Goal: Task Accomplishment & Management: Manage account settings

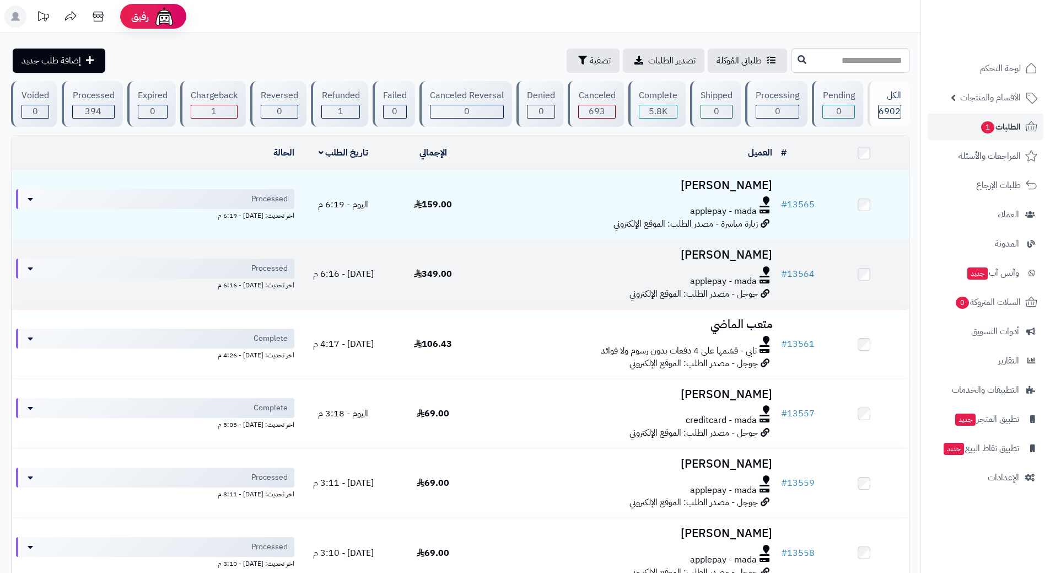
click at [518, 282] on div "applepay - mada" at bounding box center [627, 281] width 290 height 13
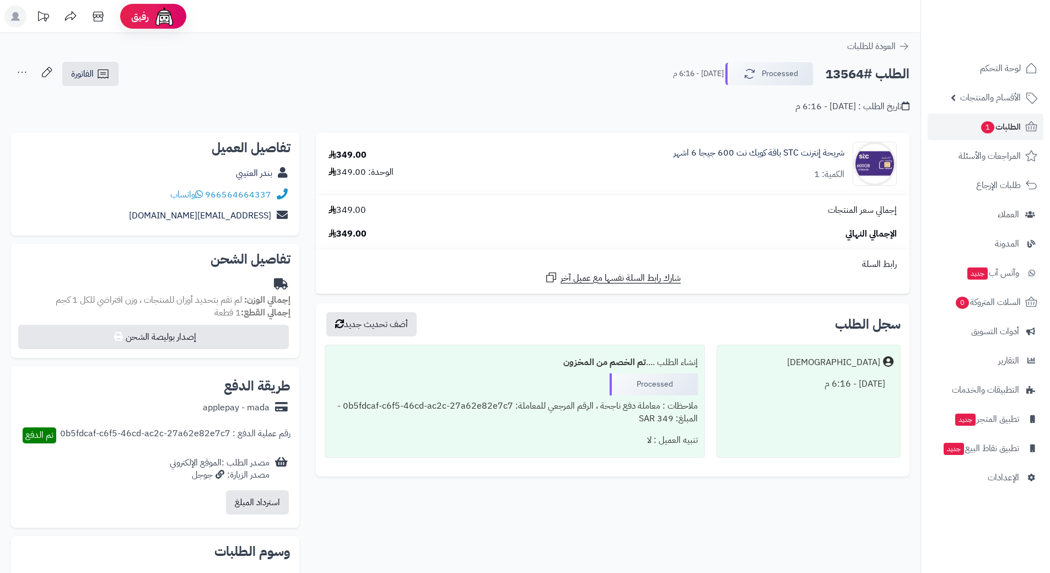
click at [878, 73] on h2 "الطلب #13564" at bounding box center [867, 74] width 84 height 23
copy div "الطلب #13564 Processed"
click at [200, 195] on icon at bounding box center [199, 194] width 8 height 9
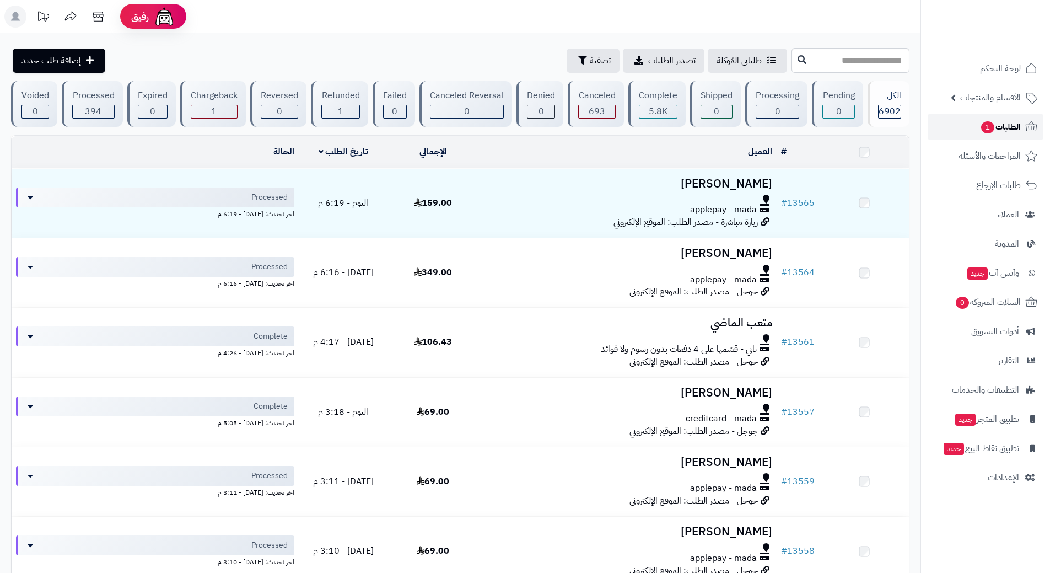
click at [956, 128] on link "الطلبات 1" at bounding box center [986, 127] width 116 height 26
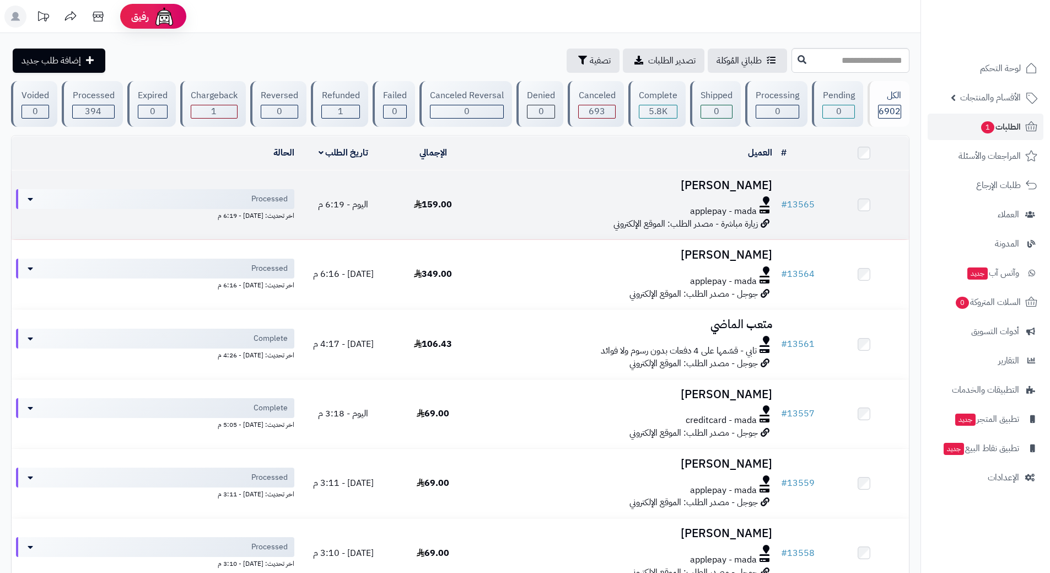
click at [523, 208] on div "applepay - mada" at bounding box center [627, 211] width 290 height 13
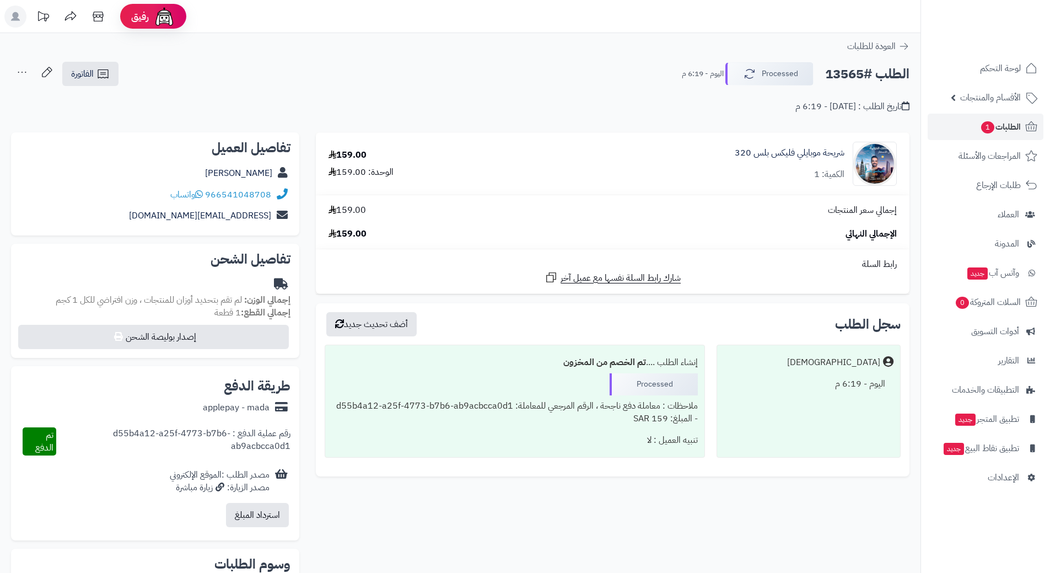
click at [844, 73] on h2 "الطلب #13565" at bounding box center [867, 74] width 84 height 23
click at [845, 73] on h2 "الطلب #13565" at bounding box center [867, 74] width 84 height 23
copy div "الطلب #13565 Processed"
click at [200, 194] on icon at bounding box center [199, 194] width 8 height 9
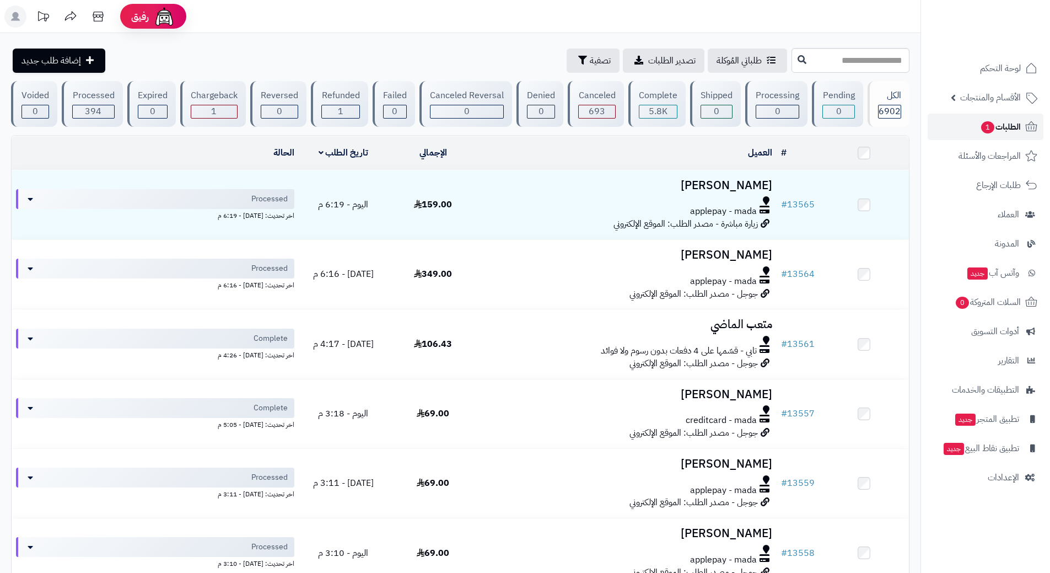
click at [966, 131] on link "الطلبات 1" at bounding box center [986, 127] width 116 height 26
click at [986, 117] on link "الطلبات 1" at bounding box center [986, 127] width 116 height 26
click at [982, 123] on span "1" at bounding box center [987, 127] width 13 height 12
click at [963, 131] on link "الطلبات 1" at bounding box center [986, 127] width 116 height 26
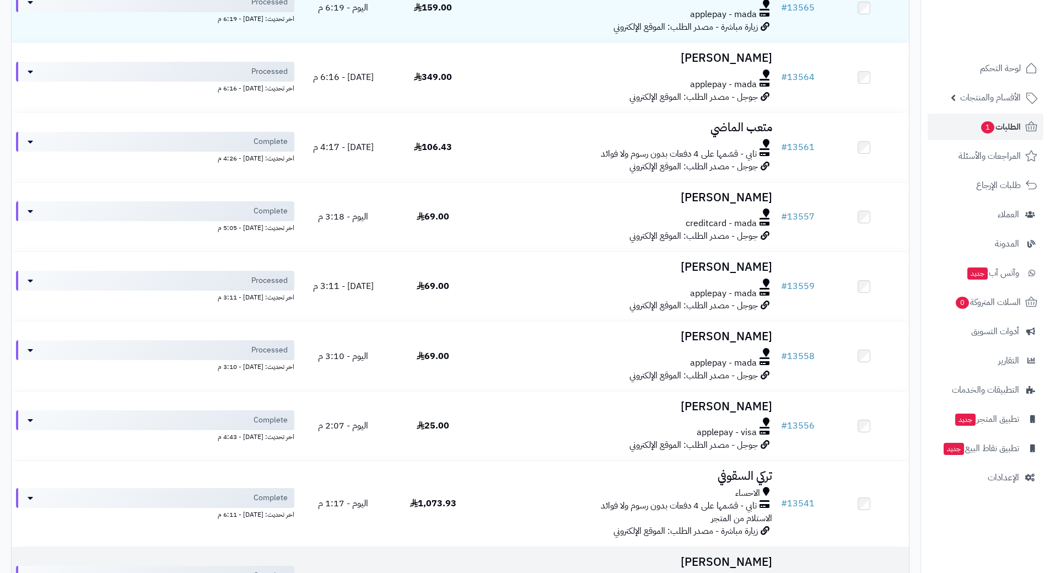
scroll to position [221, 0]
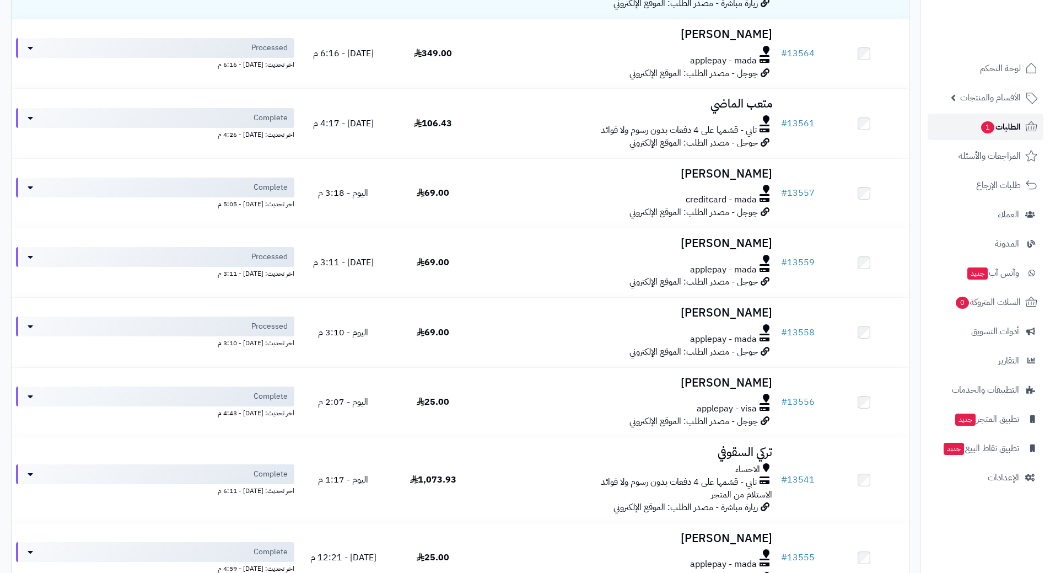
click at [966, 118] on link "الطلبات 1" at bounding box center [986, 127] width 116 height 26
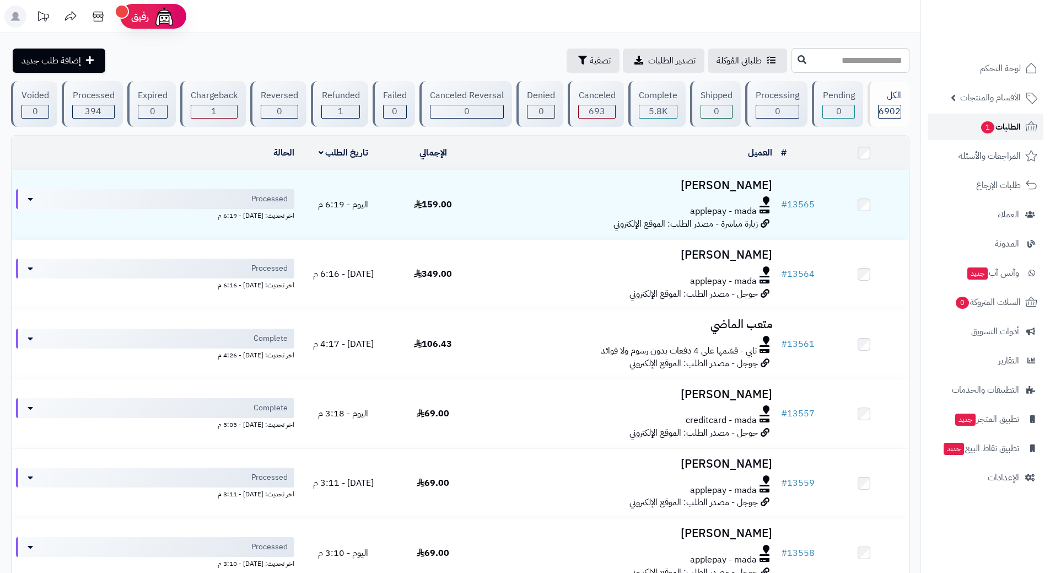
click at [993, 132] on span "الطلبات 1" at bounding box center [1000, 126] width 41 height 15
click at [939, 118] on link "الطلبات 1" at bounding box center [986, 127] width 116 height 26
click at [947, 126] on link "الطلبات 1" at bounding box center [986, 127] width 116 height 26
click at [985, 120] on span "الطلبات 1" at bounding box center [1000, 126] width 41 height 15
click at [971, 123] on link "الطلبات 1" at bounding box center [986, 127] width 116 height 26
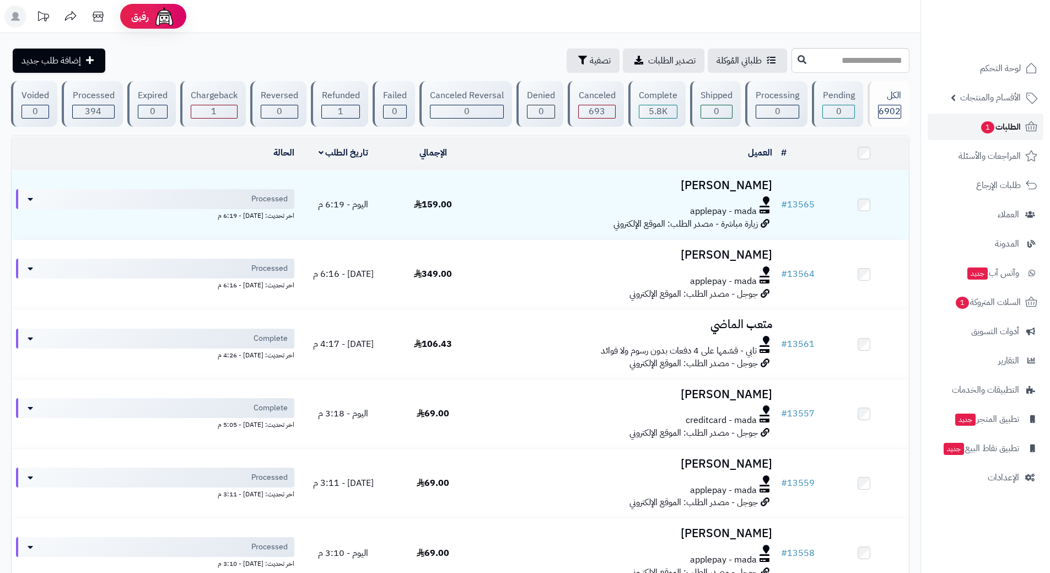
click at [952, 121] on link "الطلبات 1" at bounding box center [986, 127] width 116 height 26
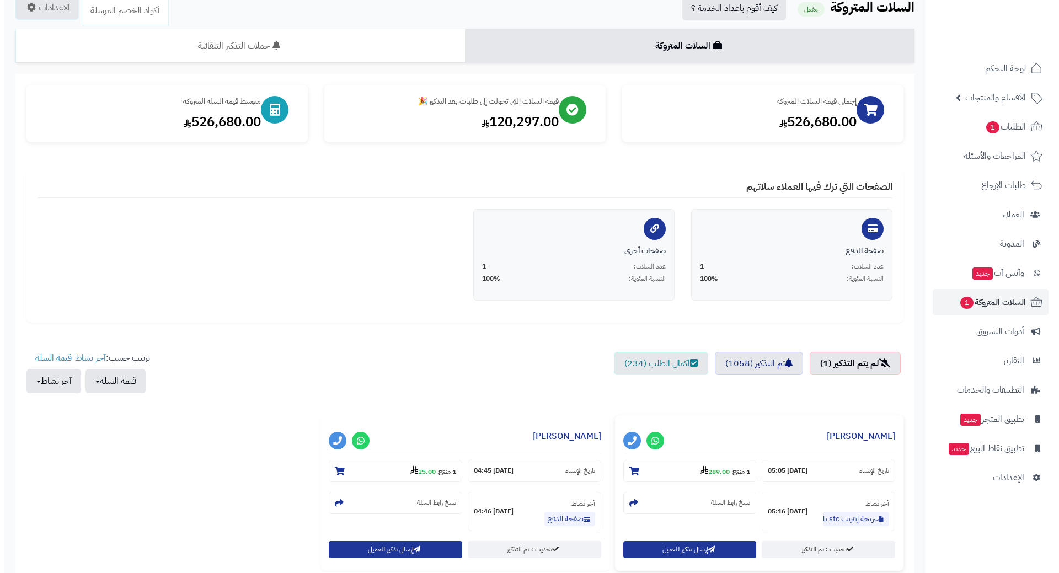
scroll to position [167, 0]
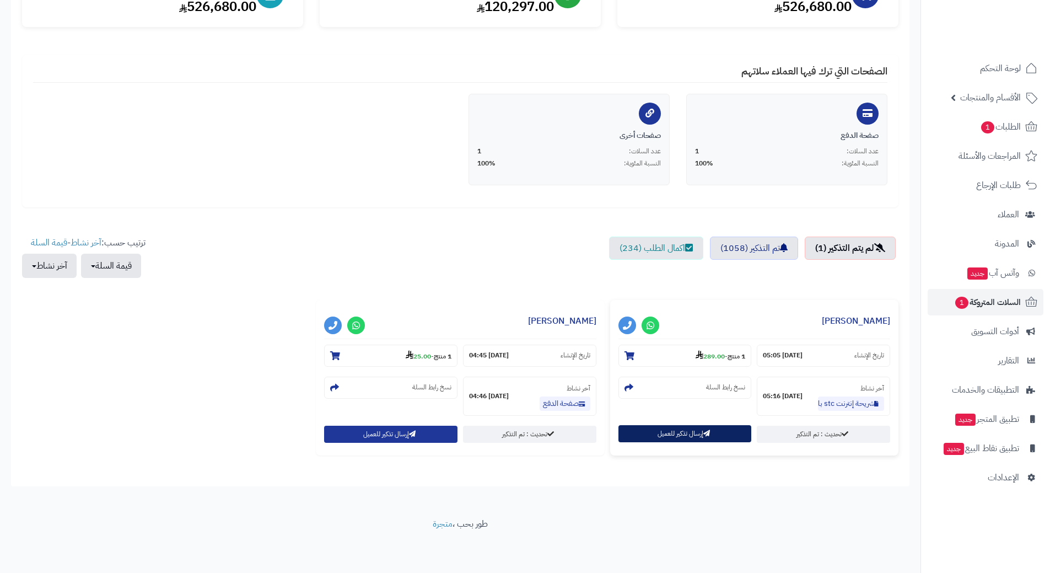
click at [651, 438] on button "إرسال تذكير للعميل" at bounding box center [685, 433] width 133 height 17
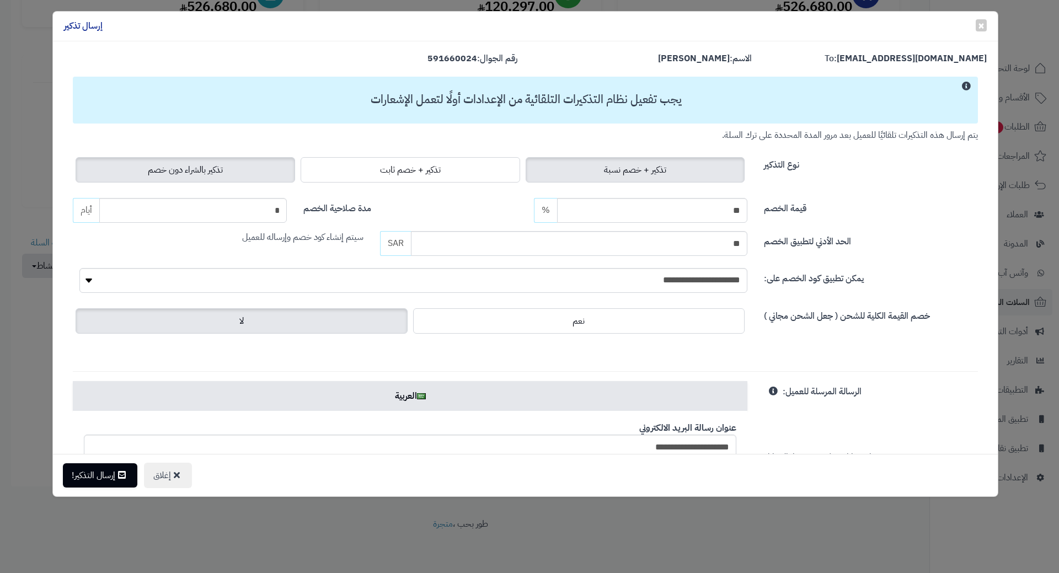
drag, startPoint x: 187, startPoint y: 153, endPoint x: 188, endPoint y: 162, distance: 8.8
click at [187, 153] on div "نوع التذكير تذكير + خصم نسبة تذكير + خصم ثابت تذكير بالشراء دون خصم" at bounding box center [525, 164] width 921 height 44
drag, startPoint x: 189, startPoint y: 167, endPoint x: 189, endPoint y: 182, distance: 16.0
click at [189, 167] on span "تذكير بالشراء دون خصم" at bounding box center [185, 169] width 75 height 13
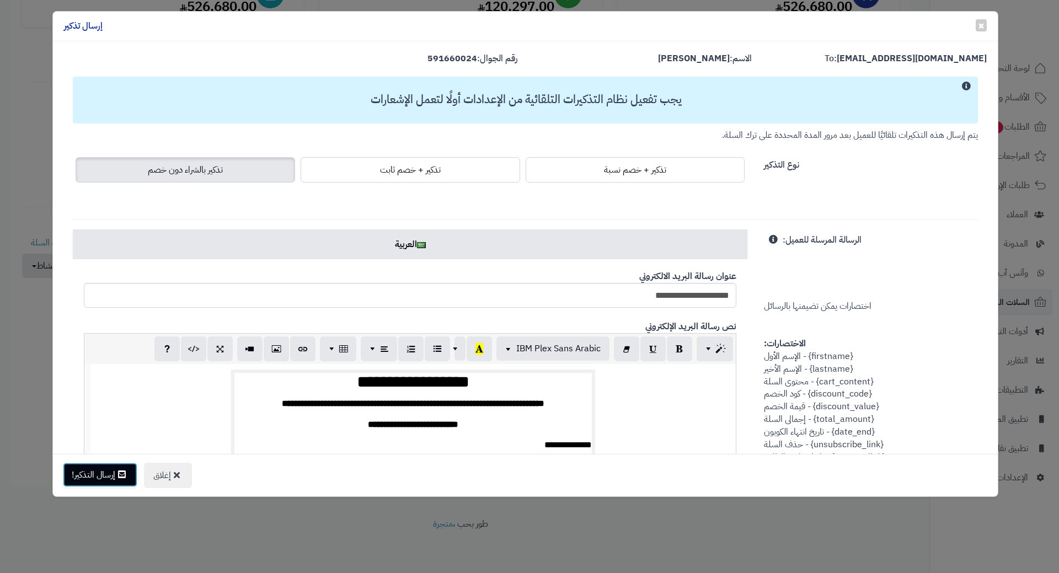
click at [130, 470] on button "إرسال التذكير!" at bounding box center [100, 475] width 74 height 24
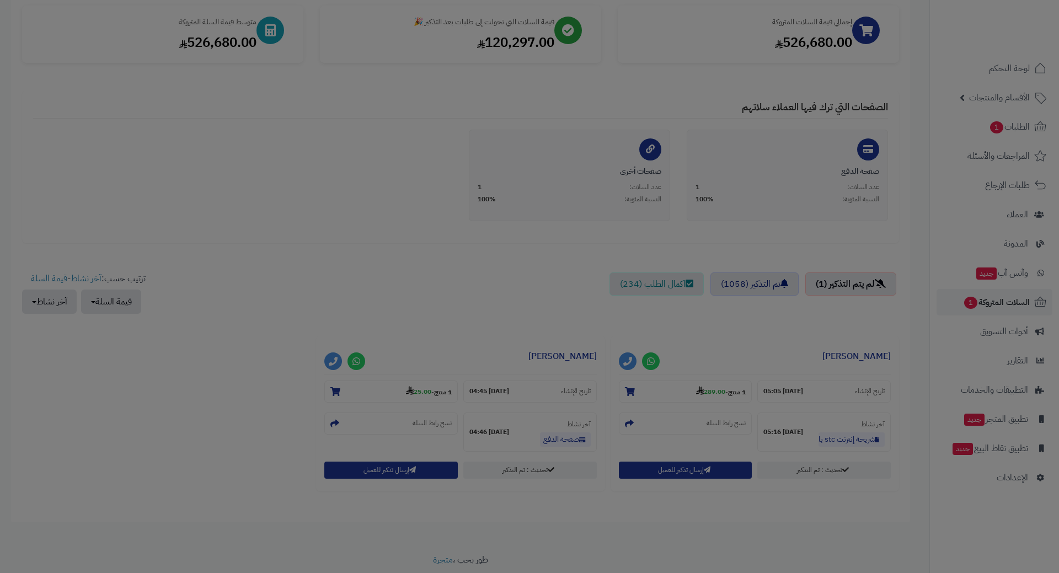
scroll to position [203, 0]
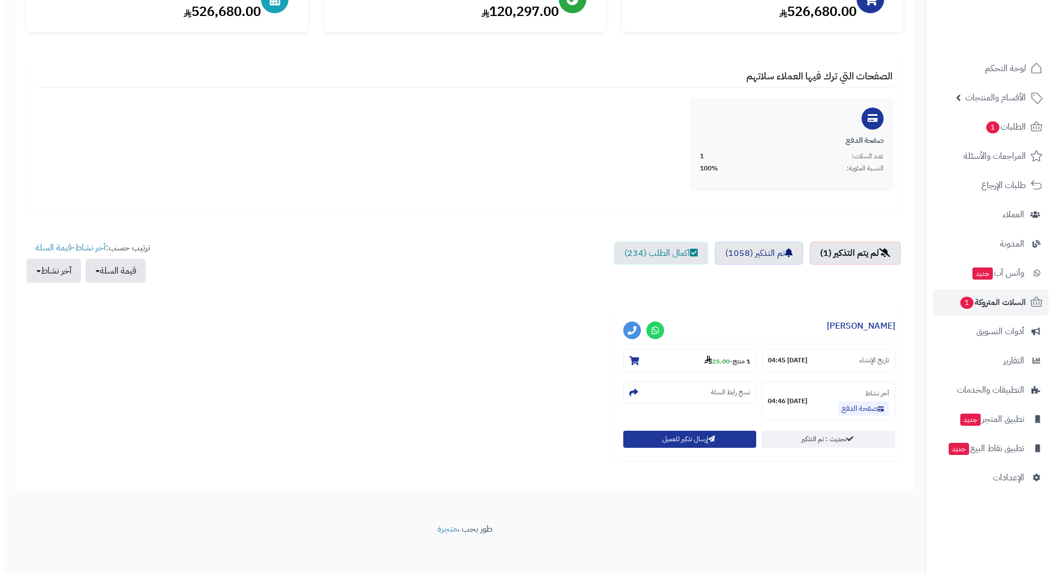
scroll to position [167, 0]
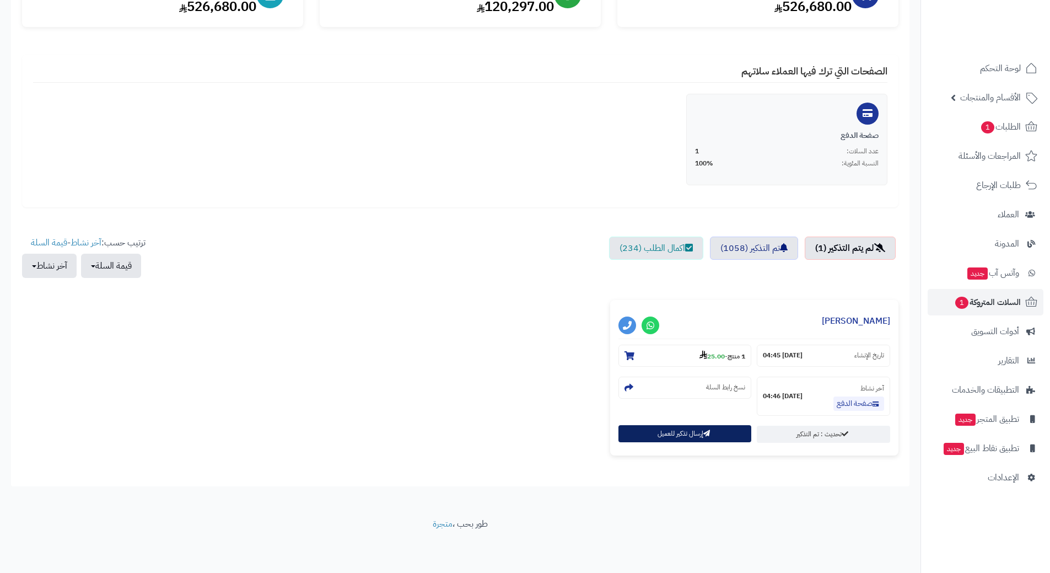
click at [649, 438] on button "إرسال تذكير للعميل" at bounding box center [685, 433] width 133 height 17
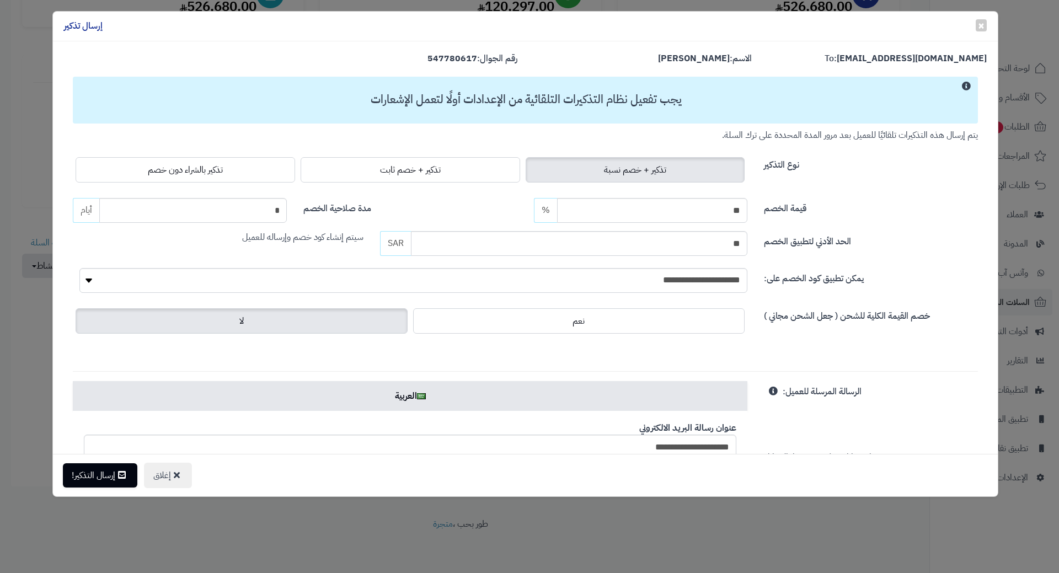
click at [266, 183] on div "تذكير + خصم نسبة تذكير + خصم ثابت تذكير بالشراء دون خصم" at bounding box center [410, 169] width 674 height 31
click at [264, 177] on label "تذكير بالشراء دون خصم" at bounding box center [185, 169] width 219 height 25
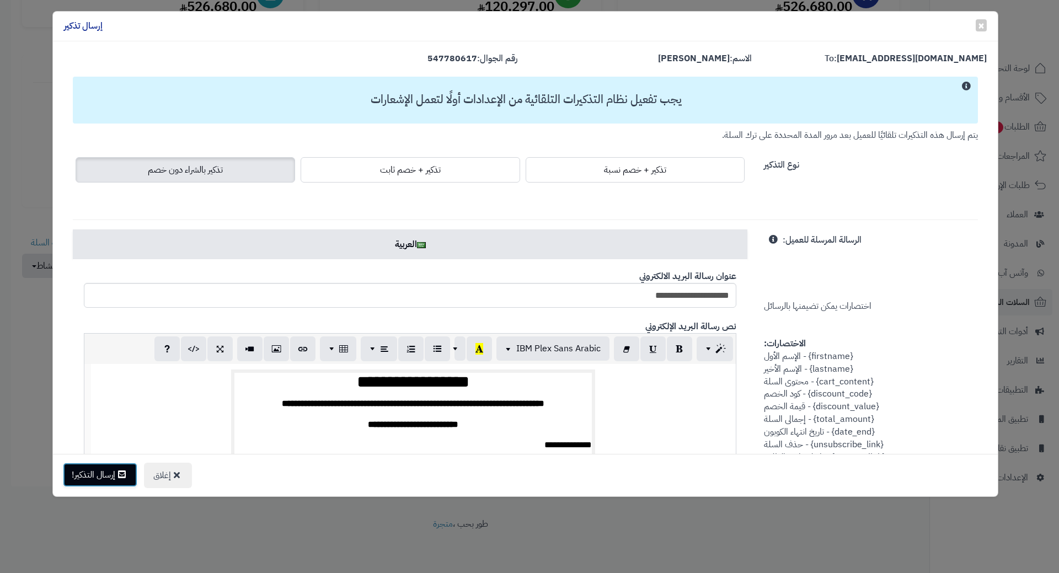
click at [112, 482] on button "إرسال التذكير!" at bounding box center [100, 475] width 74 height 24
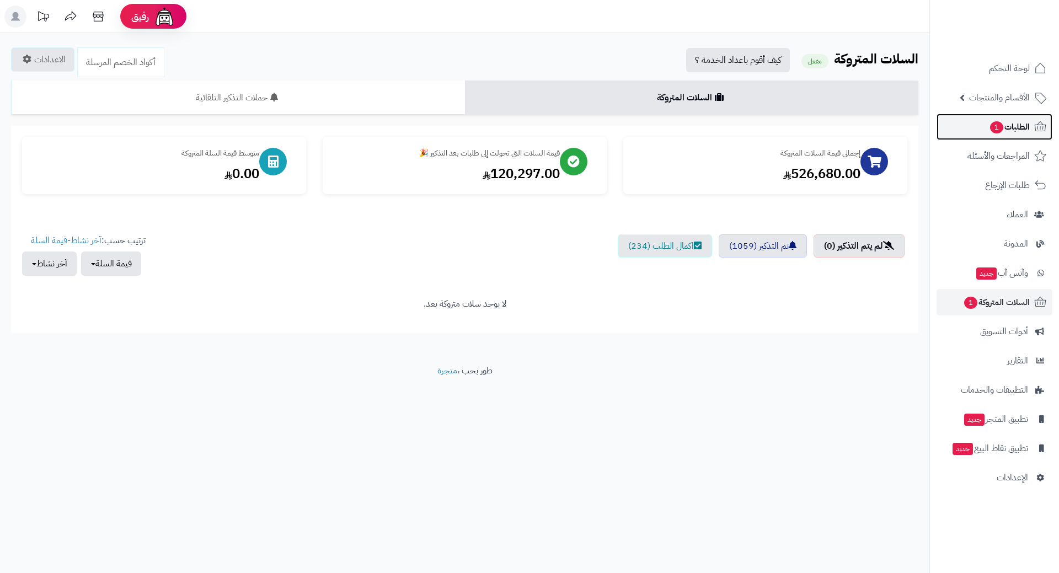
click at [965, 123] on link "الطلبات 1" at bounding box center [994, 127] width 116 height 26
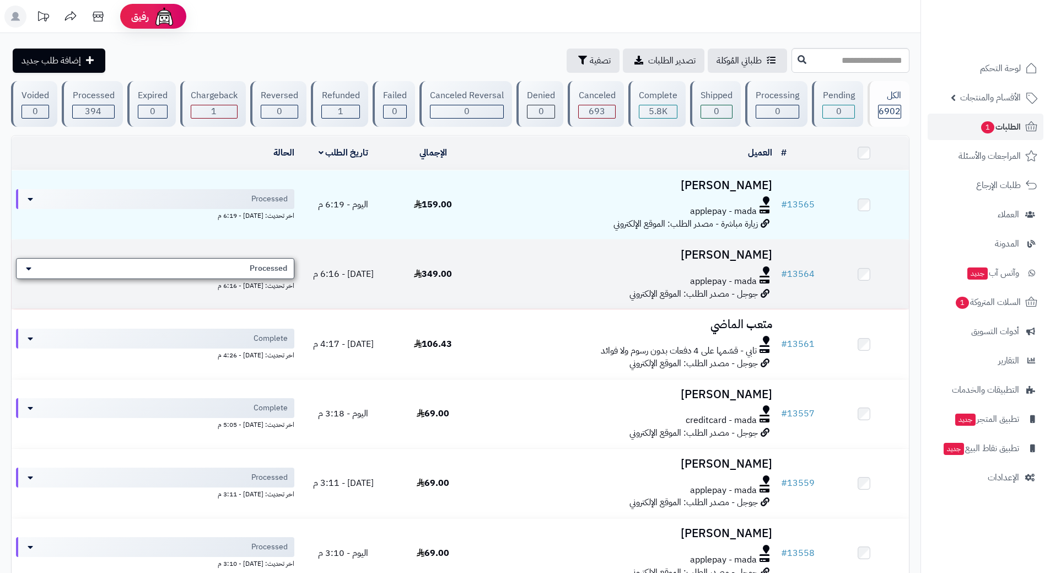
click at [261, 266] on span "Processed" at bounding box center [268, 268] width 37 height 11
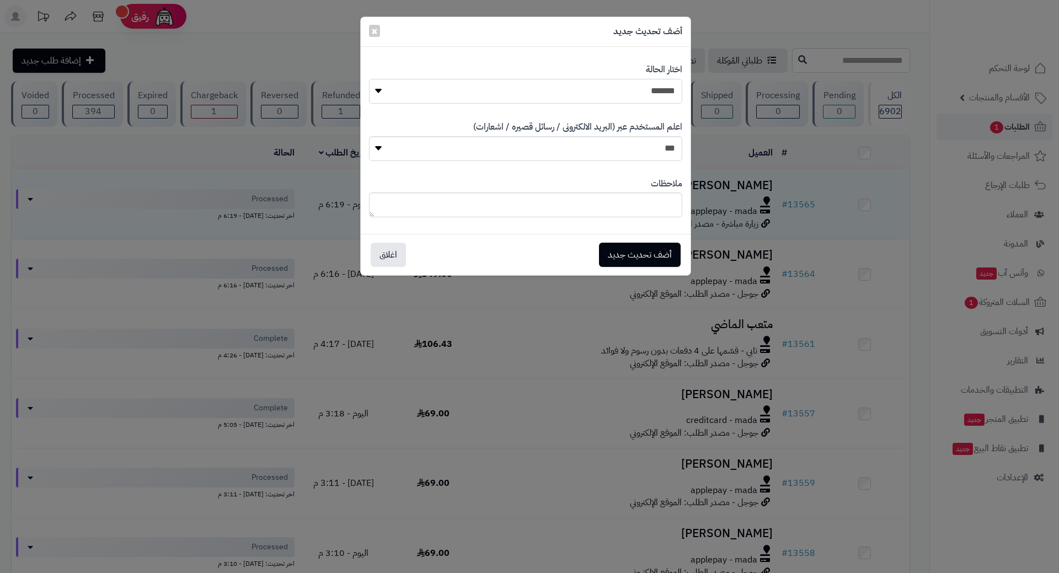
click at [548, 94] on select "**********" at bounding box center [525, 91] width 313 height 25
select select "*"
click at [369, 79] on select "**********" at bounding box center [525, 91] width 313 height 25
click at [635, 256] on button "أضف تحديث جديد" at bounding box center [640, 254] width 82 height 24
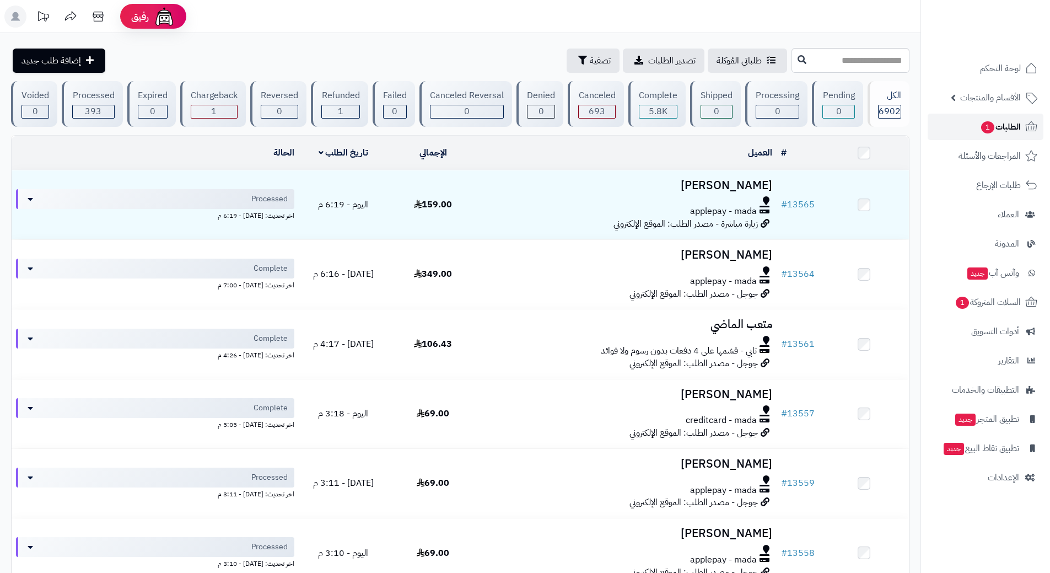
click at [947, 127] on link "الطلبات 1" at bounding box center [986, 127] width 116 height 26
click at [955, 305] on span "1" at bounding box center [962, 302] width 14 height 13
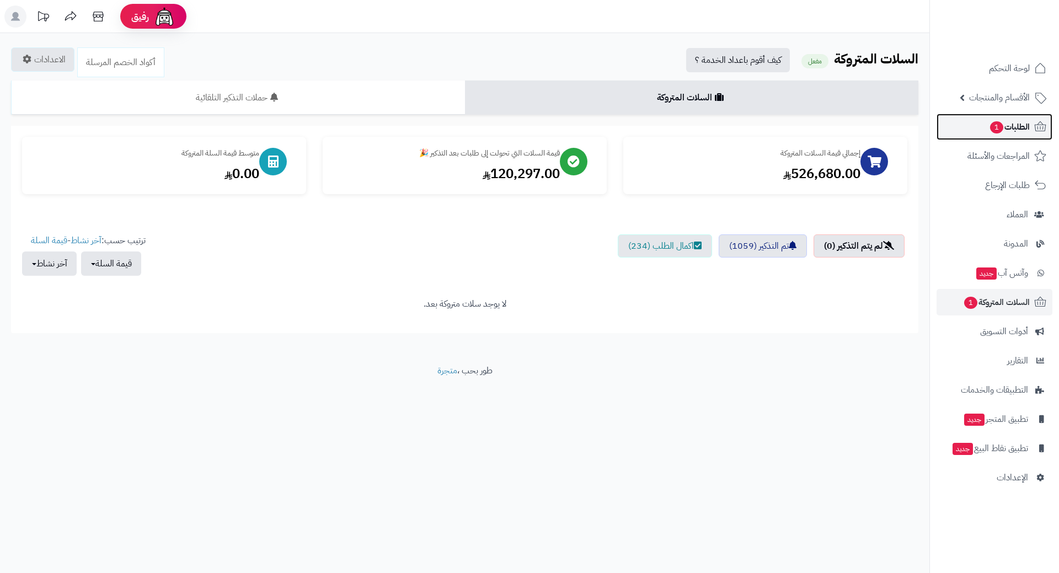
click at [948, 123] on link "الطلبات 1" at bounding box center [994, 127] width 116 height 26
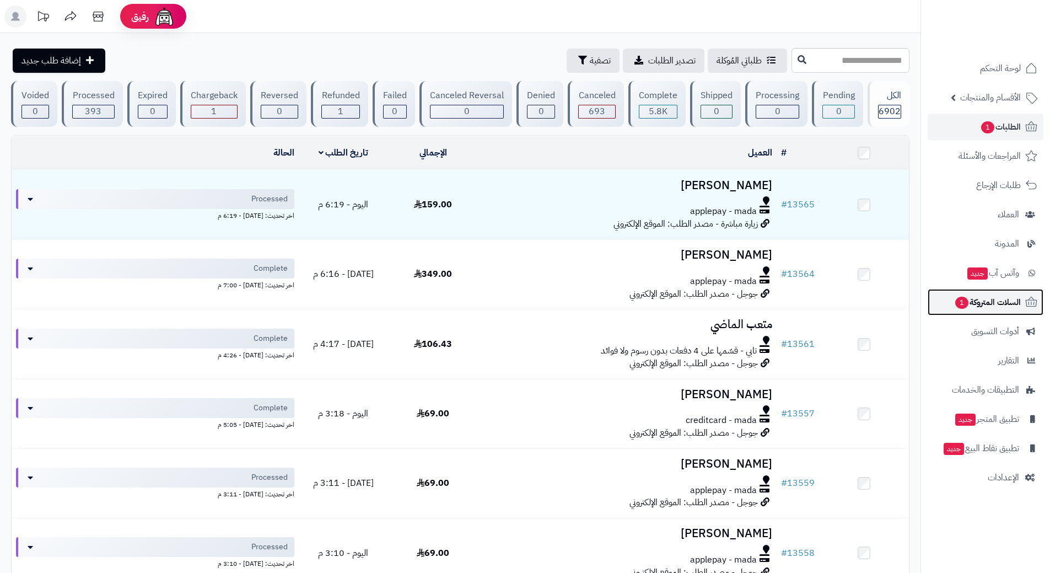
click at [959, 302] on span "1" at bounding box center [961, 303] width 13 height 12
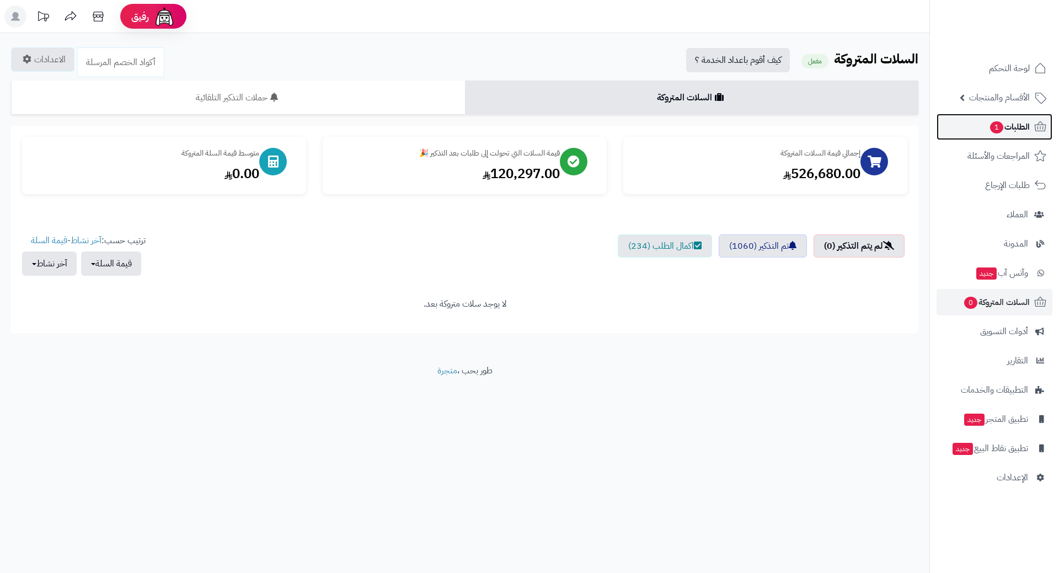
drag, startPoint x: 0, startPoint y: 0, endPoint x: 969, endPoint y: 129, distance: 977.8
click at [969, 129] on link "الطلبات 1" at bounding box center [994, 127] width 116 height 26
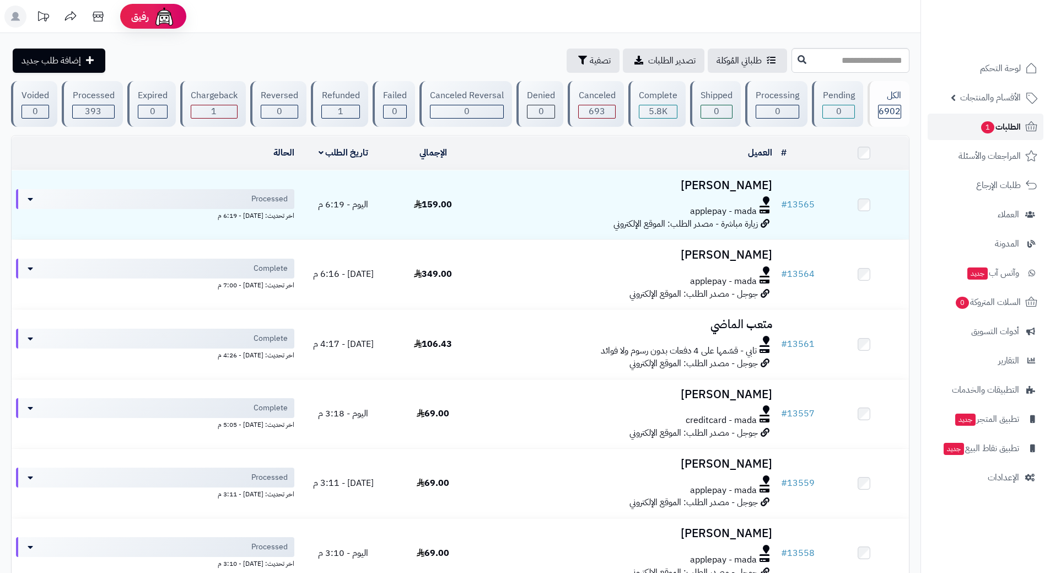
click at [959, 127] on link "الطلبات 1" at bounding box center [986, 127] width 116 height 26
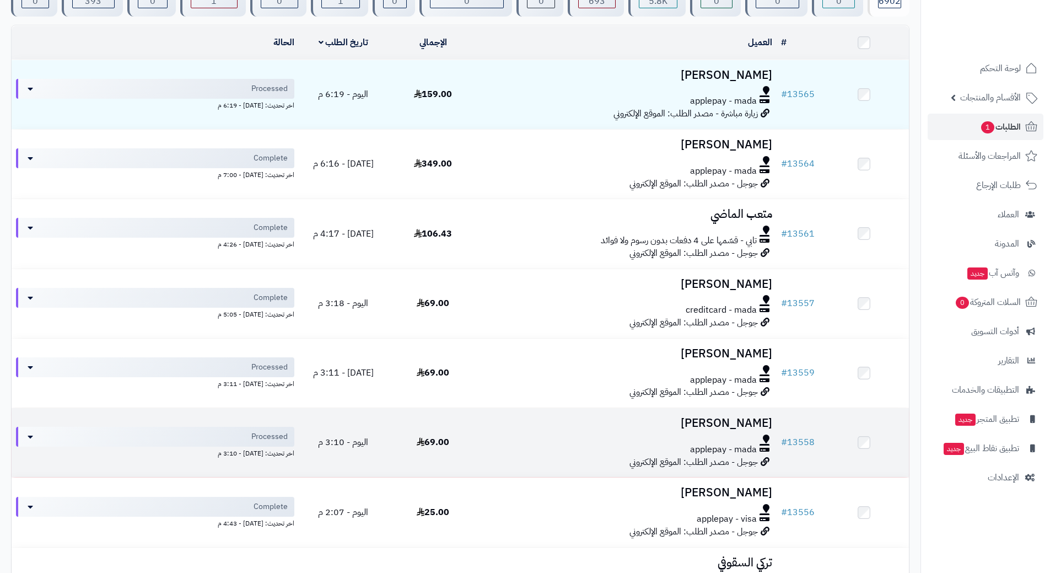
click at [524, 428] on td "عامر الجهني applepay - mada جوجل - مصدر الطلب: الموقع الإلكتروني" at bounding box center [627, 442] width 299 height 69
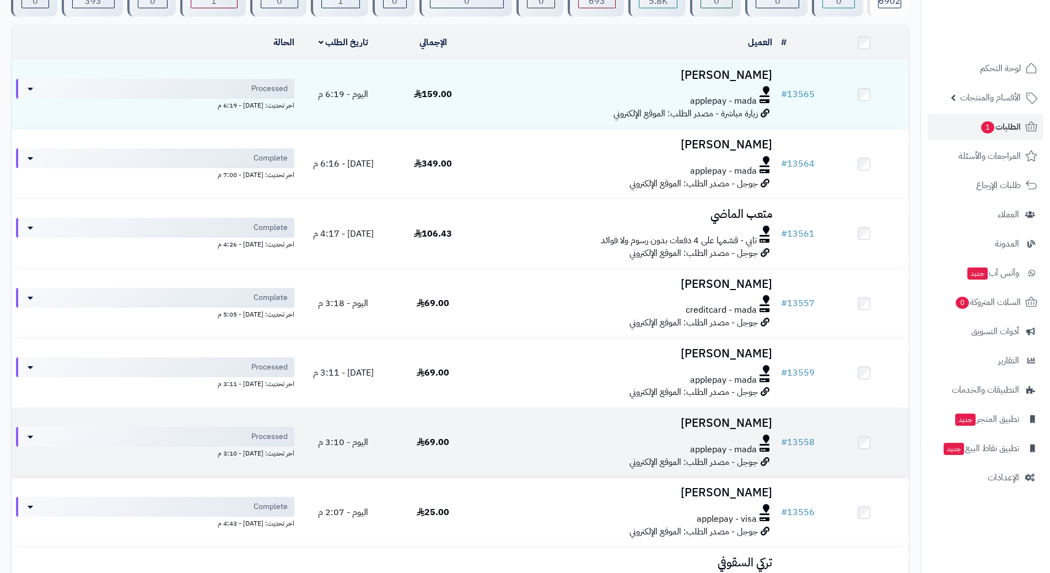
click at [524, 429] on td "عامر الجهني applepay - mada جوجل - مصدر الطلب: الموقع الإلكتروني" at bounding box center [627, 442] width 299 height 69
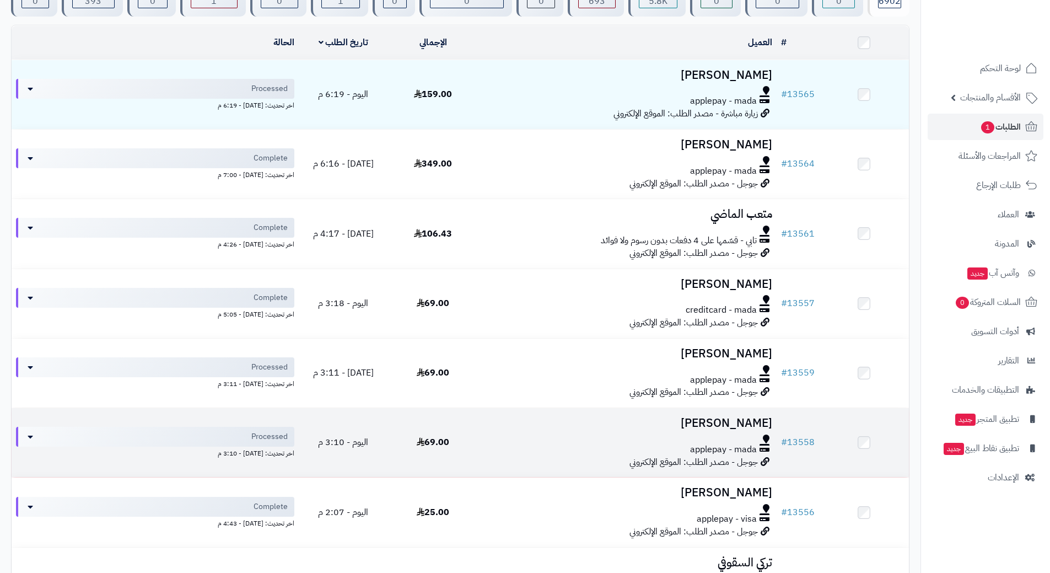
click at [524, 428] on td "عامر الجهني applepay - mada جوجل - مصدر الطلب: الموقع الإلكتروني" at bounding box center [627, 442] width 299 height 69
click at [506, 436] on div at bounding box center [627, 438] width 290 height 9
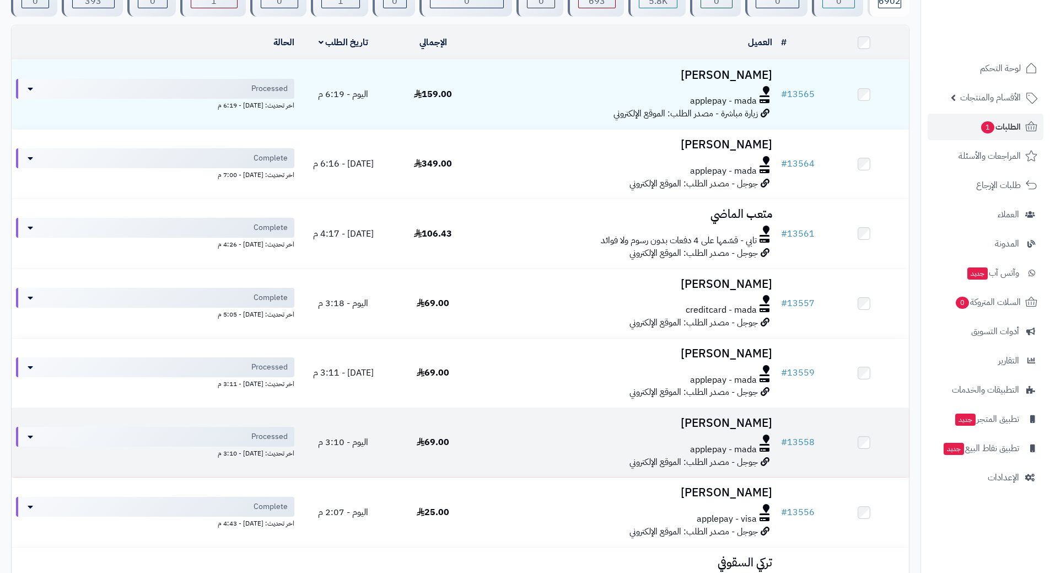
click at [504, 435] on div at bounding box center [627, 438] width 290 height 9
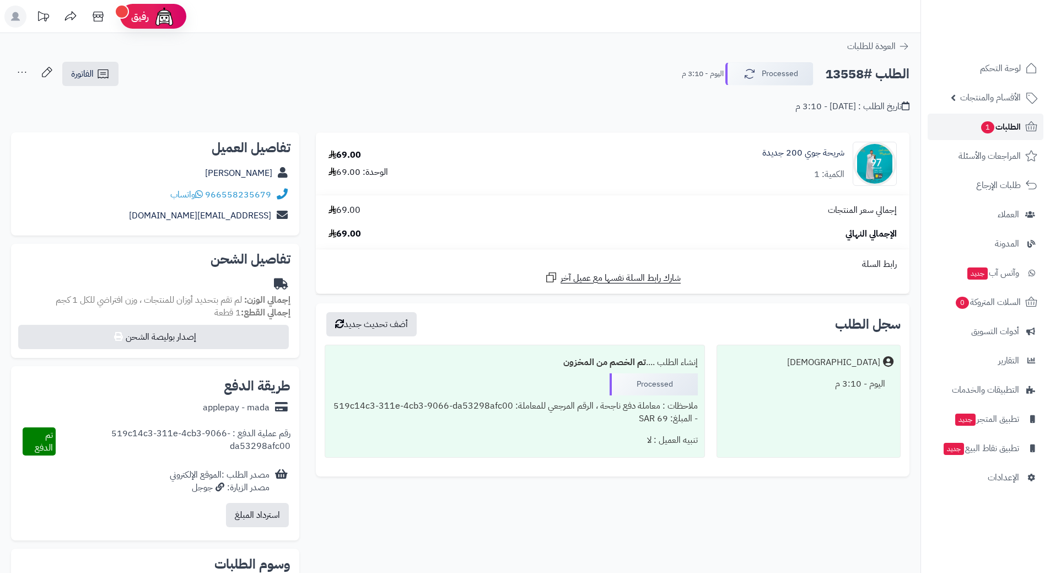
click at [975, 115] on link "الطلبات 1" at bounding box center [986, 127] width 116 height 26
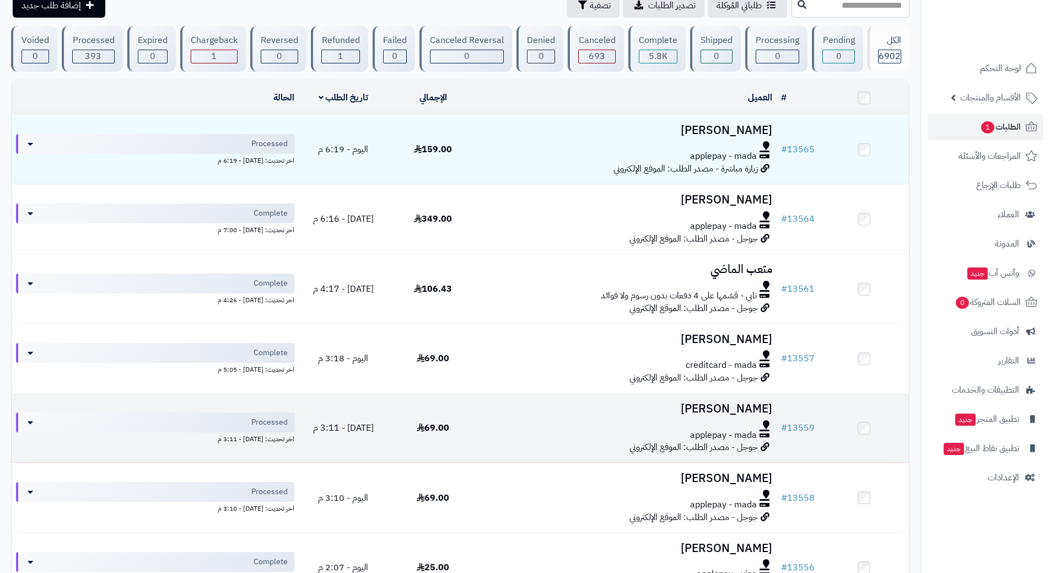
scroll to position [110, 0]
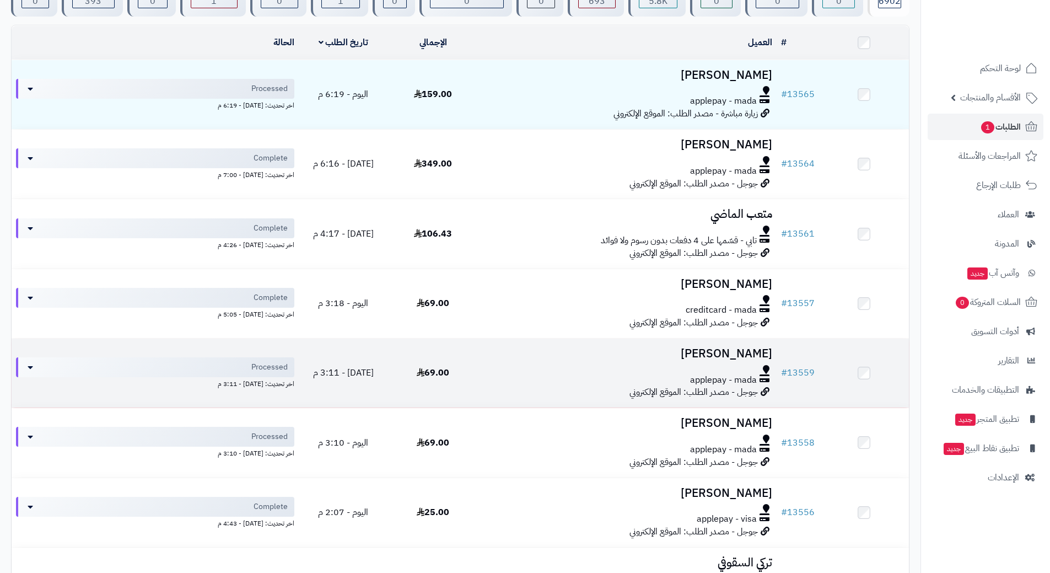
click at [508, 375] on div "applepay - mada" at bounding box center [627, 380] width 290 height 13
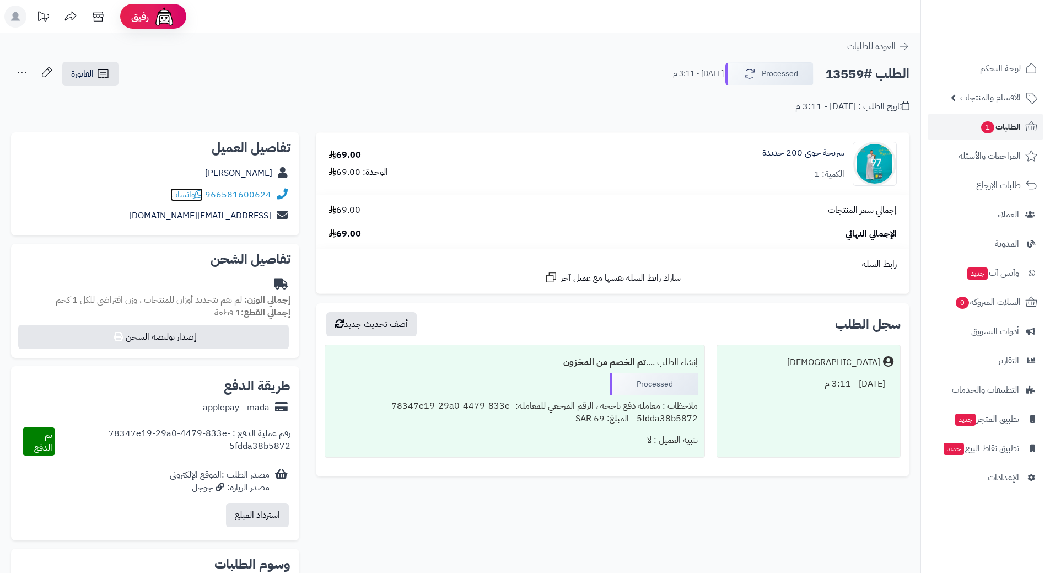
click at [203, 191] on icon at bounding box center [199, 194] width 8 height 9
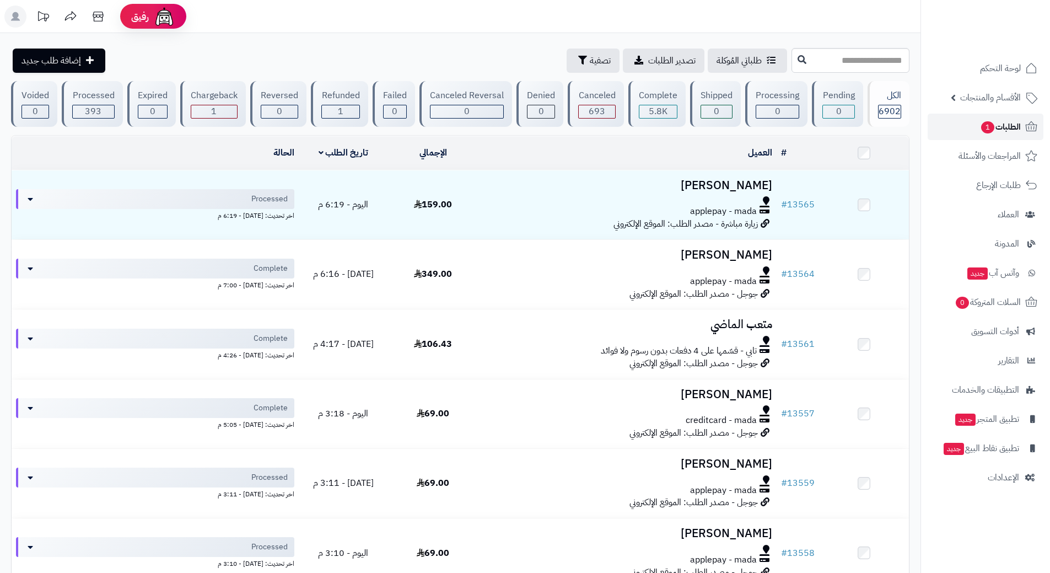
click at [953, 121] on link "الطلبات 1" at bounding box center [986, 127] width 116 height 26
drag, startPoint x: 829, startPoint y: 126, endPoint x: 748, endPoint y: 130, distance: 81.1
drag, startPoint x: 748, startPoint y: 130, endPoint x: 699, endPoint y: 13, distance: 126.8
click at [699, 13] on header "رفيق ! 0 الطلبات معالجة مكتمل إرجاع المنتجات العملاء المتواجدون الان 9193 عملاء…" at bounding box center [525, 16] width 1050 height 33
click at [947, 121] on link "الطلبات 1" at bounding box center [986, 127] width 116 height 26
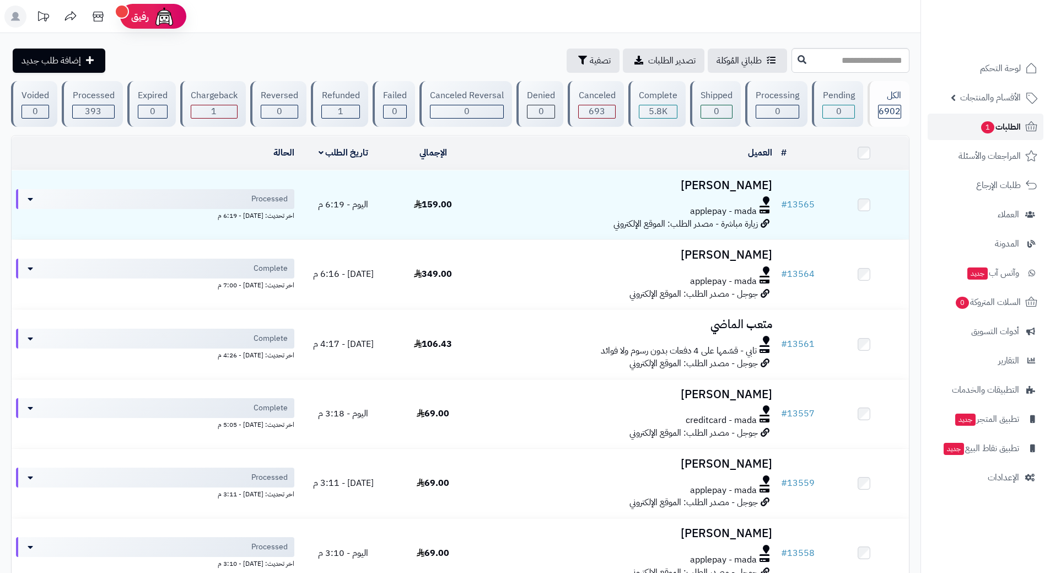
click at [977, 125] on link "الطلبات 1" at bounding box center [986, 127] width 116 height 26
click at [937, 125] on link "الطلبات 1" at bounding box center [986, 127] width 116 height 26
click at [950, 124] on link "الطلبات 1" at bounding box center [986, 127] width 116 height 26
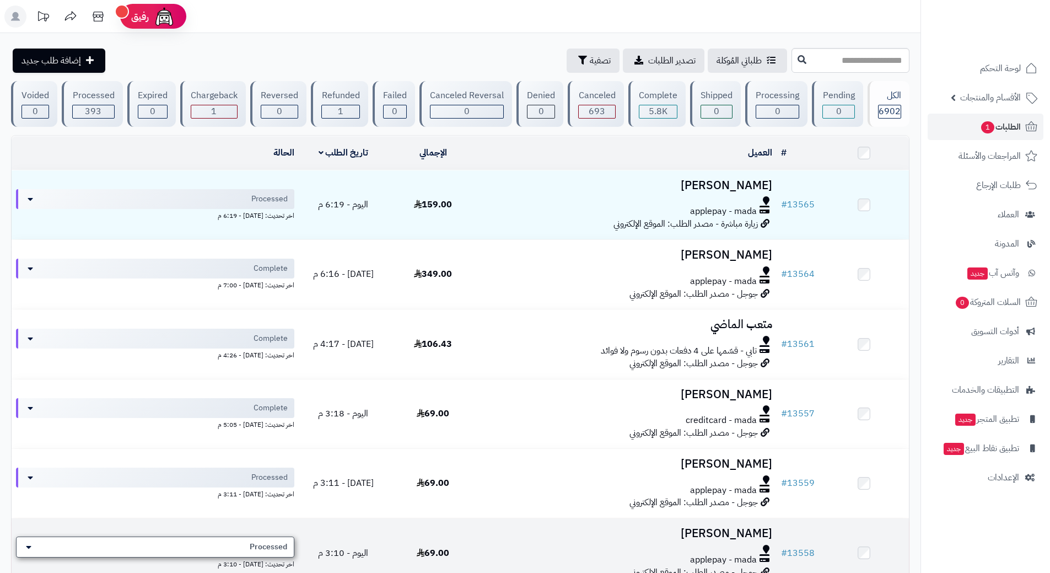
click at [229, 538] on div "Processed" at bounding box center [155, 546] width 278 height 21
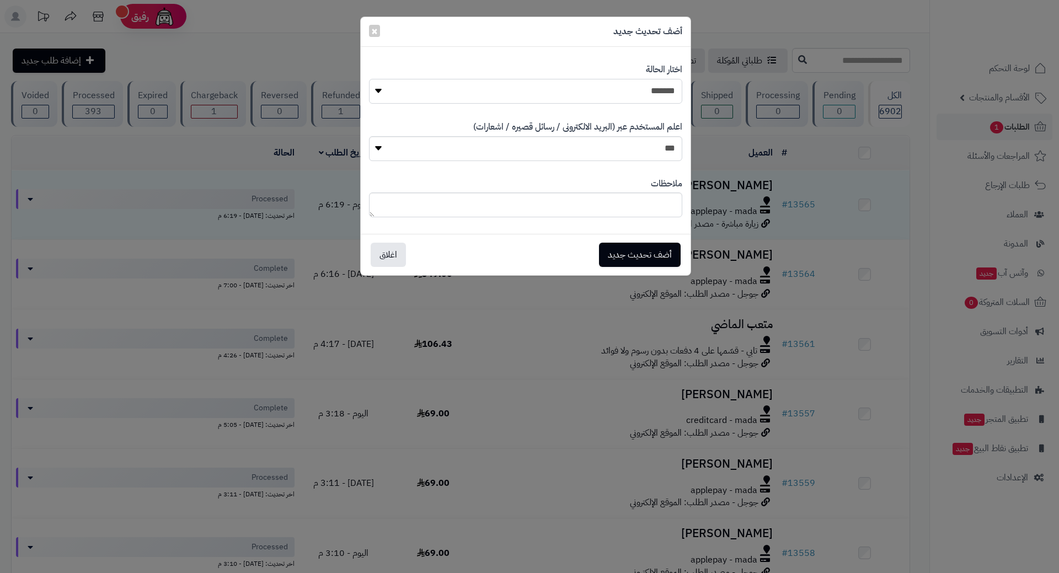
click at [568, 100] on select "**********" at bounding box center [525, 91] width 313 height 25
select select "*"
click at [369, 79] on select "**********" at bounding box center [525, 91] width 313 height 25
click at [630, 257] on button "أضف تحديث جديد" at bounding box center [640, 254] width 82 height 24
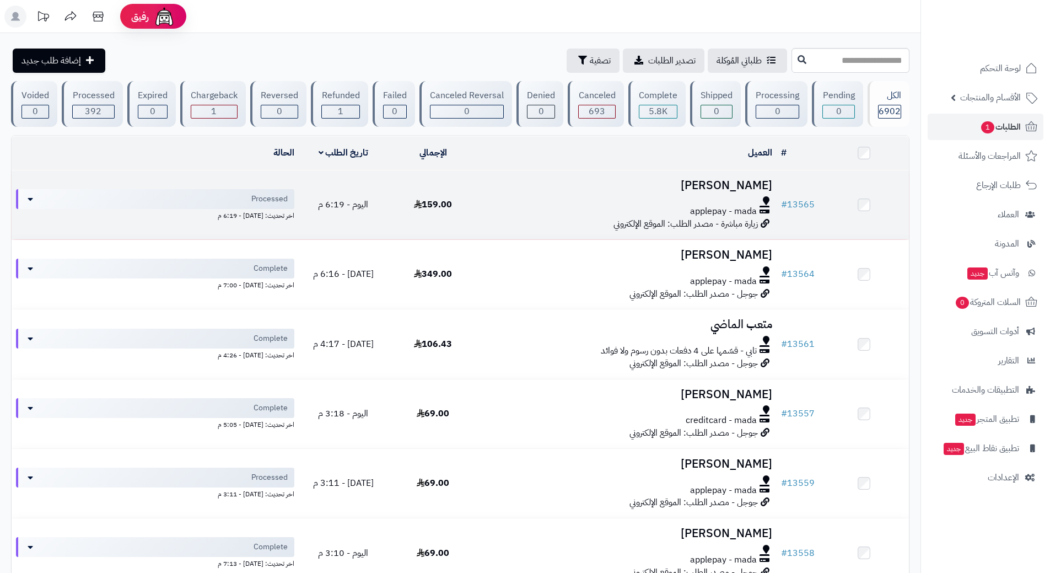
click at [545, 193] on td "معاذ الجويسم applepay - mada زيارة مباشرة - مصدر الطلب: الموقع الإلكتروني" at bounding box center [627, 204] width 299 height 69
click at [519, 205] on div "applepay - mada" at bounding box center [627, 211] width 290 height 13
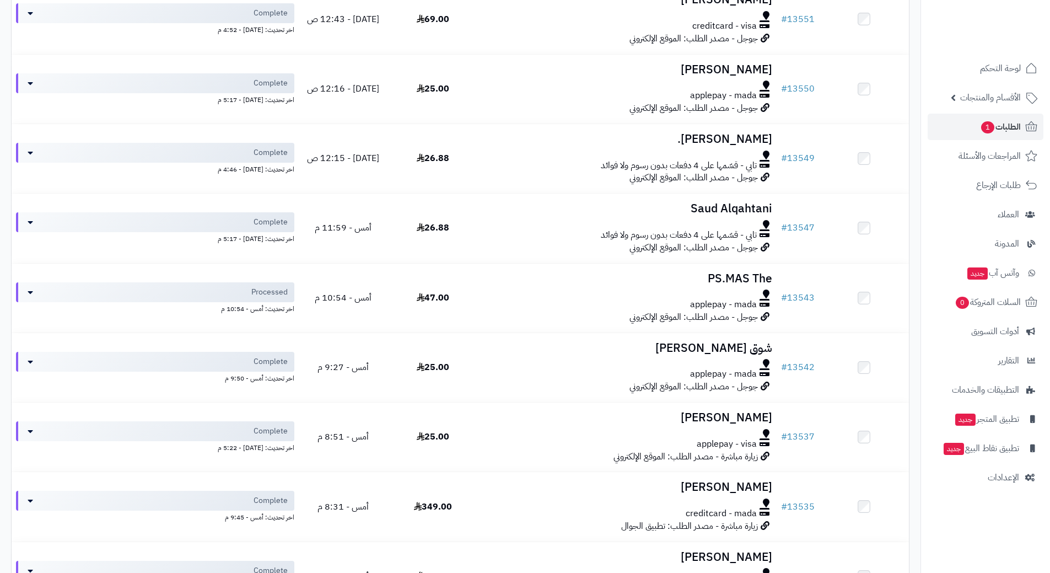
scroll to position [937, 0]
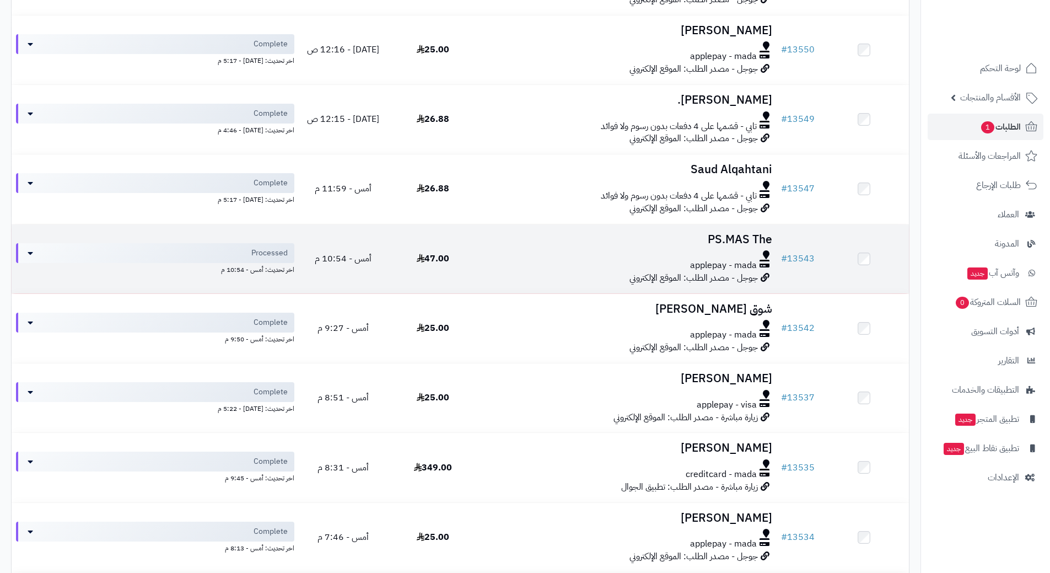
click at [496, 274] on td "PS.MAS The applepay - mada جوجل - مصدر الطلب: الموقع الإلكتروني" at bounding box center [627, 258] width 299 height 69
click at [498, 270] on td "PS.MAS The applepay - mada جوجل - مصدر الطلب: الموقع الإلكتروني" at bounding box center [627, 258] width 299 height 69
click at [498, 267] on div "applepay - mada" at bounding box center [627, 265] width 290 height 13
click at [499, 267] on div "applepay - mada" at bounding box center [627, 265] width 290 height 13
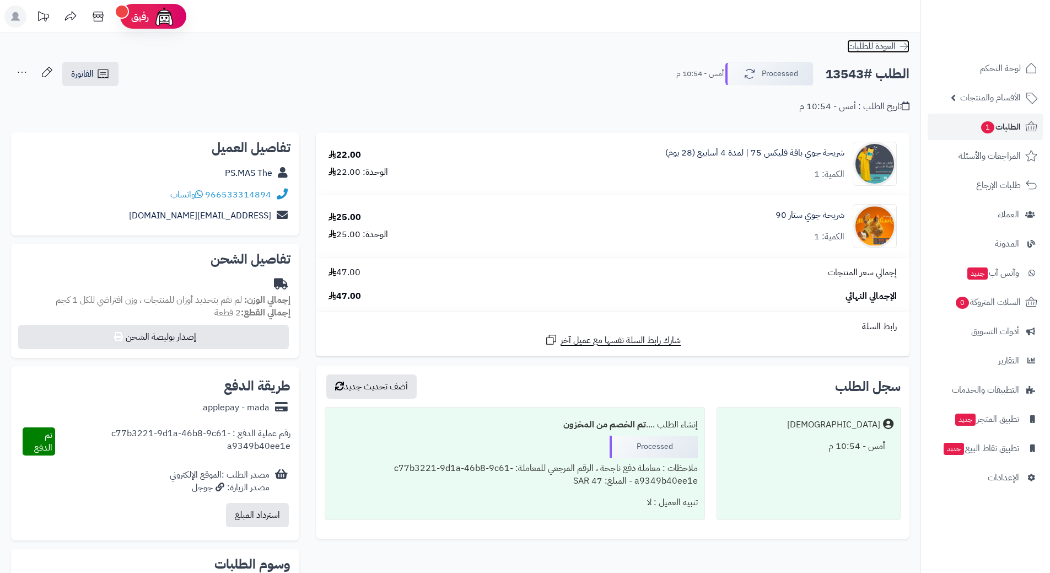
click at [904, 44] on icon at bounding box center [904, 46] width 11 height 11
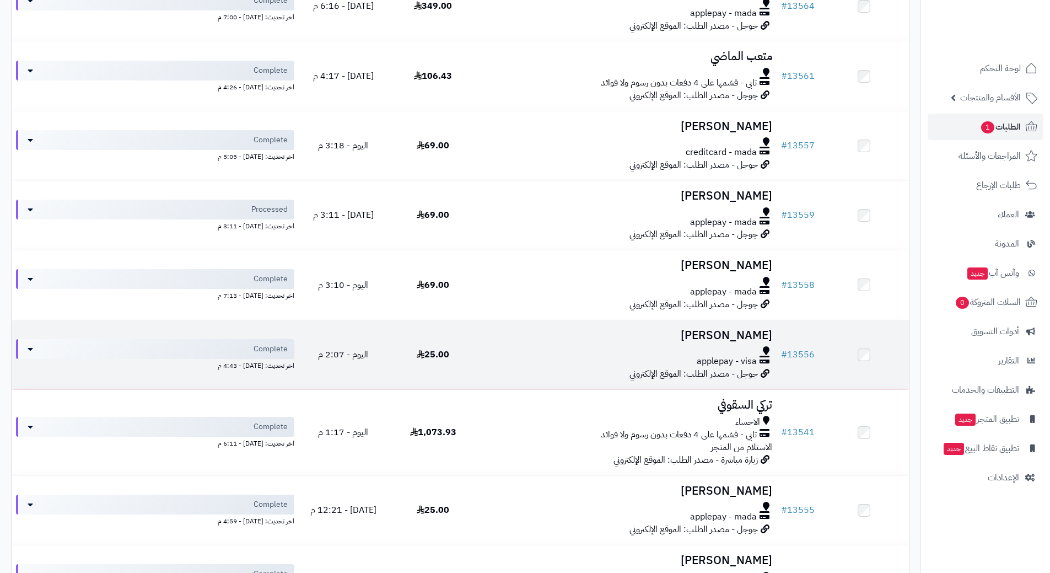
scroll to position [187, 0]
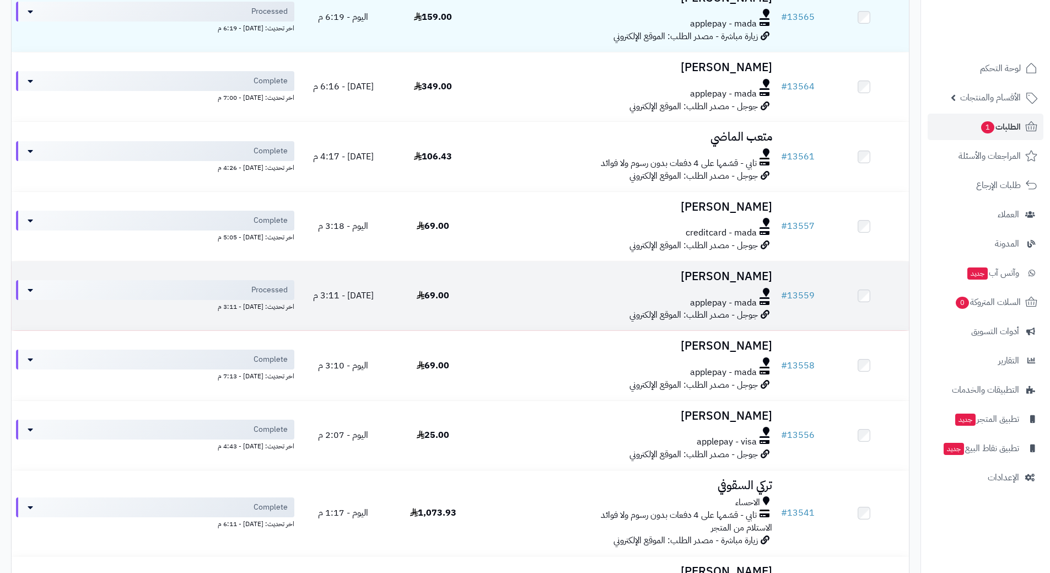
click at [486, 298] on div "applepay - mada" at bounding box center [627, 303] width 290 height 13
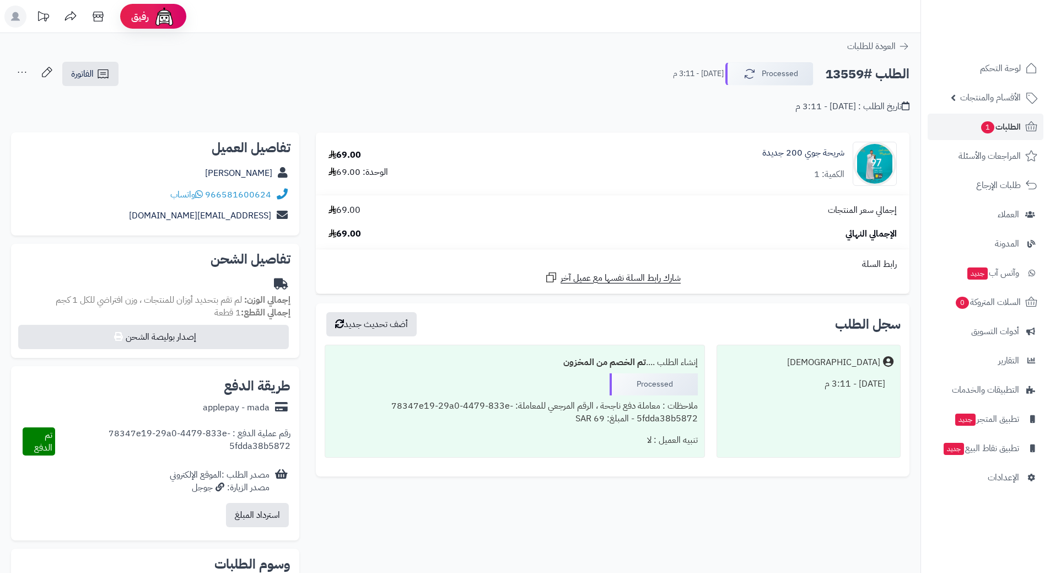
click at [876, 72] on h2 "الطلب #13559" at bounding box center [867, 74] width 84 height 23
click at [876, 70] on h2 "الطلب #13559" at bounding box center [867, 74] width 84 height 23
click at [878, 72] on h2 "الطلب #13559" at bounding box center [867, 74] width 84 height 23
click at [878, 71] on h2 "الطلب #13559" at bounding box center [867, 74] width 84 height 23
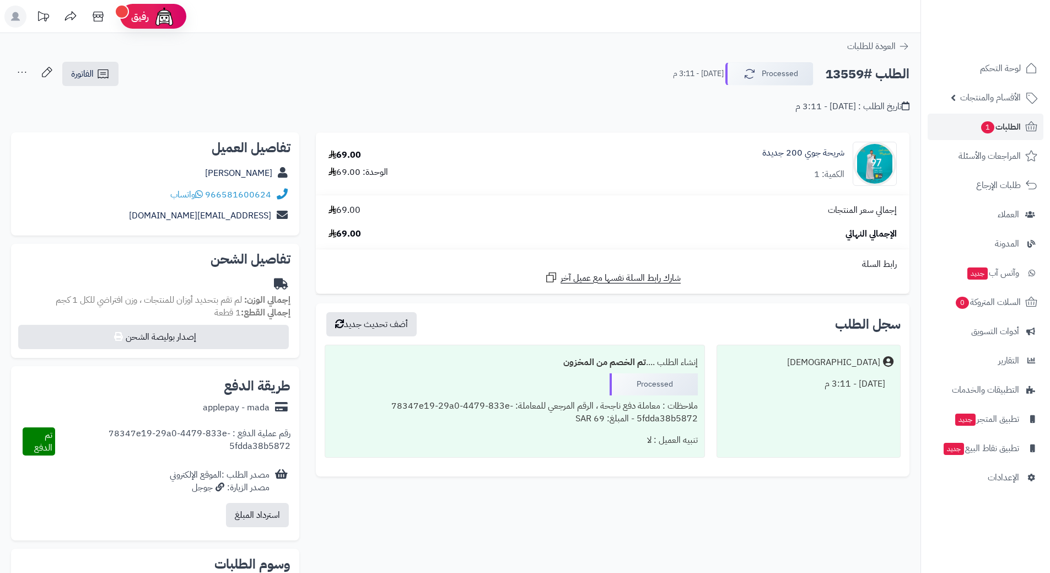
drag, startPoint x: 878, startPoint y: 70, endPoint x: 884, endPoint y: 69, distance: 6.1
click at [884, 69] on h2 "الطلب #13559" at bounding box center [867, 74] width 84 height 23
copy div "الطلب #13559 Processed"
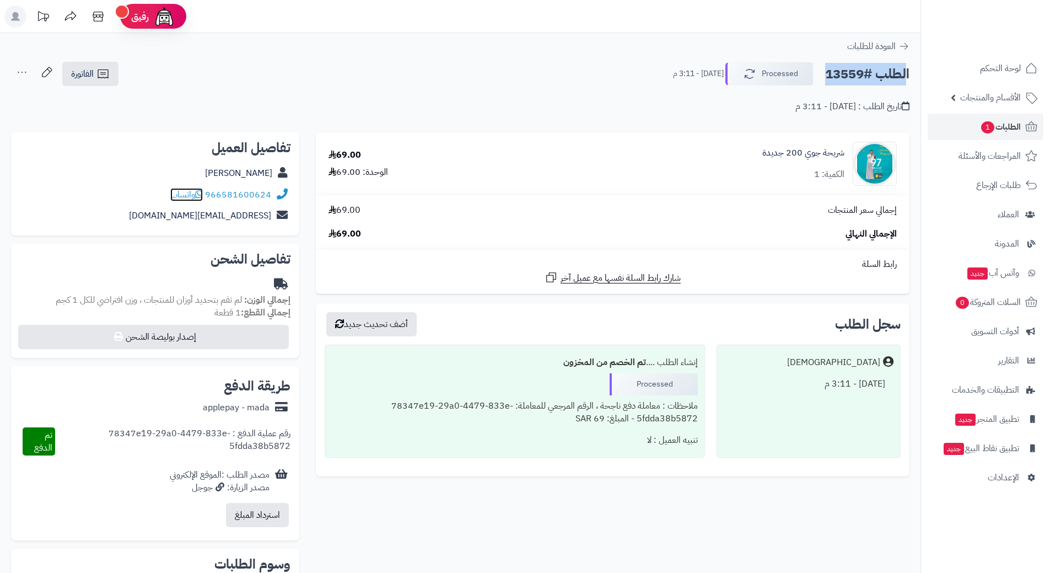
click at [202, 191] on icon at bounding box center [199, 194] width 8 height 9
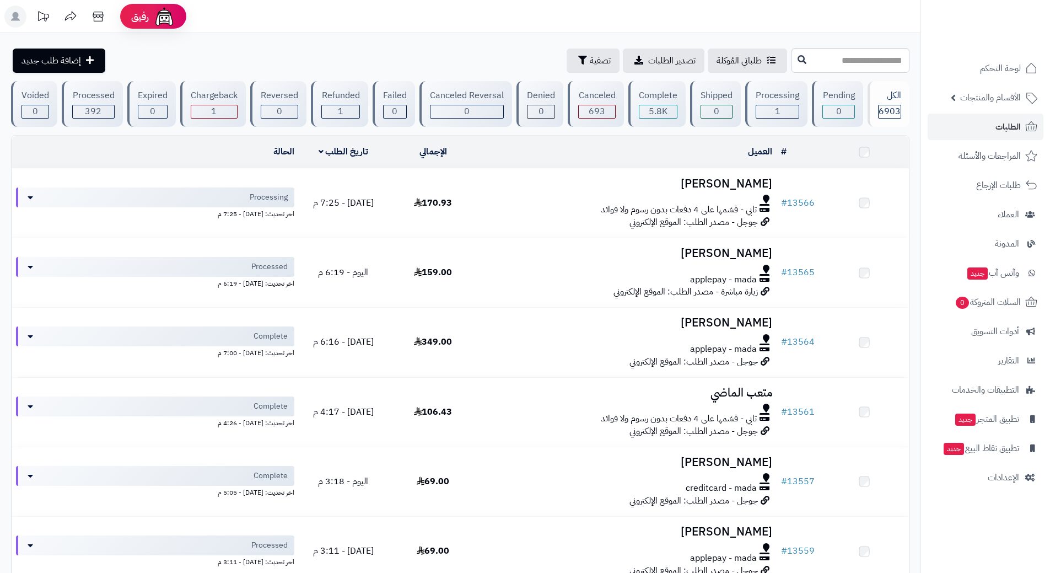
click at [964, 121] on link "الطلبات" at bounding box center [986, 127] width 116 height 26
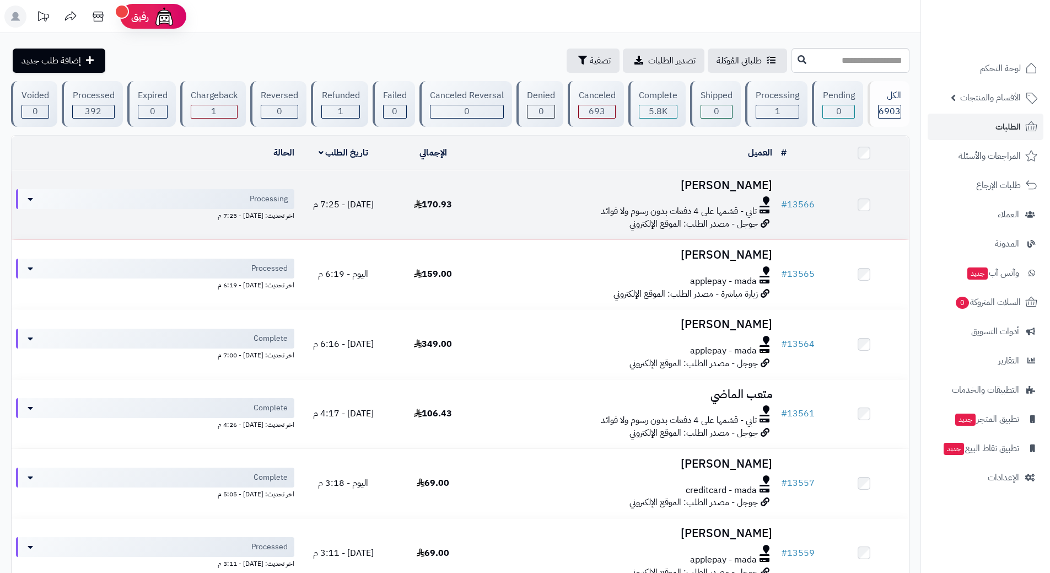
click at [526, 207] on div "تابي - قسّمها على 4 دفعات بدون رسوم ولا فوائد" at bounding box center [627, 211] width 290 height 13
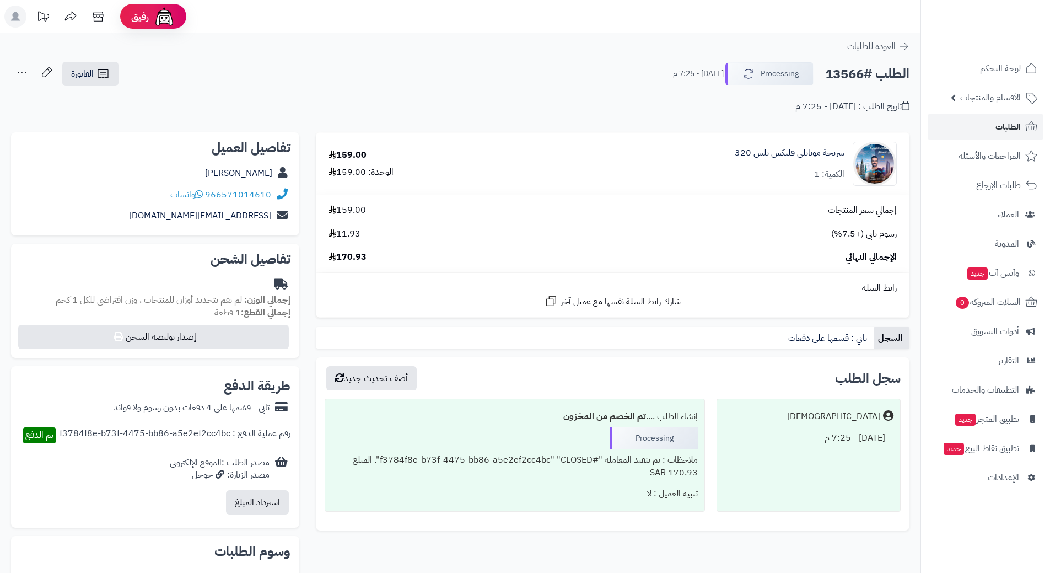
click at [867, 76] on h2 "الطلب #13566" at bounding box center [867, 74] width 84 height 23
copy div "الطلب #13566 Processing"
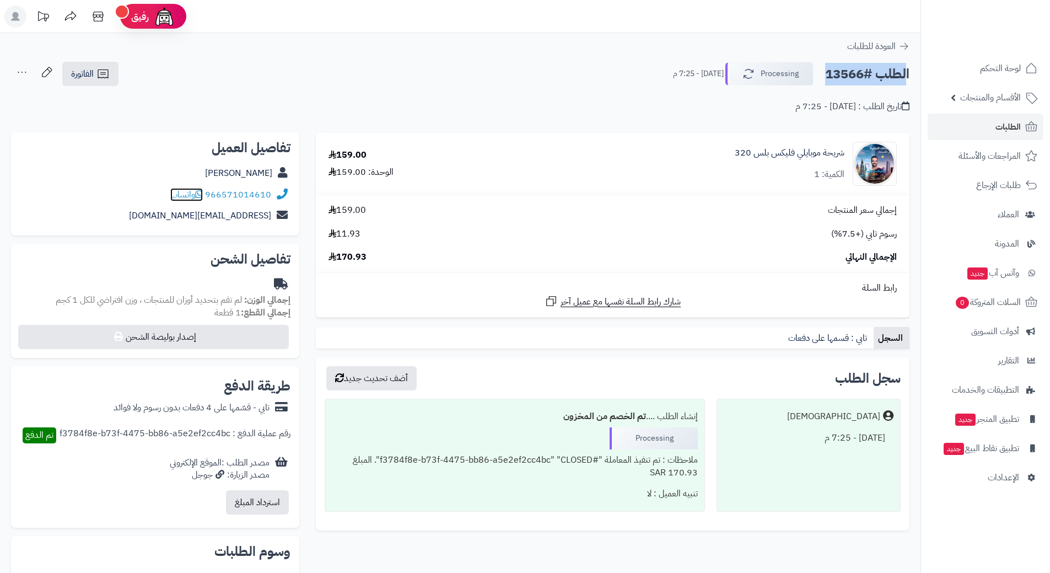
click at [201, 192] on icon at bounding box center [199, 194] width 8 height 9
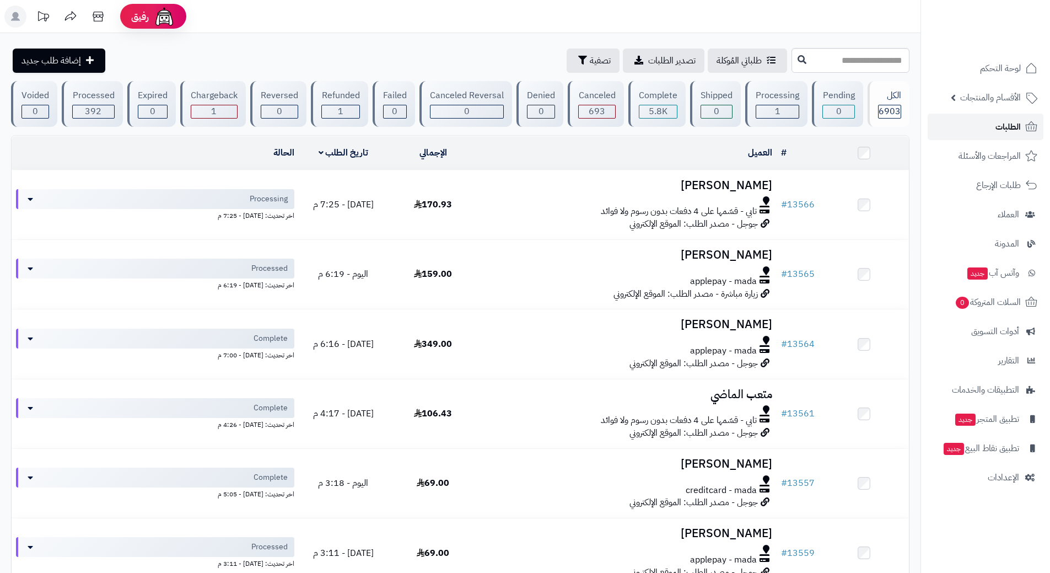
click at [966, 120] on link "الطلبات" at bounding box center [986, 127] width 116 height 26
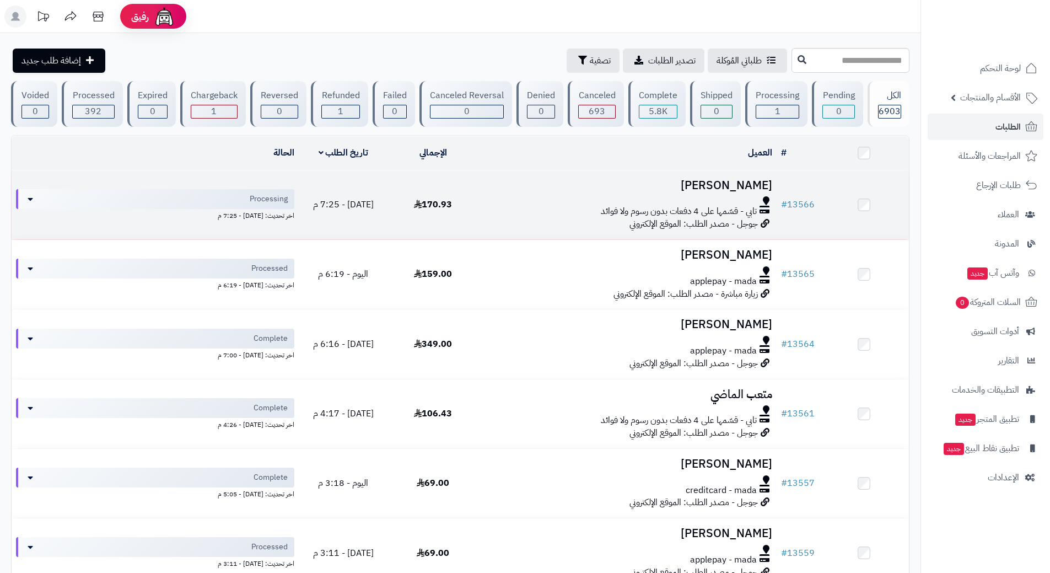
click at [531, 187] on h3 "[PERSON_NAME]" at bounding box center [627, 185] width 290 height 13
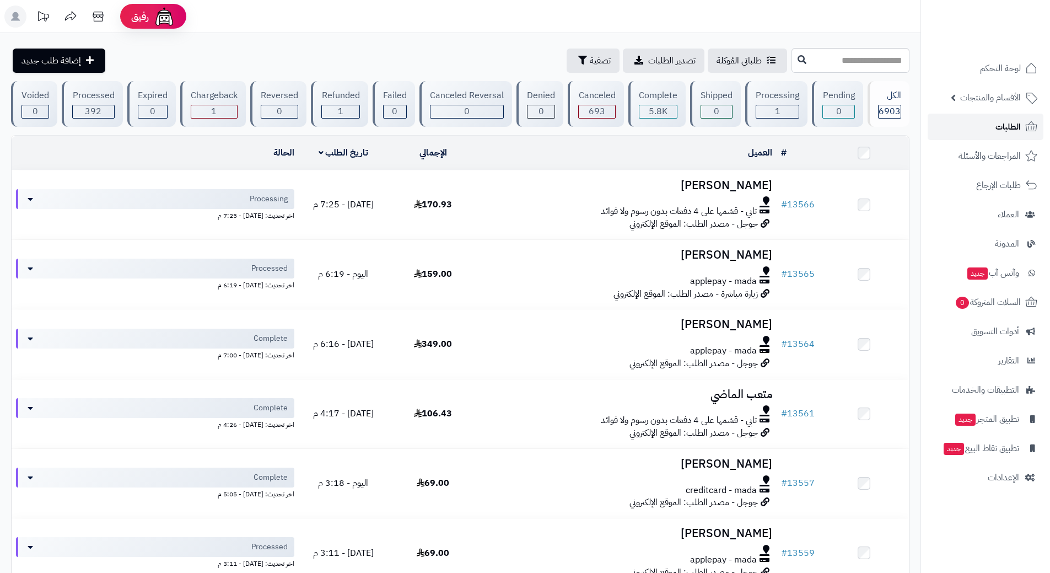
click at [954, 132] on link "الطلبات" at bounding box center [986, 127] width 116 height 26
drag, startPoint x: 546, startPoint y: 181, endPoint x: 966, endPoint y: 123, distance: 423.5
click at [966, 123] on link "الطلبات" at bounding box center [986, 127] width 116 height 26
click at [966, 124] on link "الطلبات" at bounding box center [986, 127] width 116 height 26
click at [942, 120] on link "الطلبات" at bounding box center [986, 127] width 116 height 26
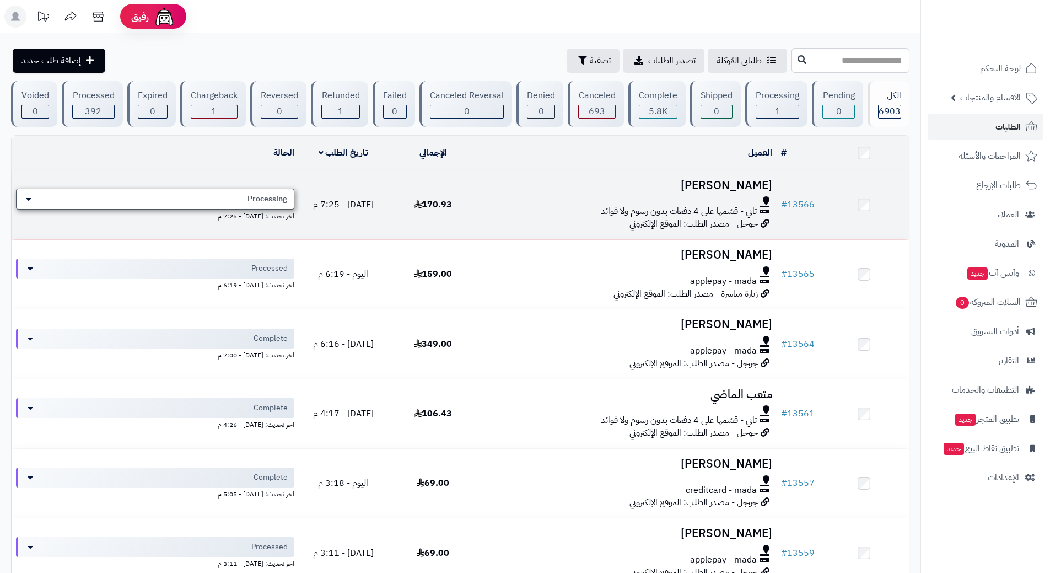
click at [225, 200] on div "Processing" at bounding box center [155, 199] width 278 height 21
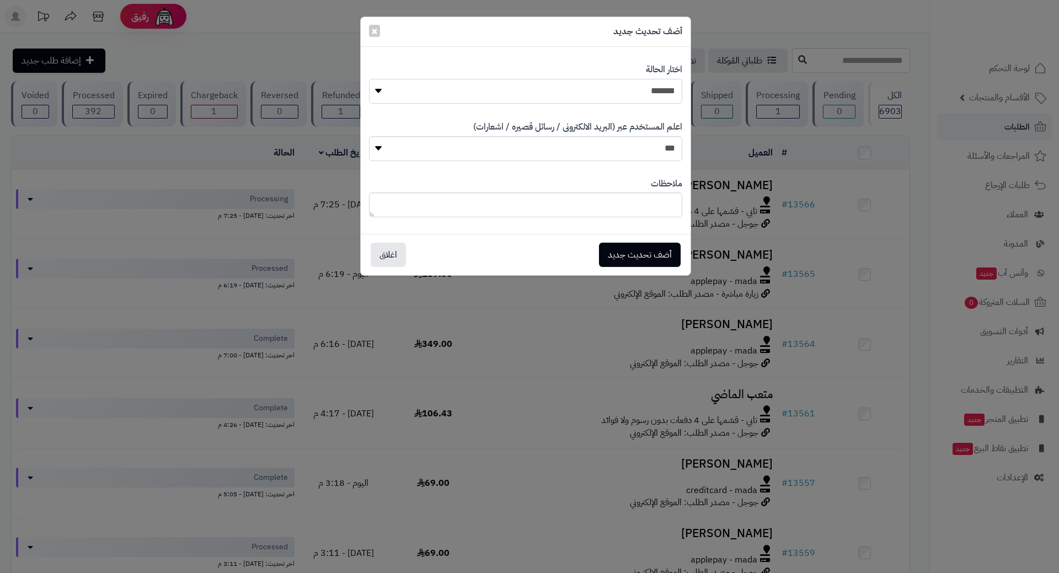
click at [588, 84] on select "**********" at bounding box center [525, 91] width 313 height 25
click at [369, 79] on select "**********" at bounding box center [525, 91] width 313 height 25
drag, startPoint x: 616, startPoint y: 93, endPoint x: 622, endPoint y: 101, distance: 10.7
click at [616, 93] on select "**********" at bounding box center [525, 91] width 313 height 25
select select "*"
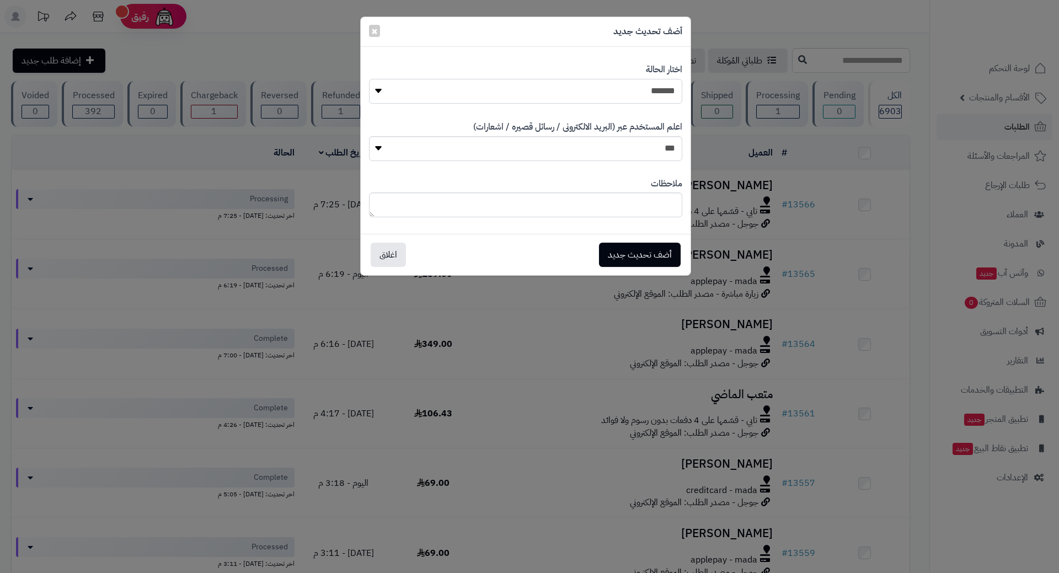
click at [369, 79] on select "**********" at bounding box center [525, 91] width 313 height 25
click at [622, 250] on button "أضف تحديث جديد" at bounding box center [640, 254] width 82 height 24
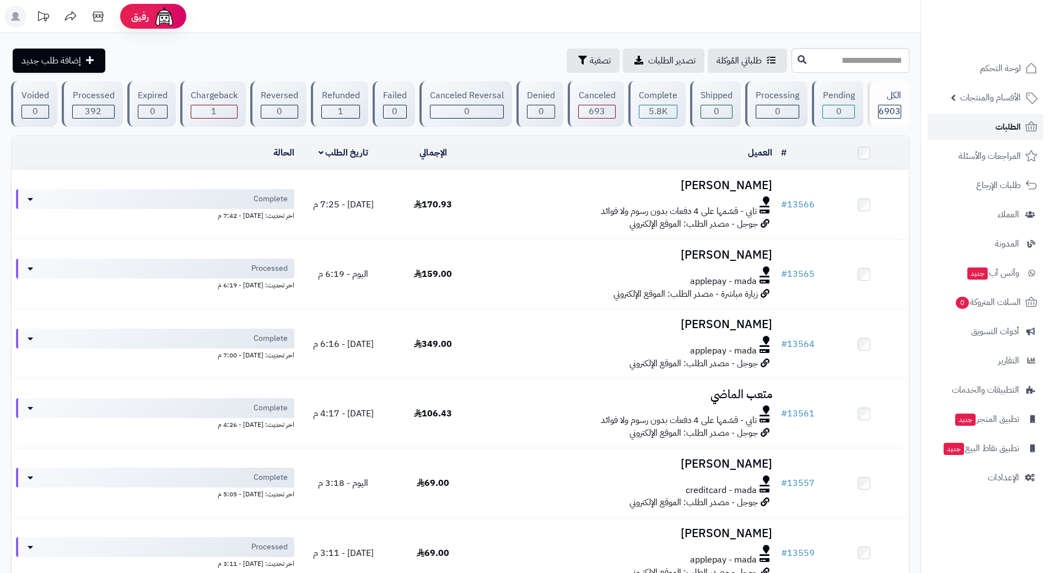
click at [935, 122] on link "الطلبات" at bounding box center [986, 127] width 116 height 26
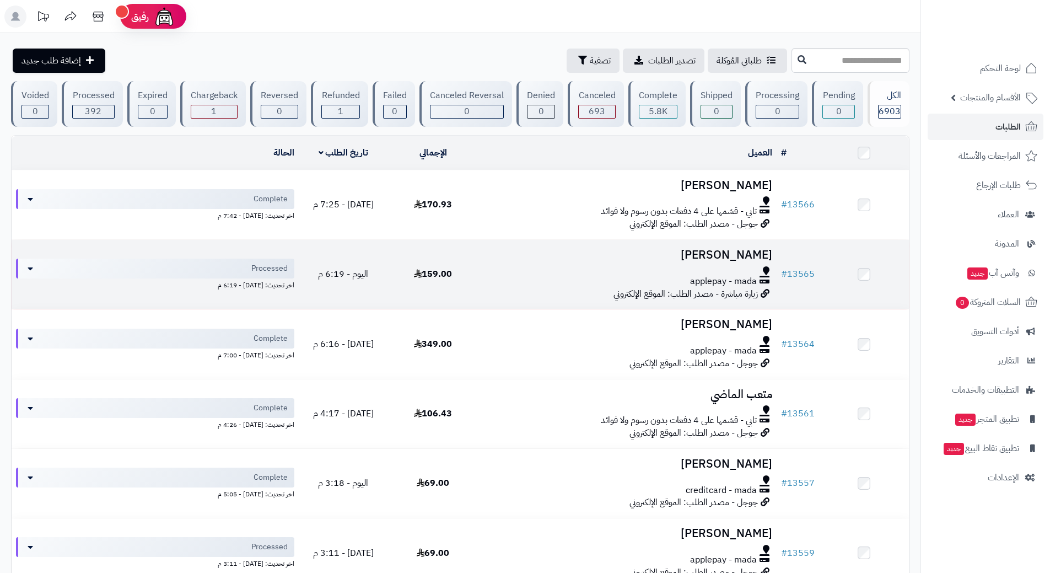
click at [506, 260] on h3 "[PERSON_NAME]" at bounding box center [627, 255] width 290 height 13
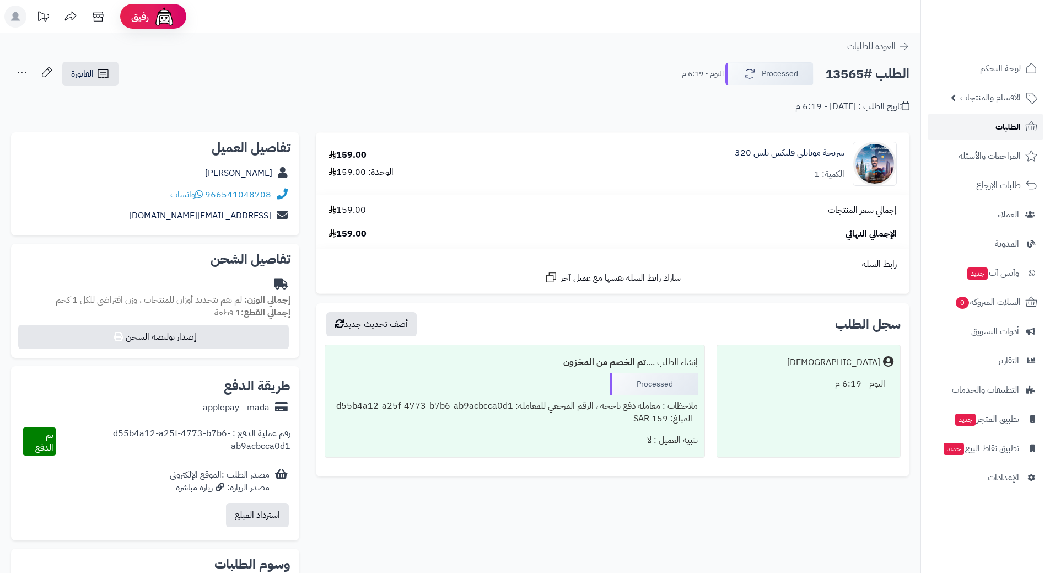
click at [954, 131] on link "الطلبات" at bounding box center [986, 127] width 116 height 26
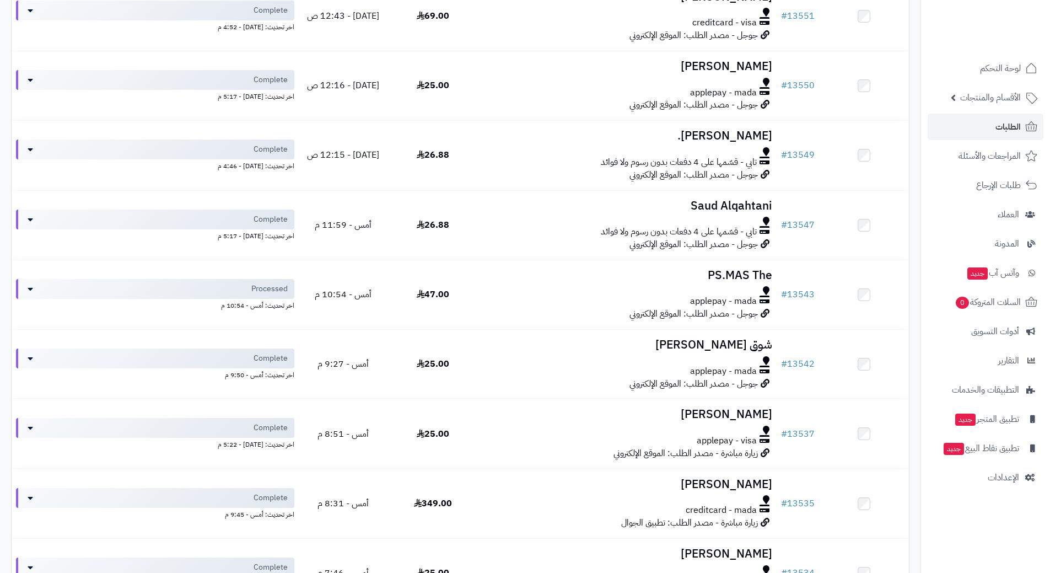
scroll to position [1103, 0]
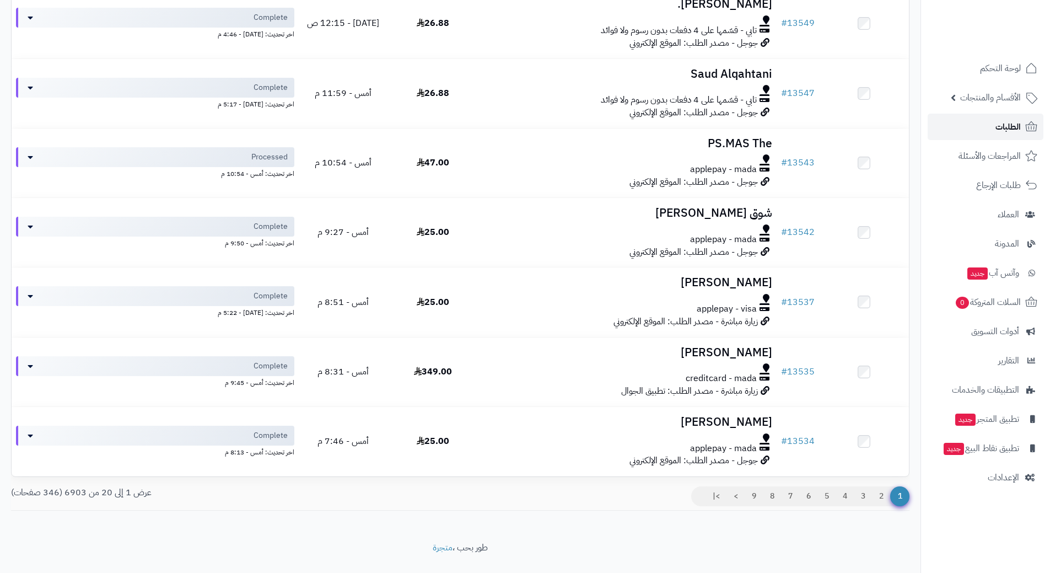
click at [966, 123] on link "الطلبات" at bounding box center [986, 127] width 116 height 26
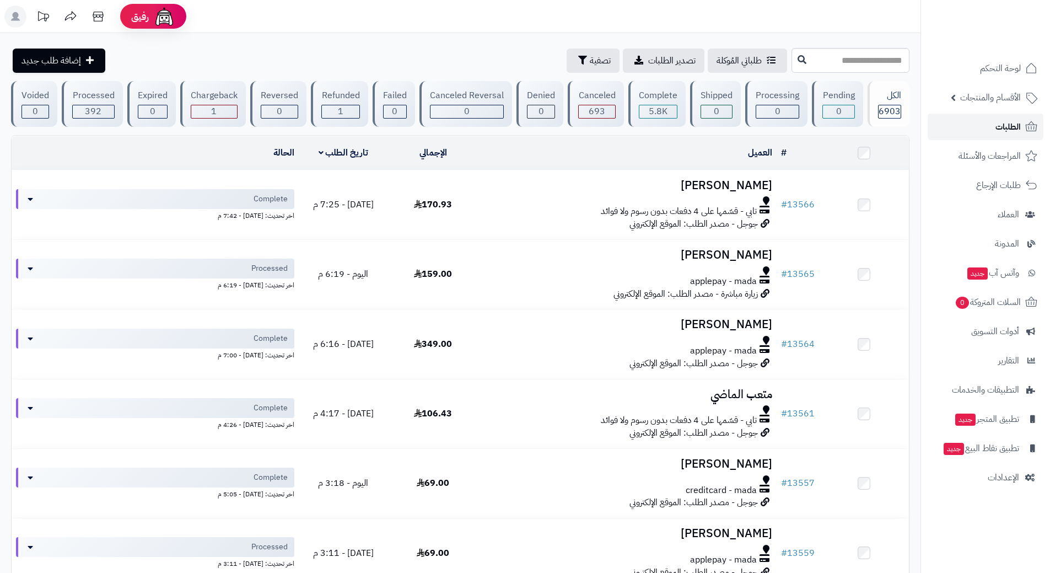
click at [957, 126] on link "الطلبات" at bounding box center [986, 127] width 116 height 26
click at [957, 122] on link "الطلبات" at bounding box center [986, 127] width 116 height 26
click at [960, 133] on link "الطلبات" at bounding box center [986, 127] width 116 height 26
click at [943, 122] on link "الطلبات" at bounding box center [986, 127] width 116 height 26
click at [968, 127] on link "الطلبات" at bounding box center [986, 127] width 116 height 26
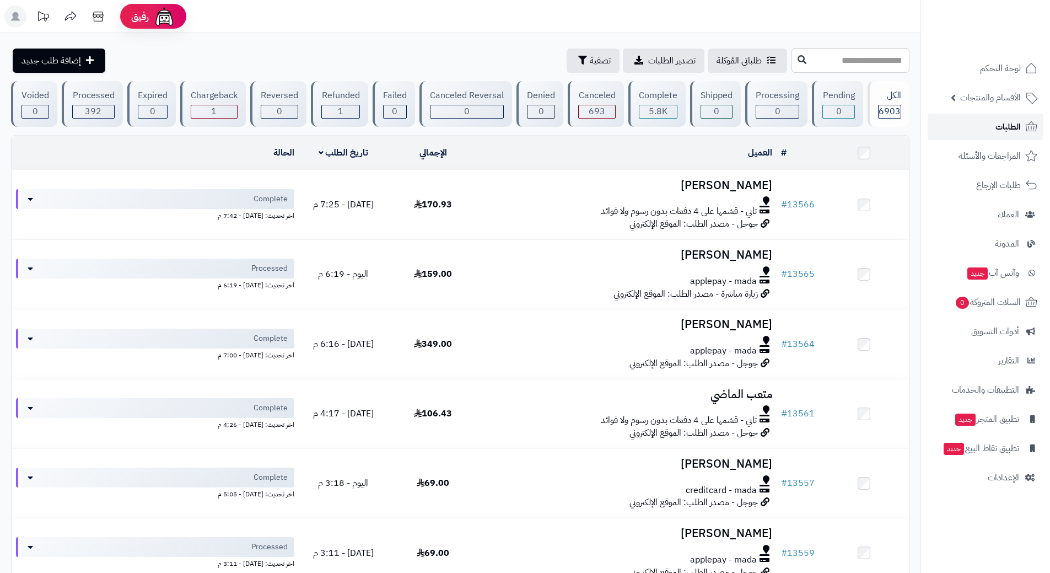
click at [962, 120] on link "الطلبات" at bounding box center [986, 127] width 116 height 26
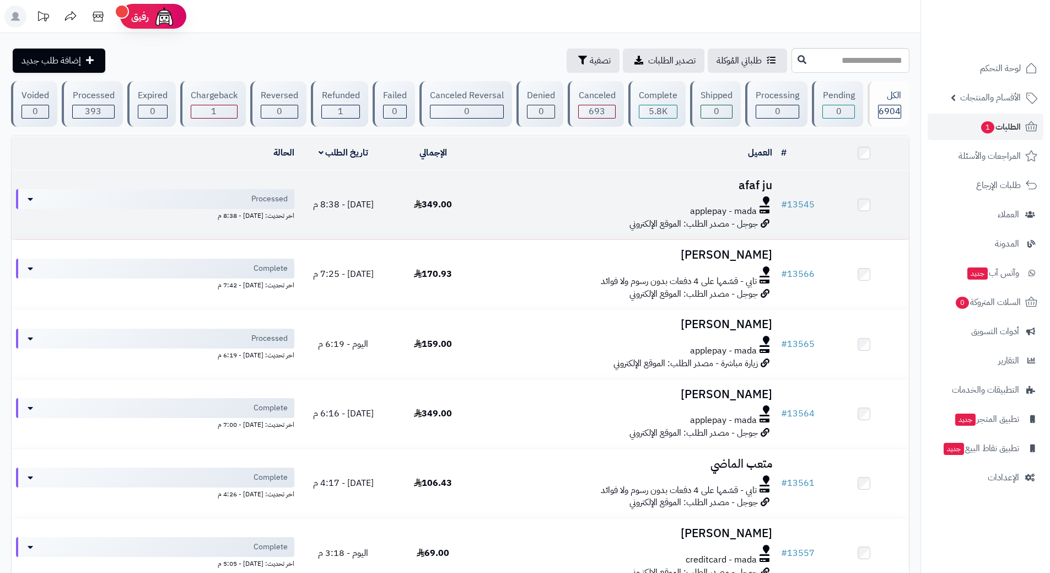
click at [584, 203] on div at bounding box center [627, 200] width 290 height 9
click at [583, 202] on div at bounding box center [627, 200] width 290 height 9
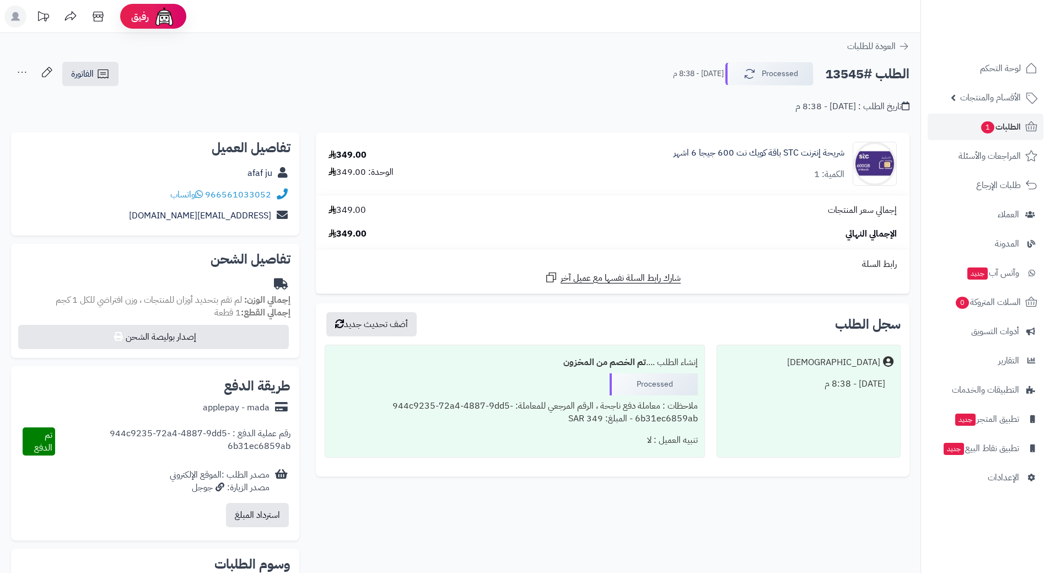
click at [858, 78] on h2 "الطلب #13545" at bounding box center [867, 74] width 84 height 23
copy div "الطلب #13545 Processed"
click at [201, 192] on icon at bounding box center [199, 194] width 8 height 9
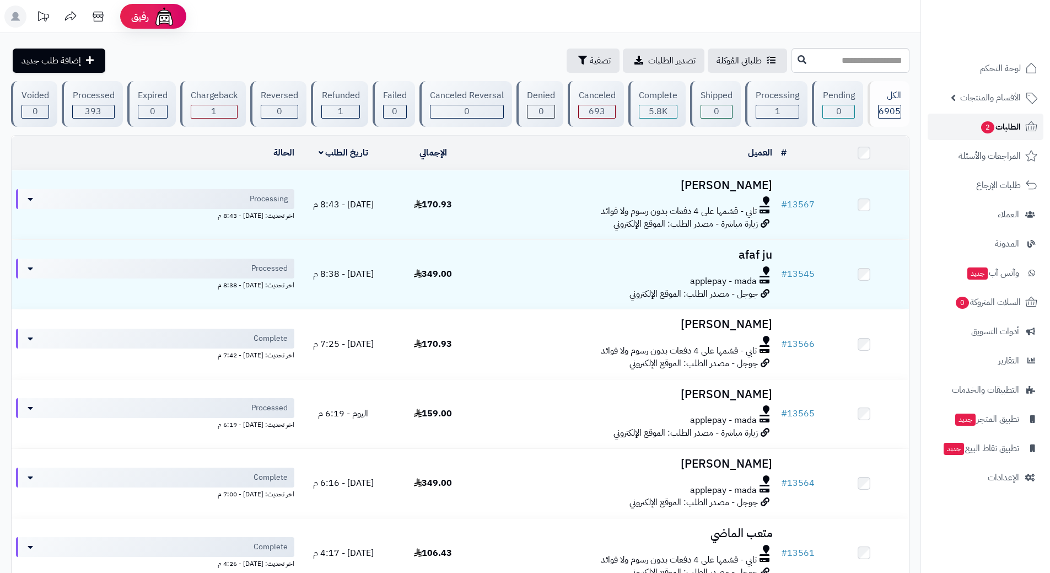
click at [989, 125] on span "2" at bounding box center [988, 127] width 14 height 13
click at [971, 126] on link "الطلبات 2" at bounding box center [986, 127] width 116 height 26
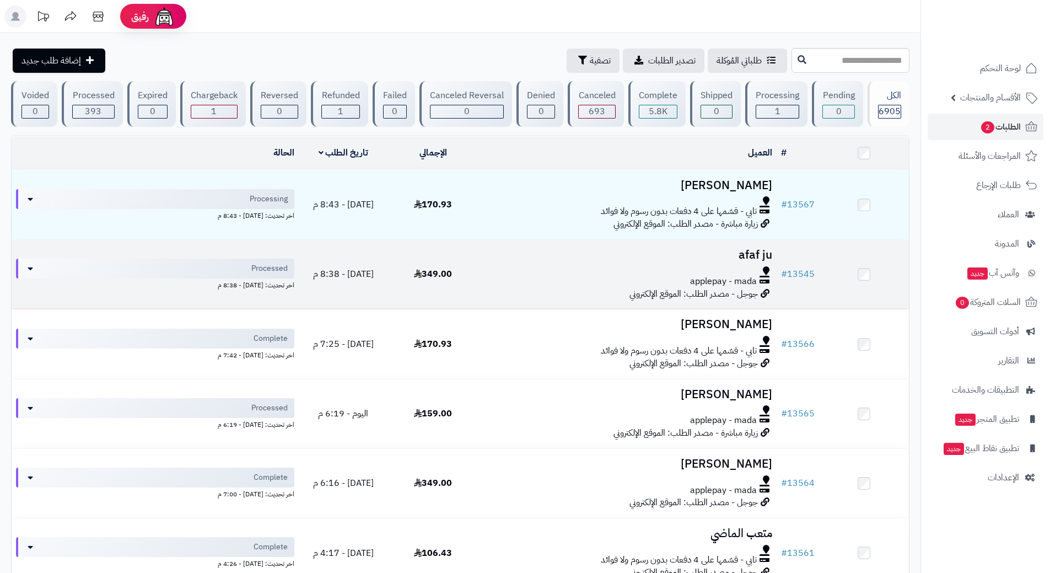
click at [511, 263] on td "afaf ju applepay - mada جوجل - مصدر الطلب: الموقع الإلكتروني" at bounding box center [627, 274] width 299 height 69
click at [528, 272] on div at bounding box center [627, 270] width 290 height 9
click at [528, 275] on div "applepay - mada" at bounding box center [627, 281] width 290 height 13
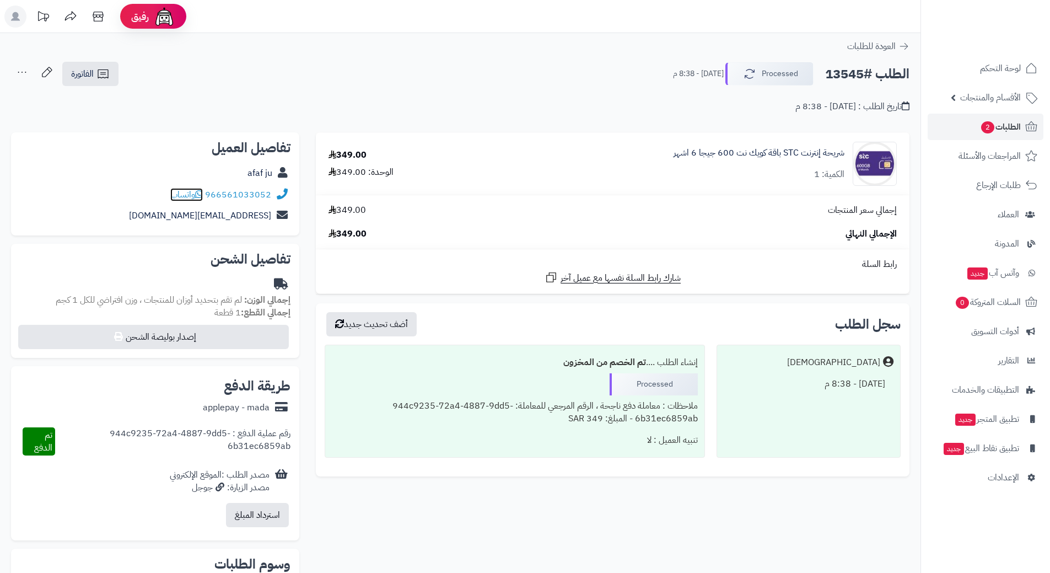
click at [203, 192] on icon at bounding box center [199, 194] width 8 height 9
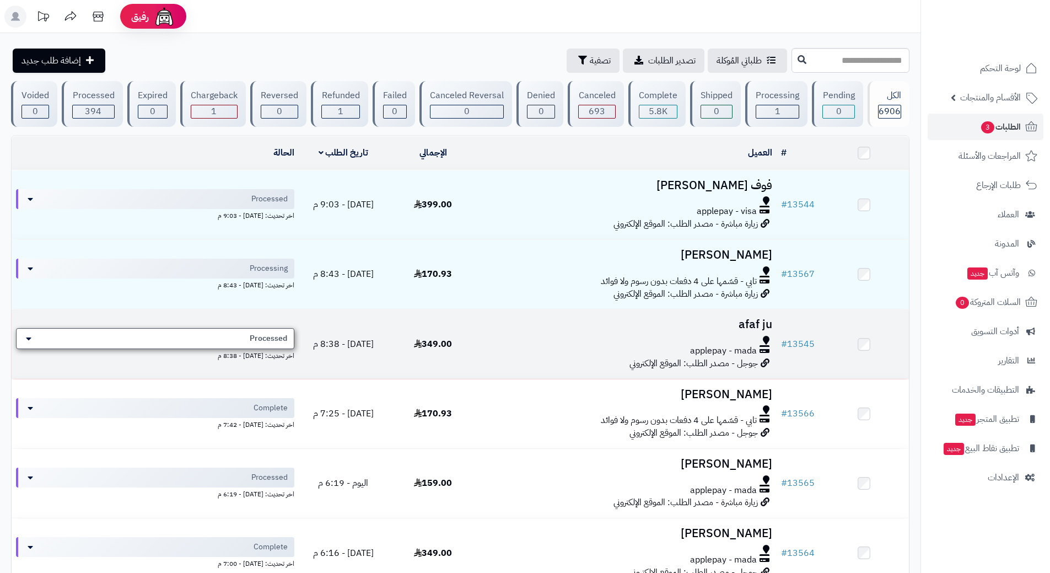
click at [238, 332] on div "Processed" at bounding box center [155, 338] width 278 height 21
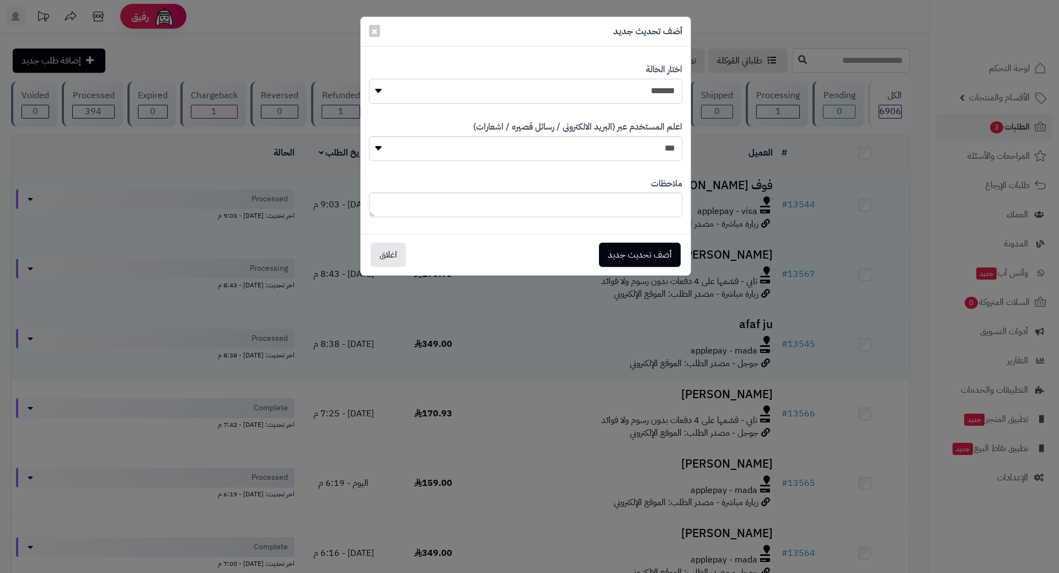
drag, startPoint x: 573, startPoint y: 80, endPoint x: 576, endPoint y: 85, distance: 5.9
click at [573, 80] on select "**********" at bounding box center [525, 91] width 313 height 25
select select "*"
click at [369, 79] on select "**********" at bounding box center [525, 91] width 313 height 25
click at [609, 257] on button "أضف تحديث جديد" at bounding box center [640, 255] width 82 height 24
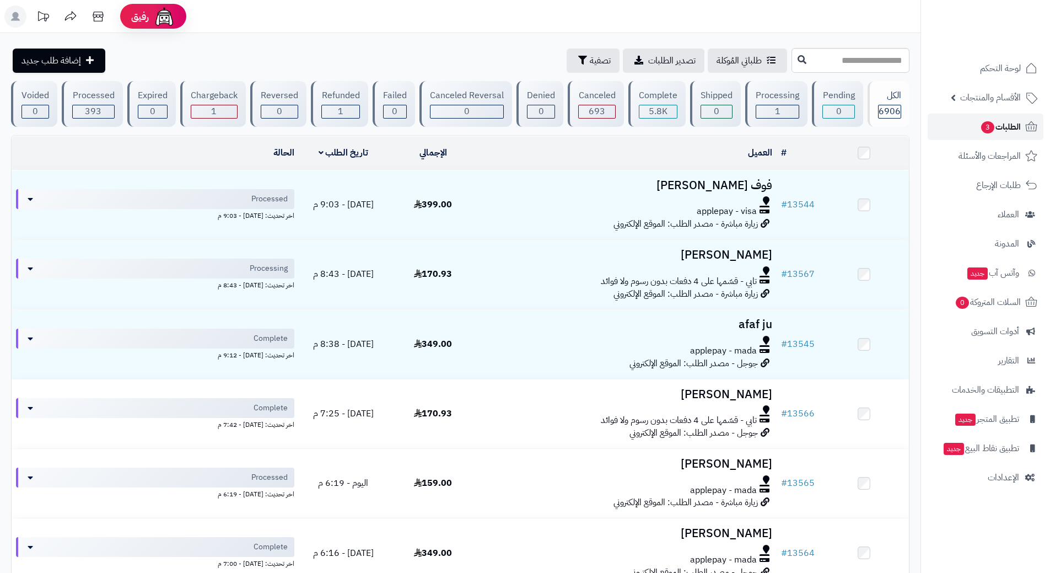
click at [944, 116] on link "الطلبات 3" at bounding box center [986, 127] width 116 height 26
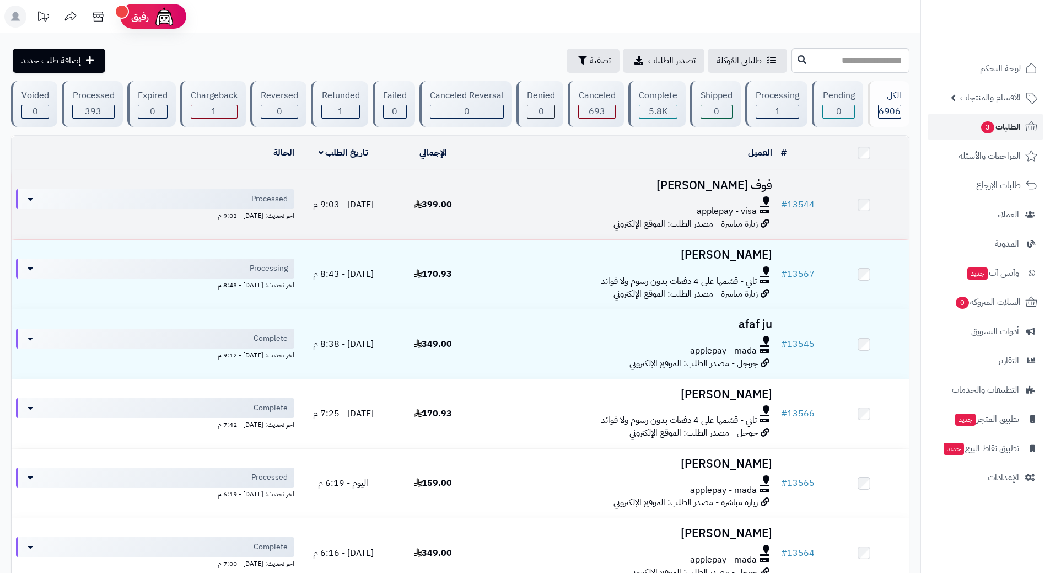
click at [531, 198] on div at bounding box center [627, 200] width 290 height 9
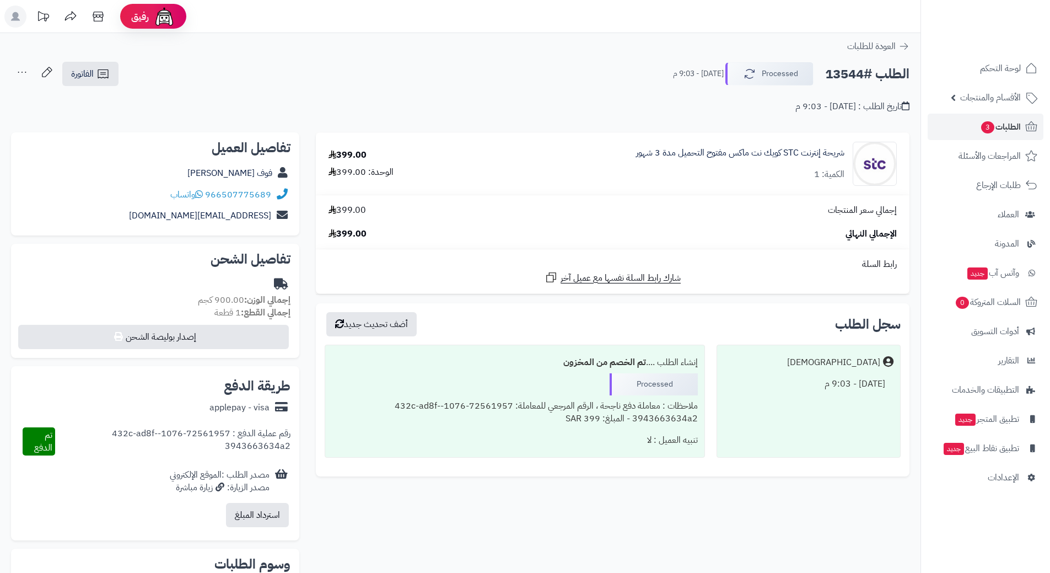
click at [872, 75] on h2 "الطلب #13544" at bounding box center [867, 74] width 84 height 23
copy div "الطلب #13544 Processed"
click at [198, 193] on icon at bounding box center [199, 194] width 8 height 9
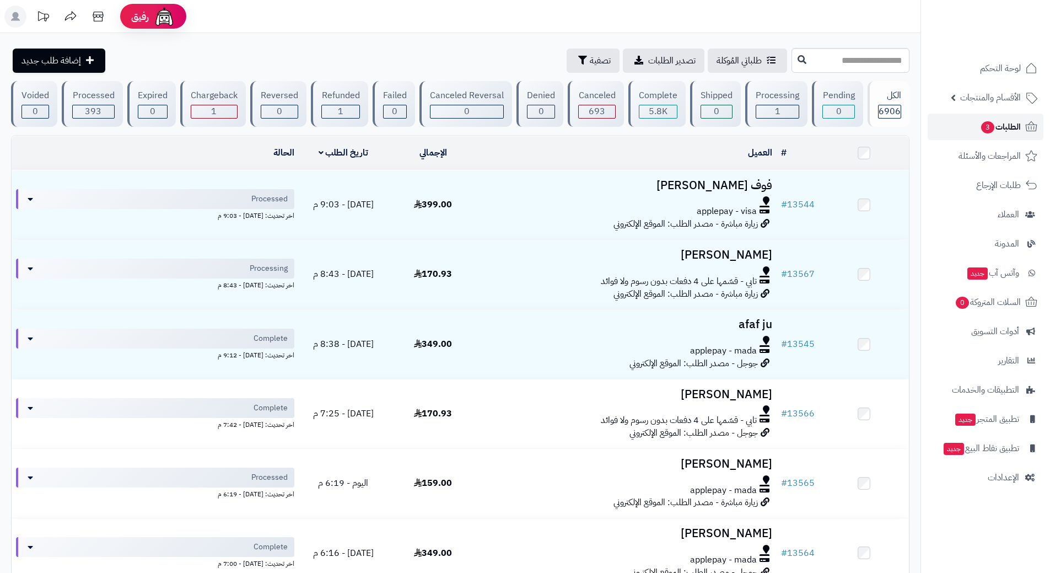
click at [954, 126] on link "الطلبات 3" at bounding box center [986, 127] width 116 height 26
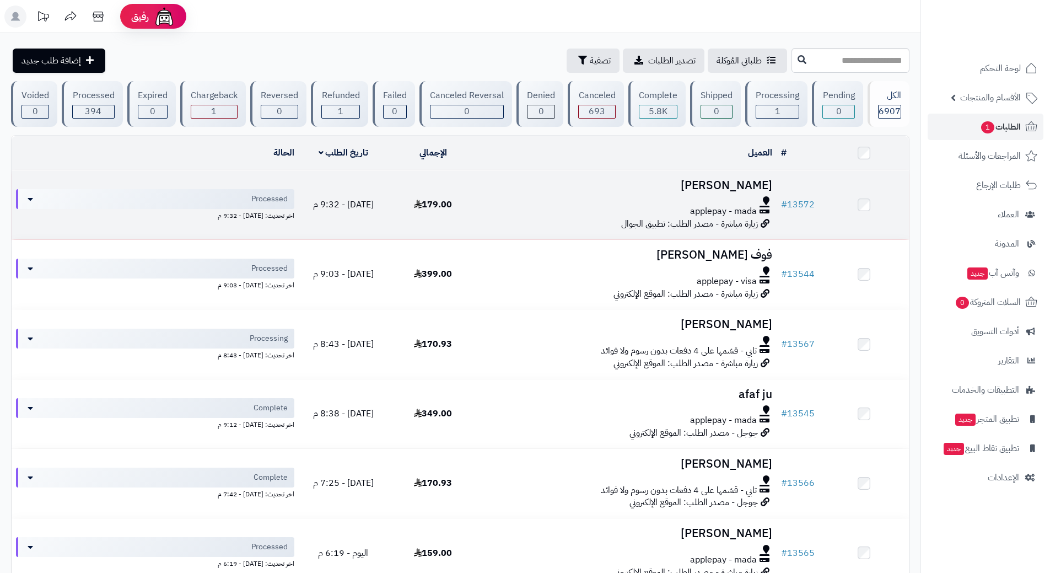
click at [499, 199] on div at bounding box center [627, 200] width 290 height 9
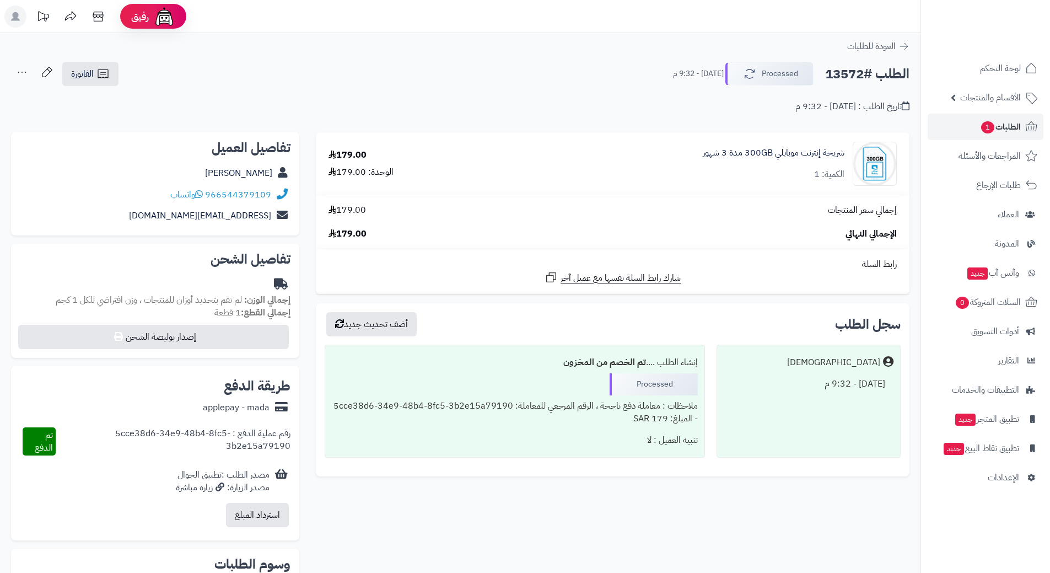
click at [858, 76] on h2 "الطلب #13572" at bounding box center [867, 74] width 84 height 23
click at [855, 75] on h2 "الطلب #13572" at bounding box center [867, 74] width 84 height 23
click at [855, 74] on h2 "الطلب #13572" at bounding box center [867, 74] width 84 height 23
click at [855, 73] on h2 "الطلب #13572" at bounding box center [867, 74] width 84 height 23
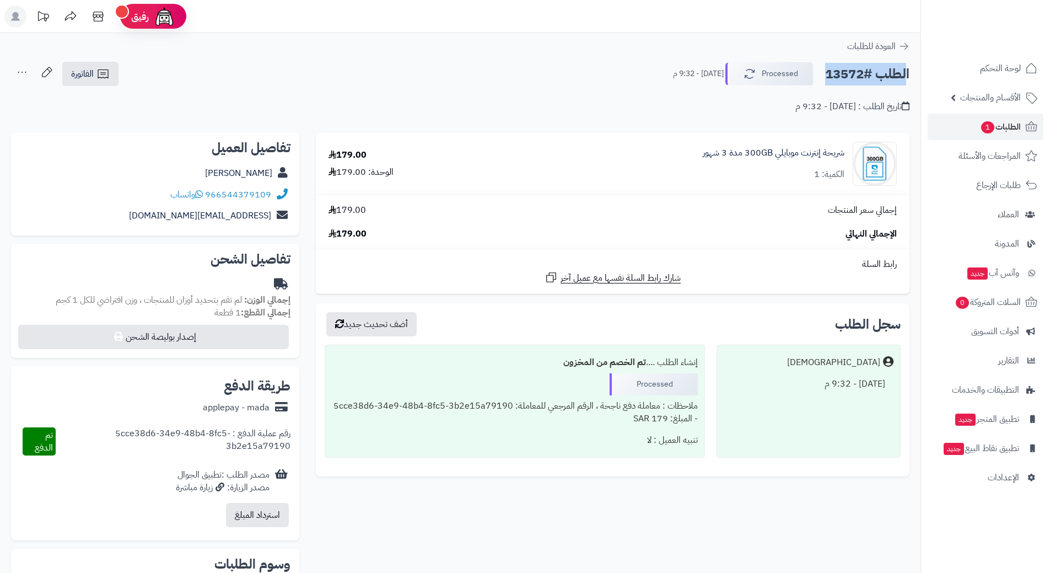
copy div "الطلب #13572 Processed"
click at [191, 194] on span "واتساب" at bounding box center [186, 194] width 33 height 13
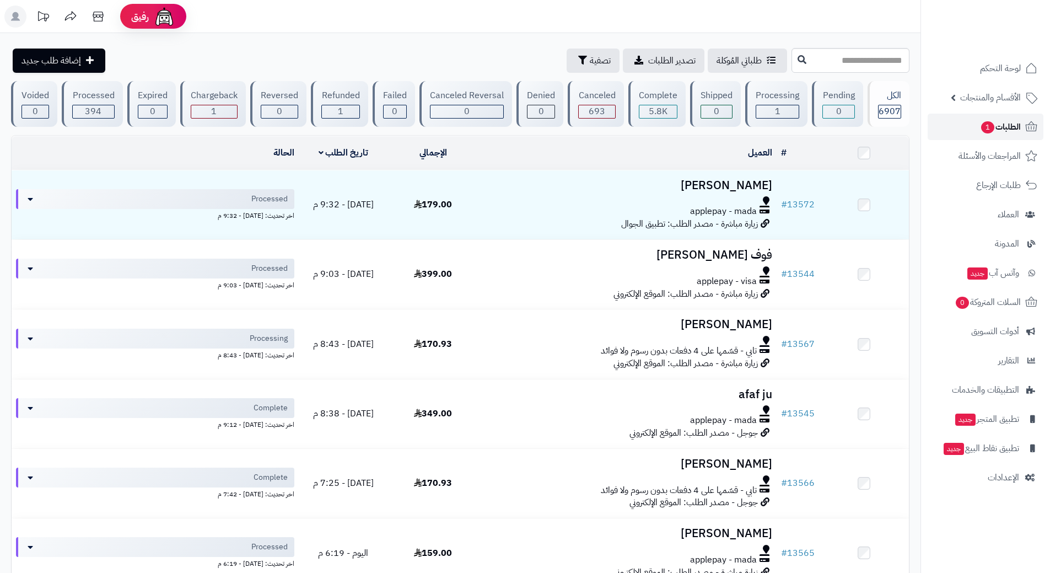
click at [974, 123] on link "الطلبات 1" at bounding box center [986, 127] width 116 height 26
click at [986, 121] on span "1" at bounding box center [988, 127] width 14 height 13
click at [981, 130] on span "1" at bounding box center [987, 127] width 13 height 12
drag, startPoint x: 0, startPoint y: 0, endPoint x: 981, endPoint y: 130, distance: 990.0
click at [981, 130] on span "1" at bounding box center [987, 127] width 13 height 12
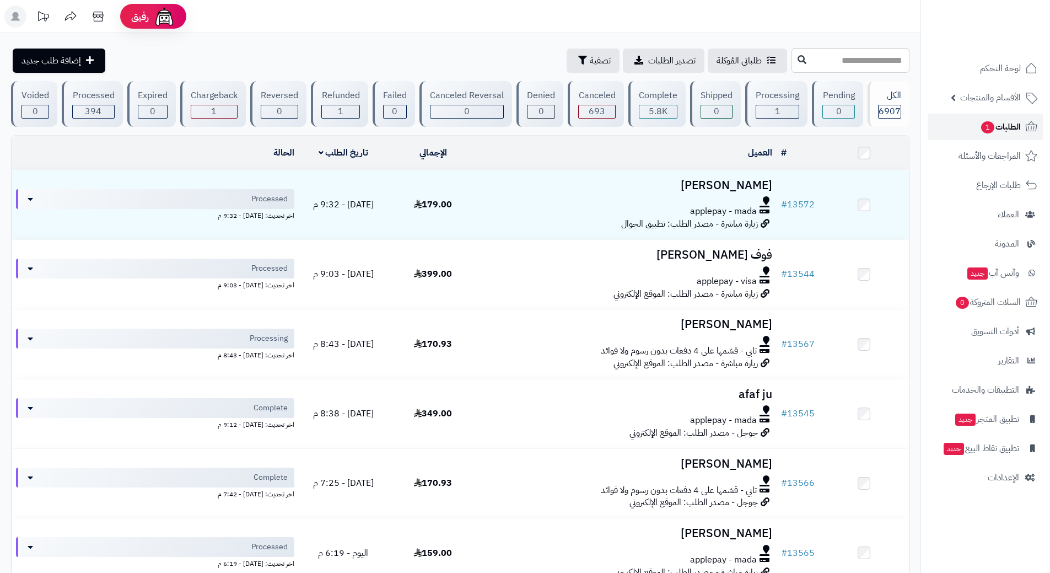
click at [1002, 126] on span "الطلبات 1" at bounding box center [1000, 126] width 41 height 15
click at [994, 128] on span "الطلبات 1" at bounding box center [1000, 126] width 41 height 15
click at [981, 122] on span "الطلبات 1" at bounding box center [1000, 126] width 41 height 15
click at [947, 121] on link "الطلبات 1" at bounding box center [986, 127] width 116 height 26
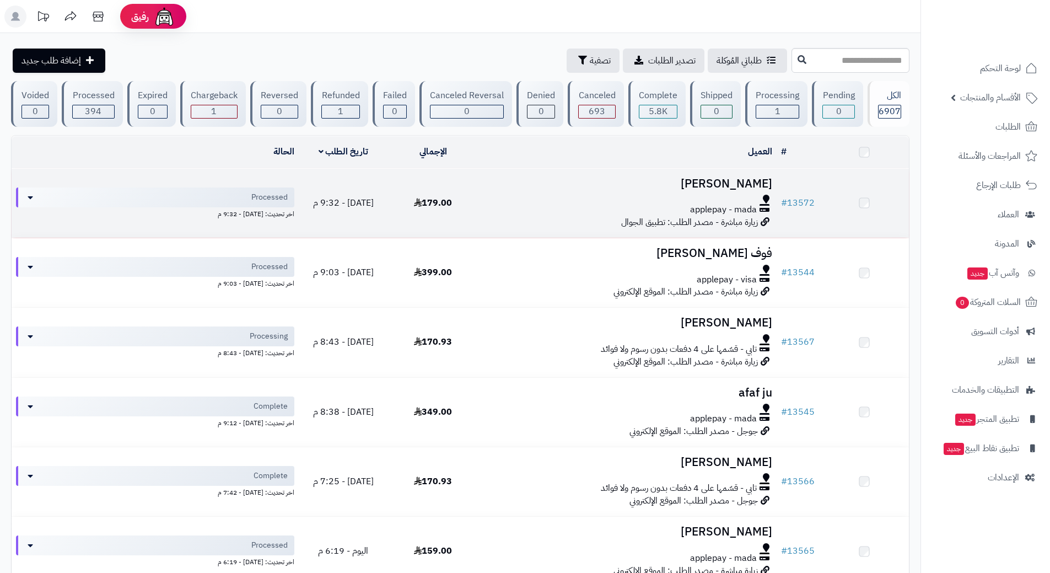
click at [501, 206] on div "applepay - mada" at bounding box center [627, 209] width 290 height 13
click at [501, 206] on div "applepay - mada" at bounding box center [627, 211] width 290 height 13
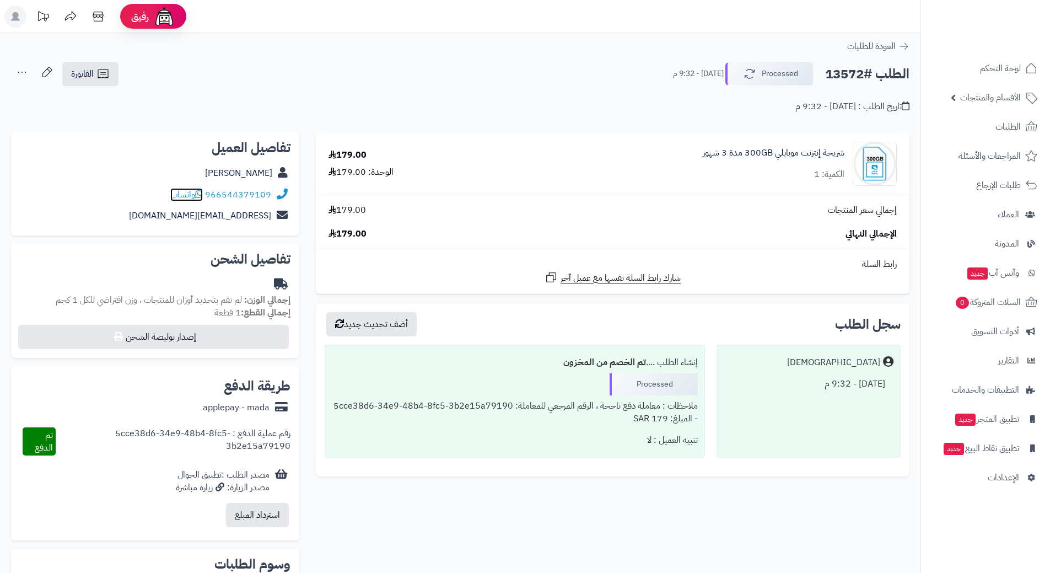
click at [203, 193] on icon at bounding box center [199, 194] width 8 height 9
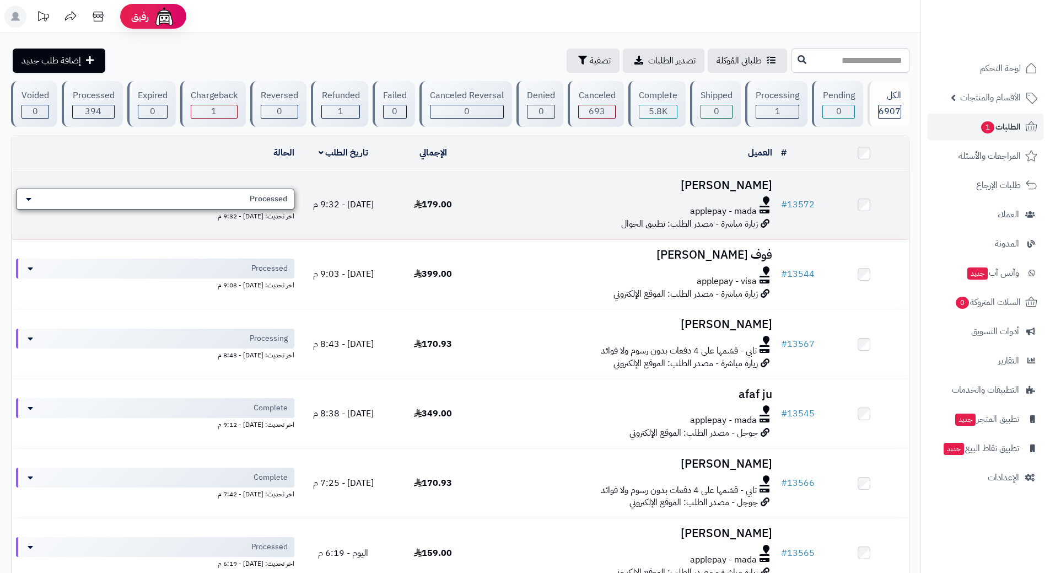
click at [249, 194] on div "Processed" at bounding box center [155, 199] width 278 height 21
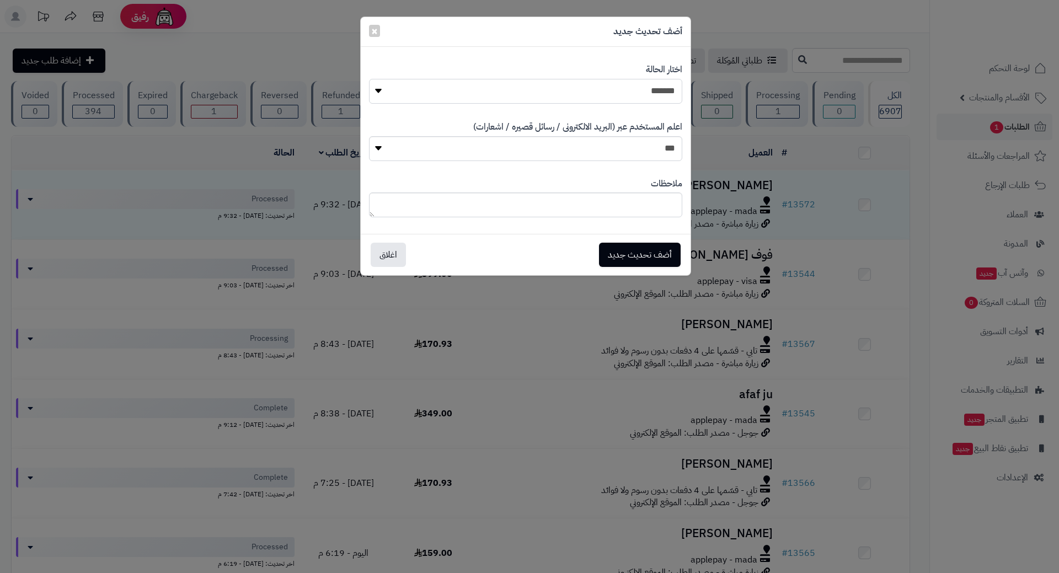
click at [447, 82] on select "**********" at bounding box center [525, 91] width 313 height 25
select select "*"
click at [369, 79] on select "**********" at bounding box center [525, 91] width 313 height 25
click at [631, 258] on button "أضف تحديث جديد" at bounding box center [640, 254] width 82 height 24
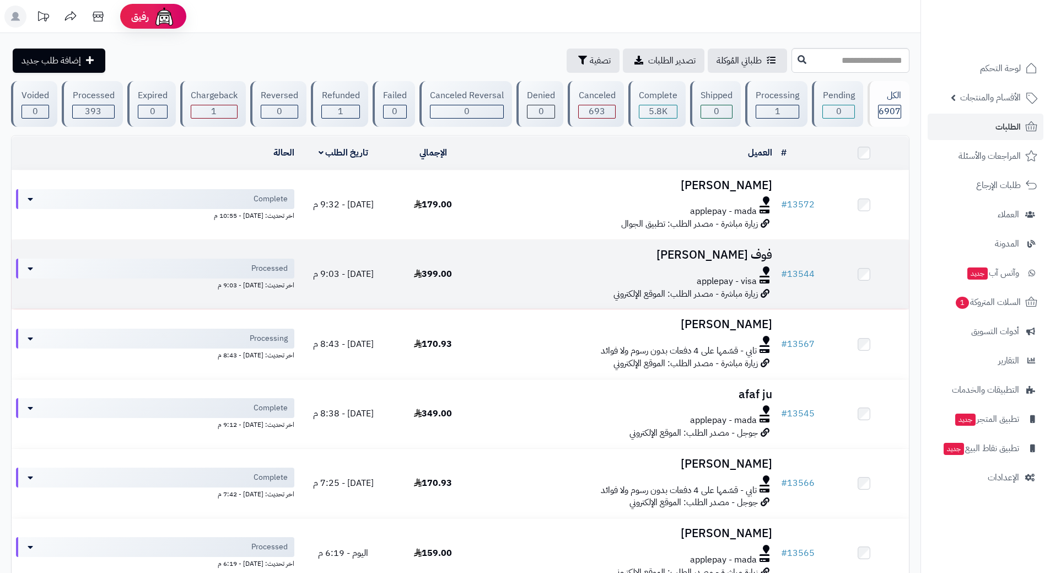
click at [506, 254] on h3 "فوف [PERSON_NAME]" at bounding box center [627, 255] width 290 height 13
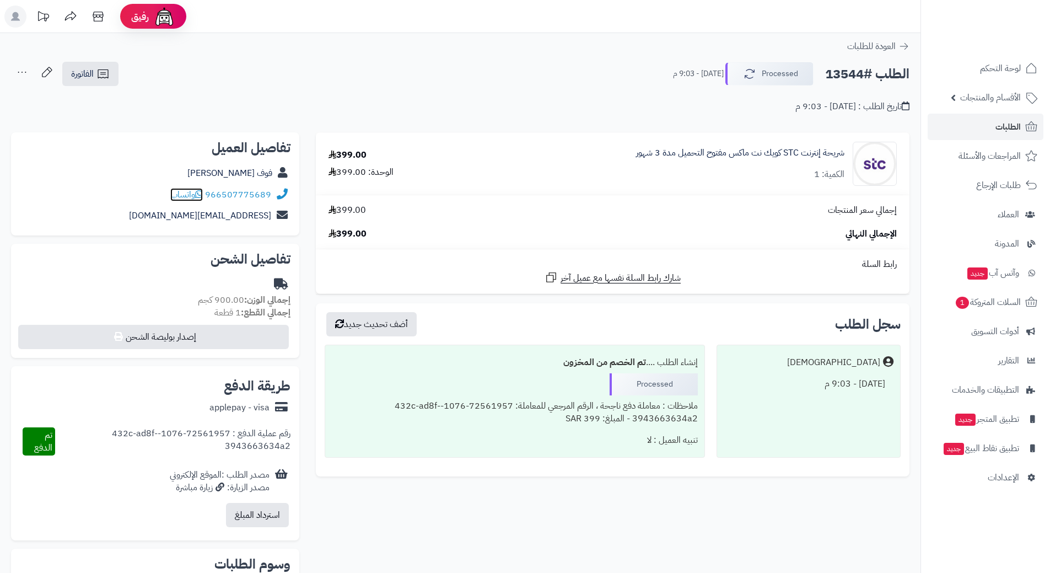
click at [203, 192] on icon at bounding box center [199, 194] width 8 height 9
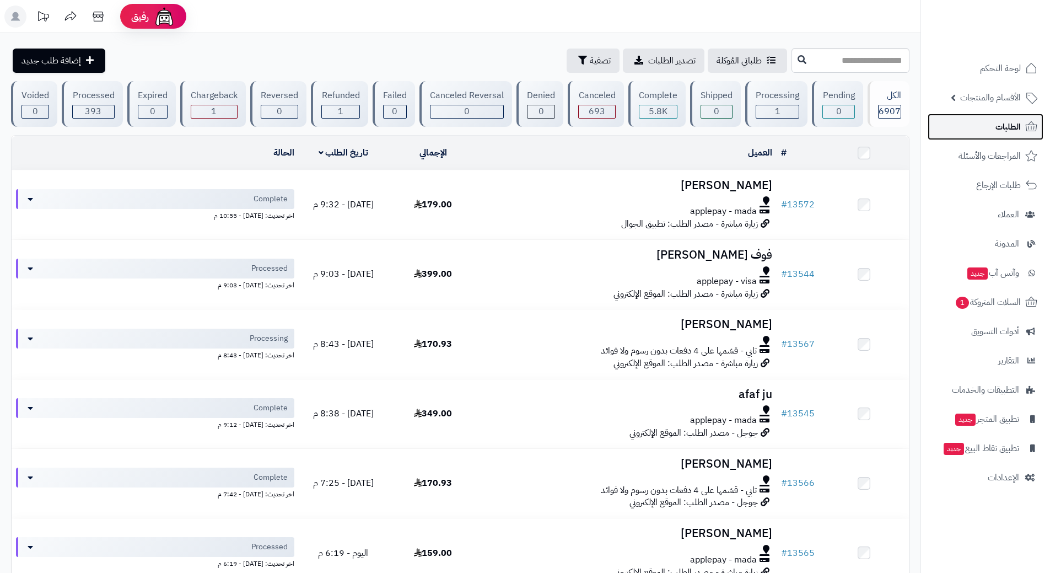
click at [999, 119] on span "الطلبات" at bounding box center [1008, 126] width 25 height 15
click at [970, 300] on span "السلات المتروكة 1" at bounding box center [987, 301] width 67 height 15
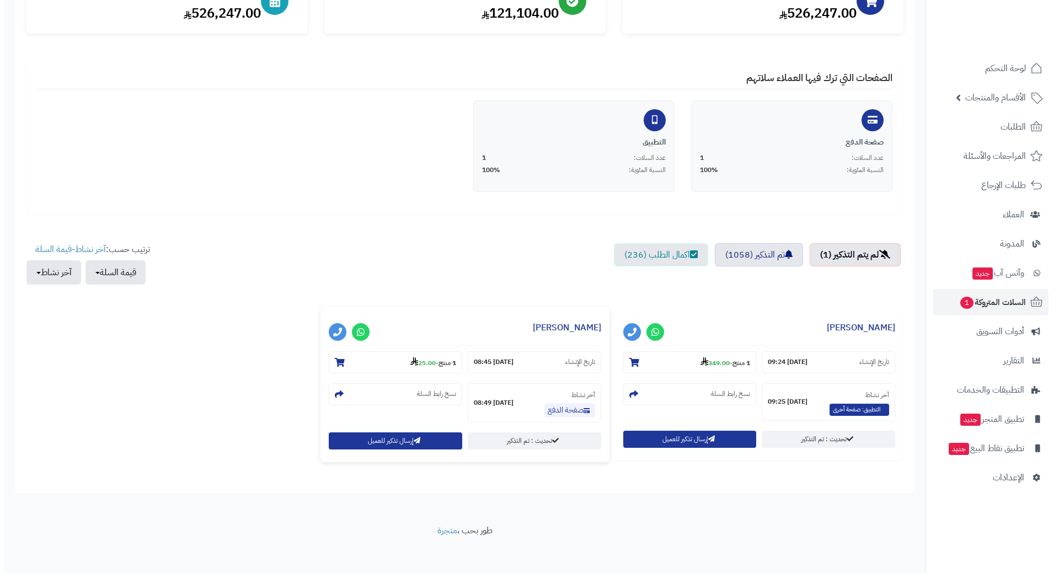
scroll to position [167, 0]
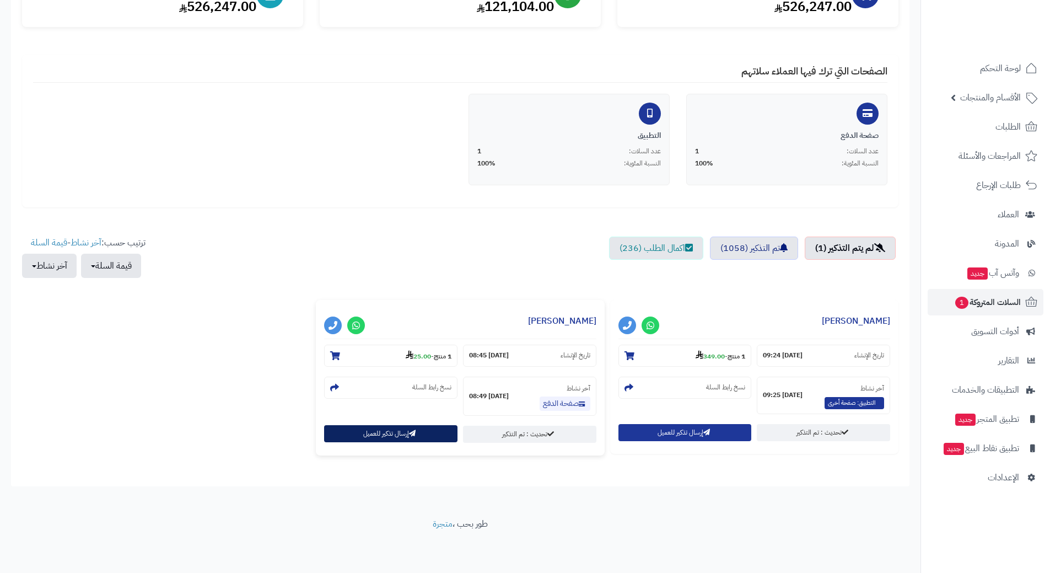
click at [383, 438] on button "إرسال تذكير للعميل" at bounding box center [390, 433] width 133 height 17
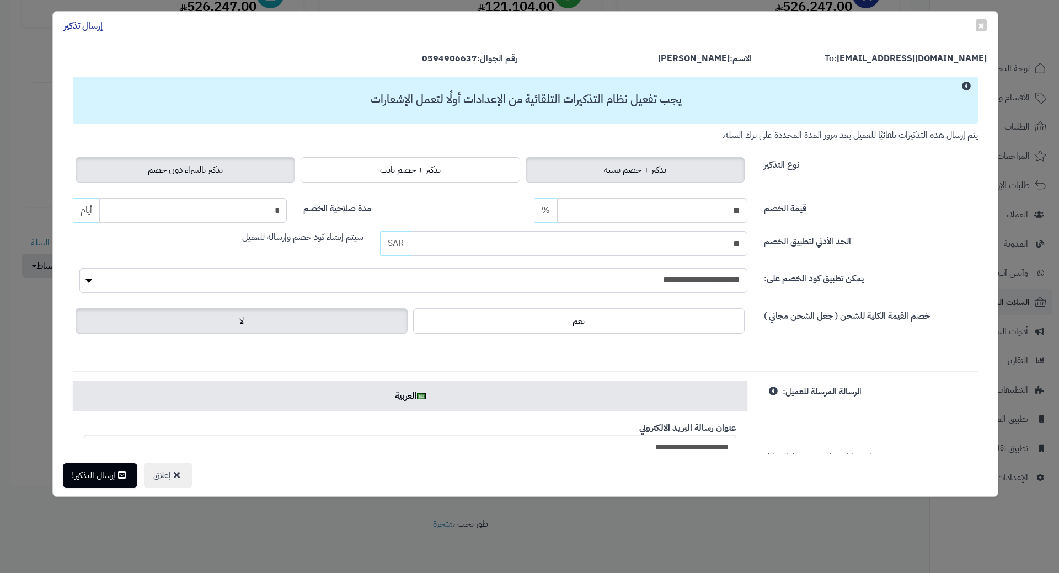
click at [194, 175] on span "تذكير بالشراء دون خصم" at bounding box center [185, 169] width 75 height 13
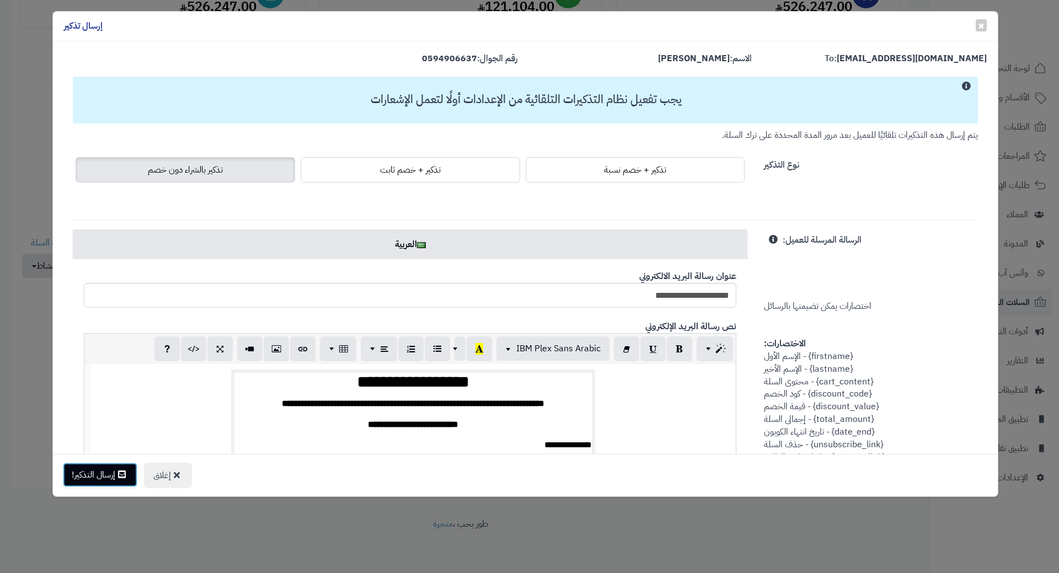
click at [115, 474] on button "إرسال التذكير!" at bounding box center [100, 475] width 74 height 24
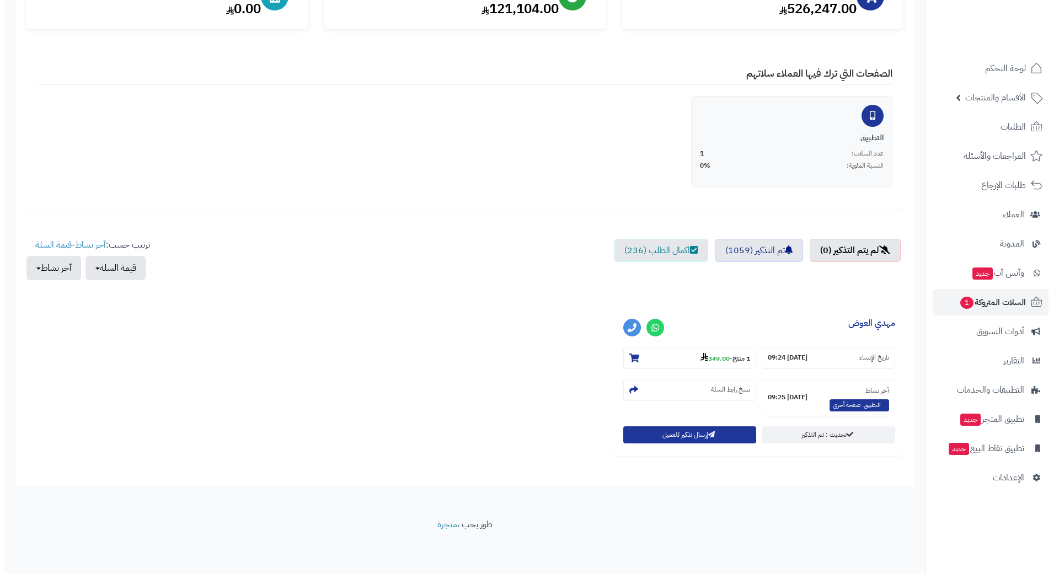
scroll to position [165, 0]
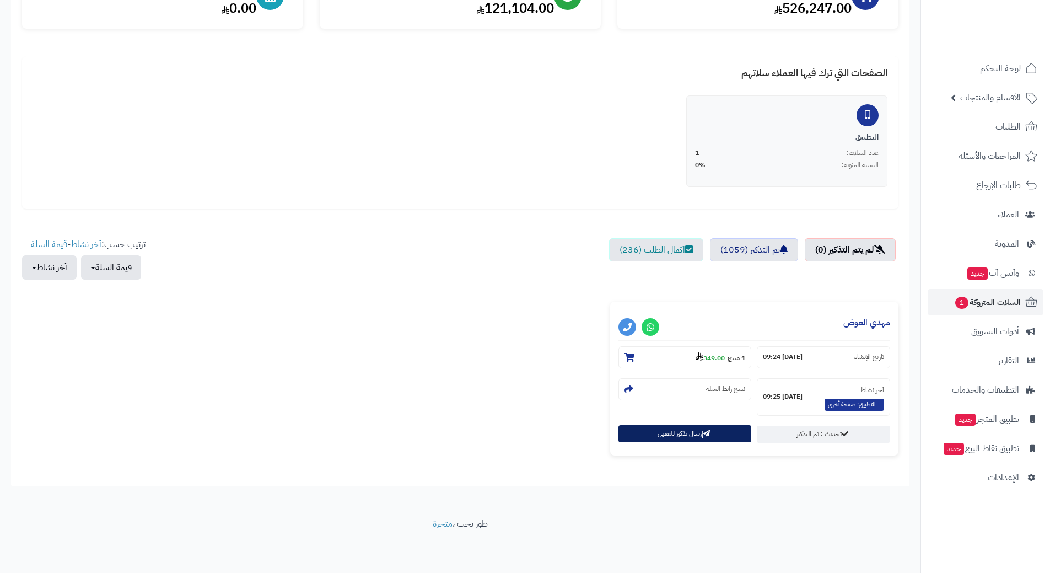
click at [631, 442] on button "إرسال تذكير للعميل" at bounding box center [685, 433] width 133 height 17
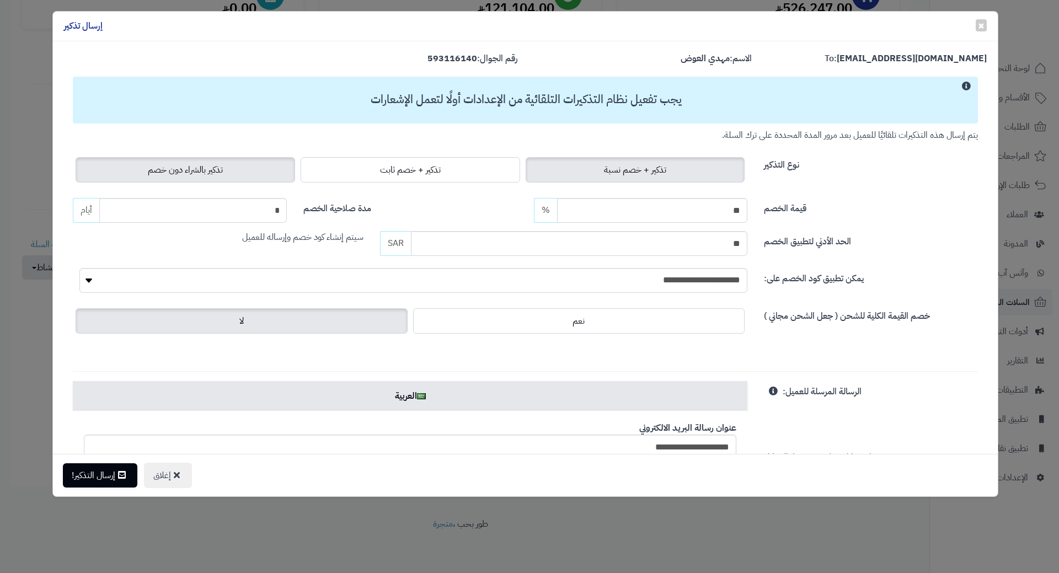
click at [257, 181] on label "تذكير بالشراء دون خصم" at bounding box center [185, 169] width 219 height 25
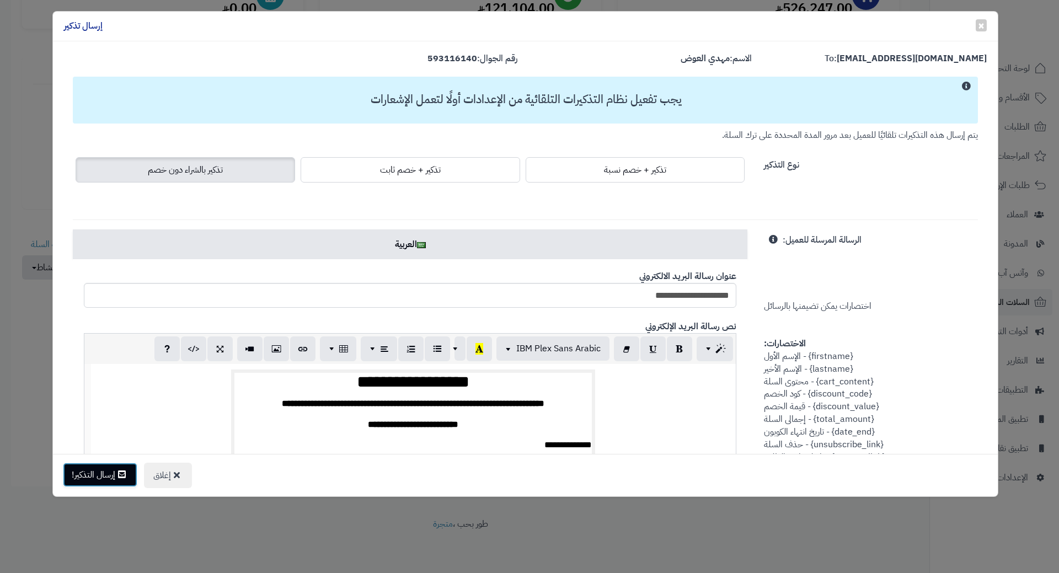
click at [93, 470] on button "إرسال التذكير!" at bounding box center [100, 475] width 74 height 24
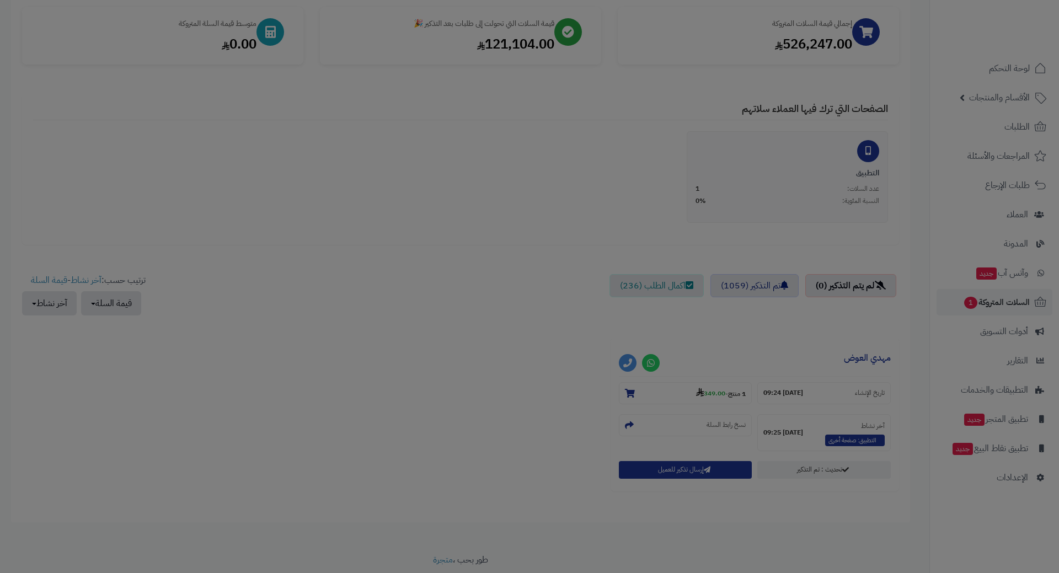
scroll to position [201, 0]
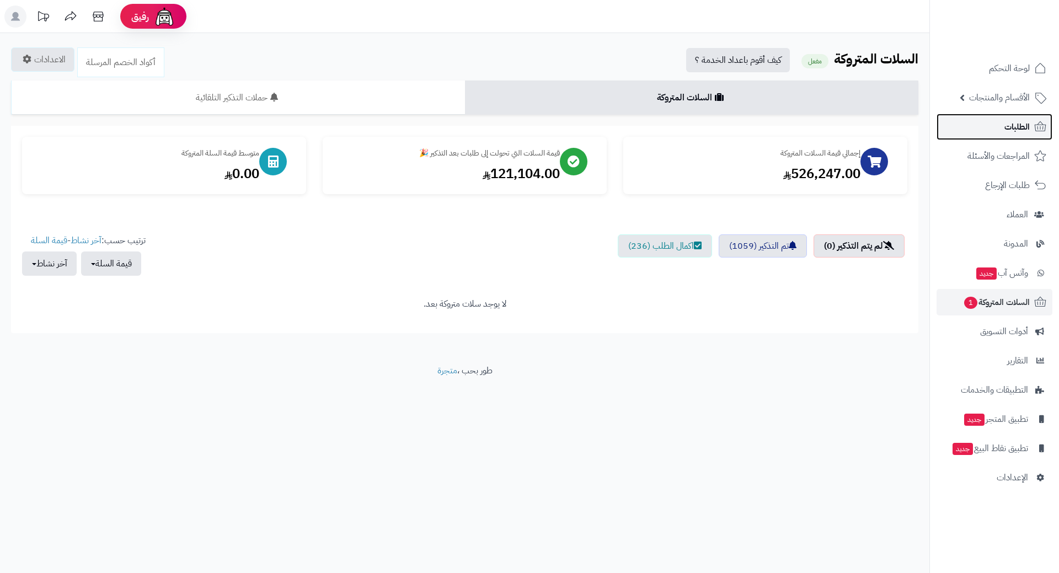
click at [1004, 120] on span "الطلبات" at bounding box center [1016, 126] width 25 height 15
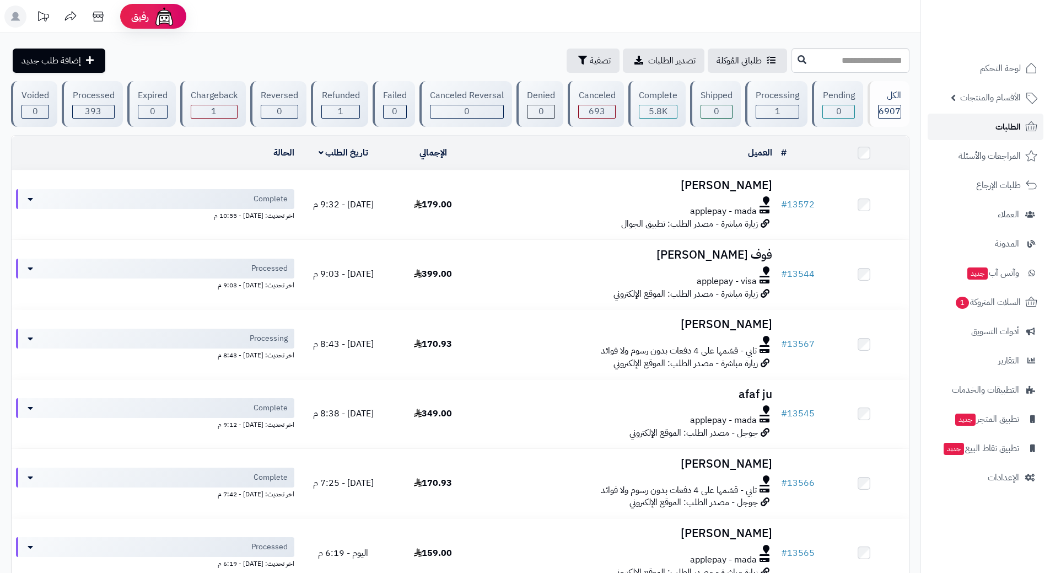
click at [996, 120] on span "الطلبات" at bounding box center [1008, 126] width 25 height 15
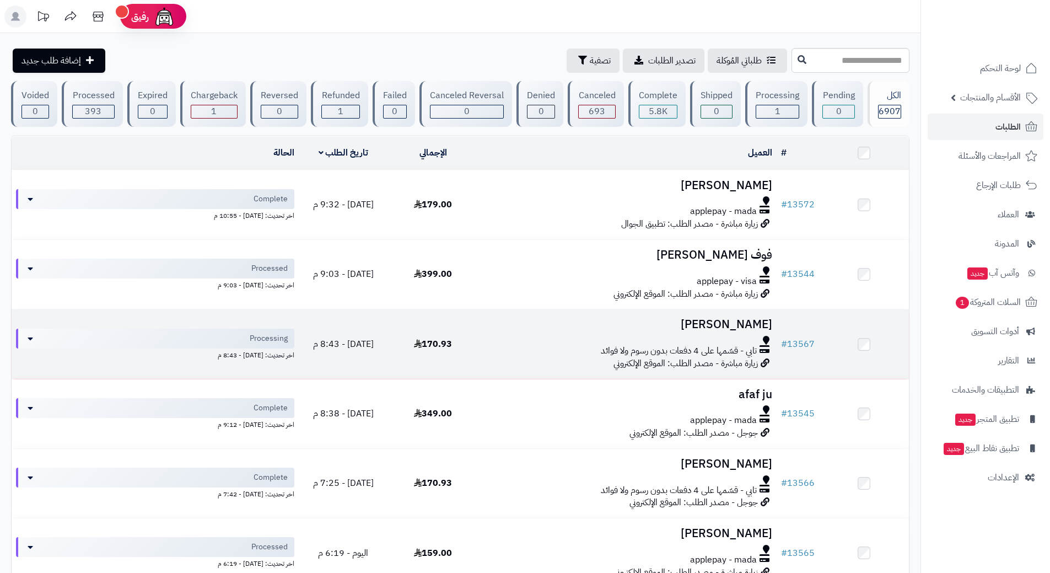
click at [462, 350] on td "170.93" at bounding box center [433, 343] width 90 height 69
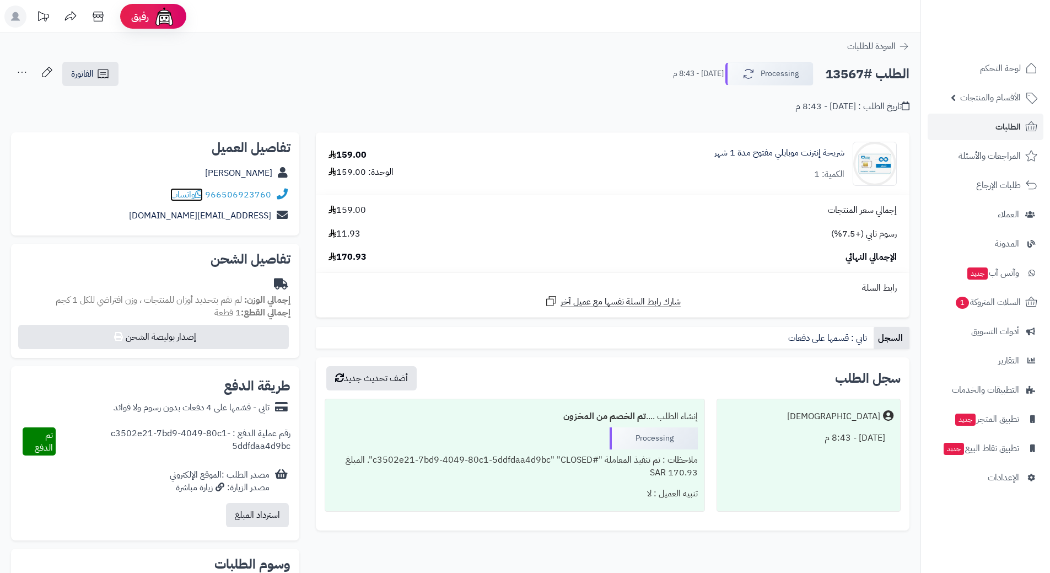
click at [201, 194] on icon at bounding box center [199, 194] width 8 height 9
click at [877, 72] on h2 "الطلب #13567" at bounding box center [867, 74] width 84 height 23
copy div "الطلب #13567 Processing"
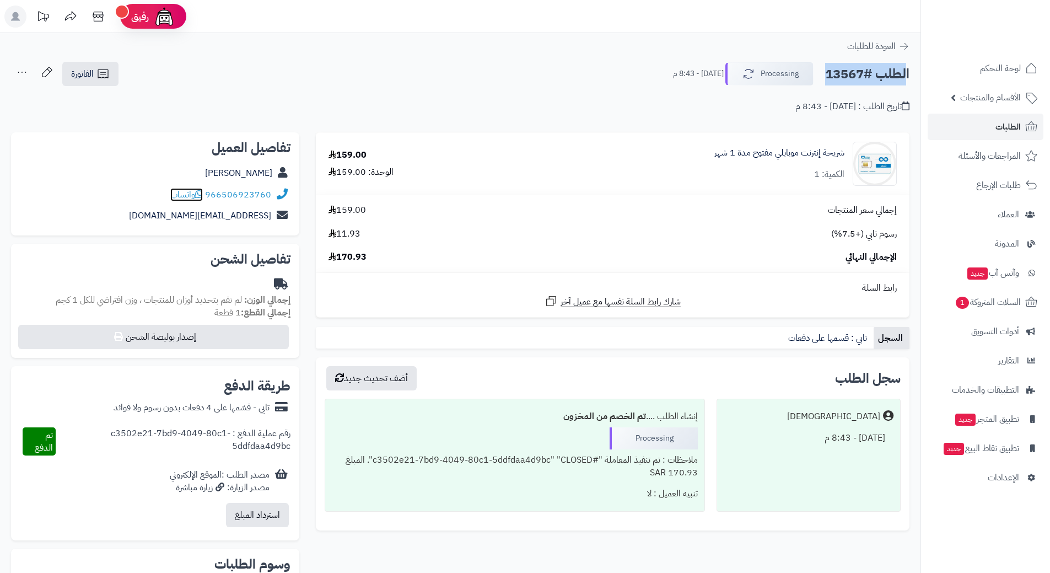
click at [203, 193] on icon at bounding box center [199, 194] width 8 height 9
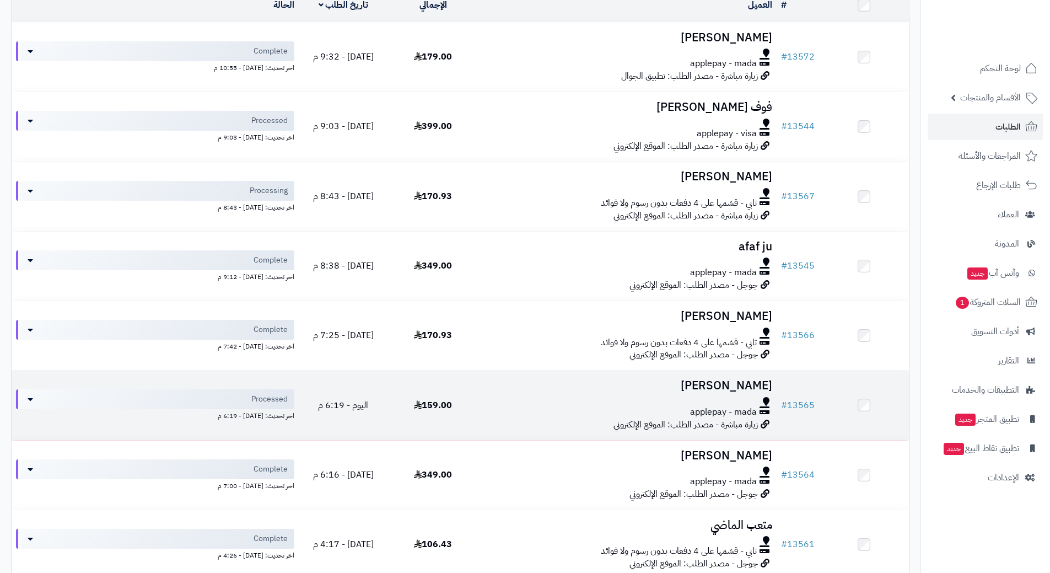
scroll to position [221, 0]
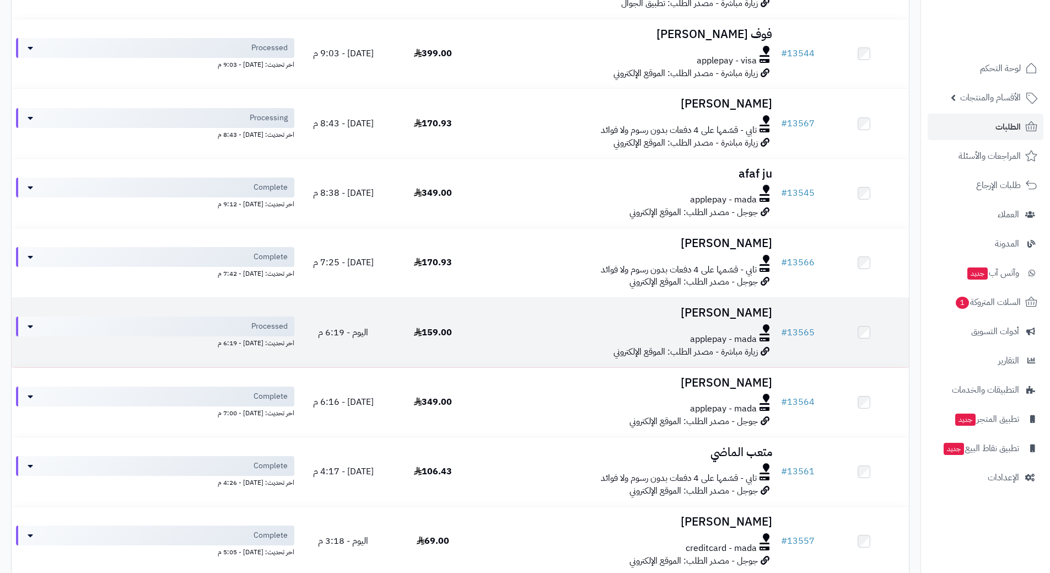
click at [501, 333] on div "applepay - mada" at bounding box center [627, 339] width 290 height 13
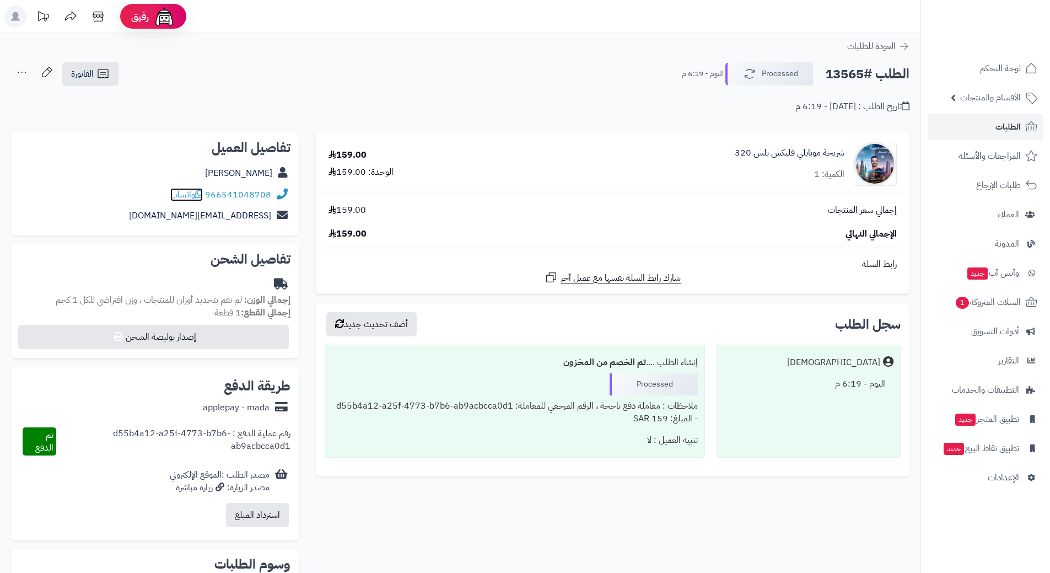
click at [201, 192] on icon at bounding box center [199, 194] width 8 height 9
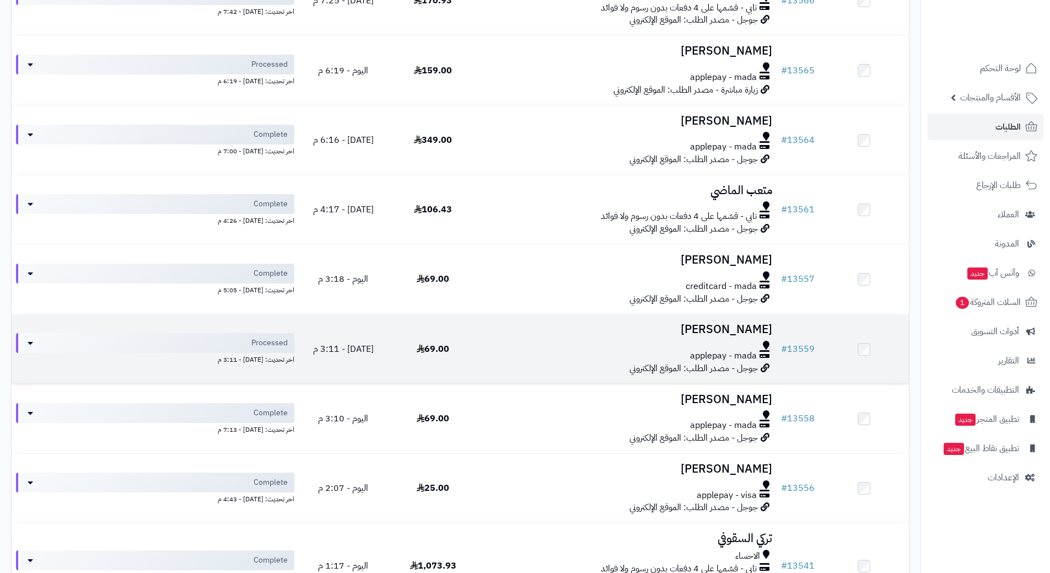
scroll to position [496, 0]
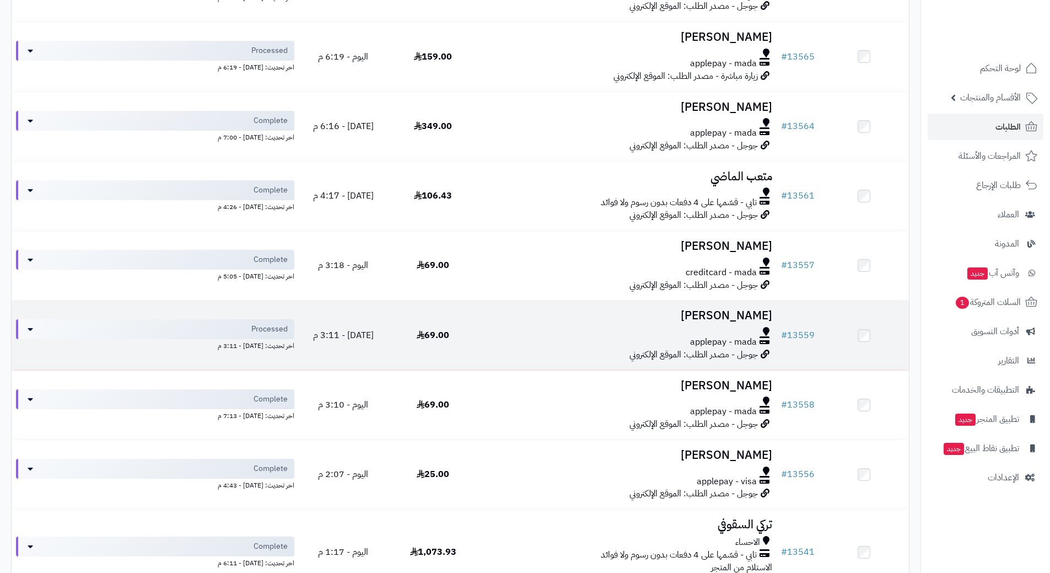
click at [479, 341] on td "[PERSON_NAME] applepay - mada جوجل - مصدر الطلب: الموقع الإلكتروني" at bounding box center [627, 334] width 299 height 69
click at [479, 335] on td "[PERSON_NAME] applepay - mada جوجل - مصدر الطلب: الموقع الإلكتروني" at bounding box center [627, 334] width 299 height 69
click at [477, 332] on td "69.00" at bounding box center [433, 334] width 90 height 69
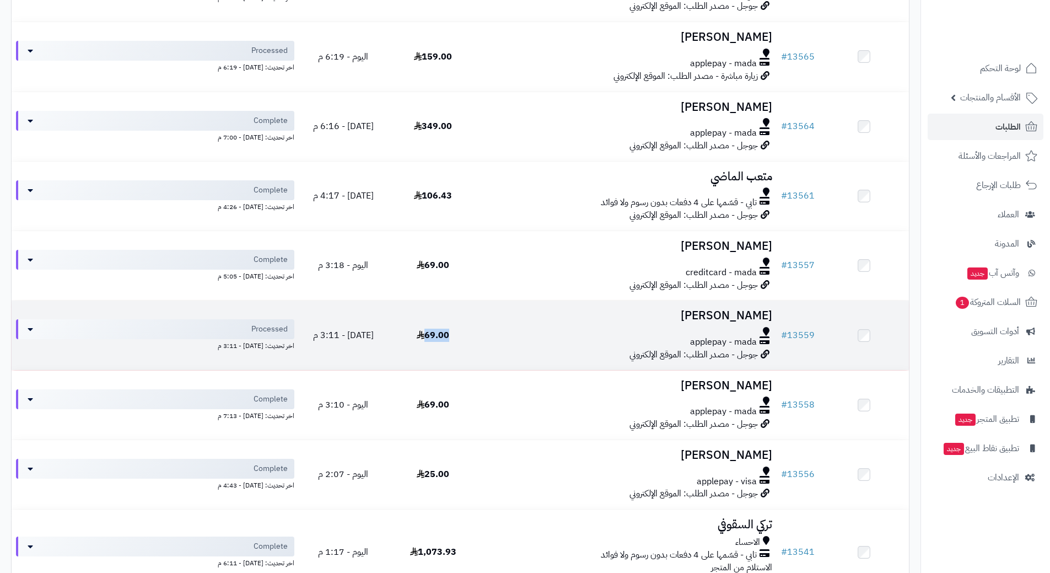
click at [477, 332] on td "69.00" at bounding box center [433, 334] width 90 height 69
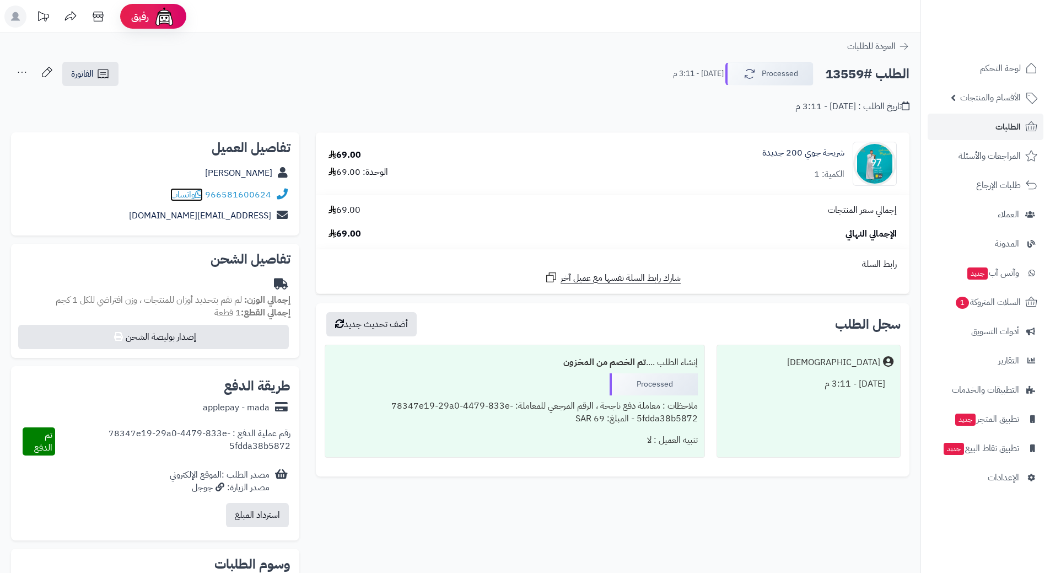
click at [203, 195] on icon at bounding box center [199, 194] width 8 height 9
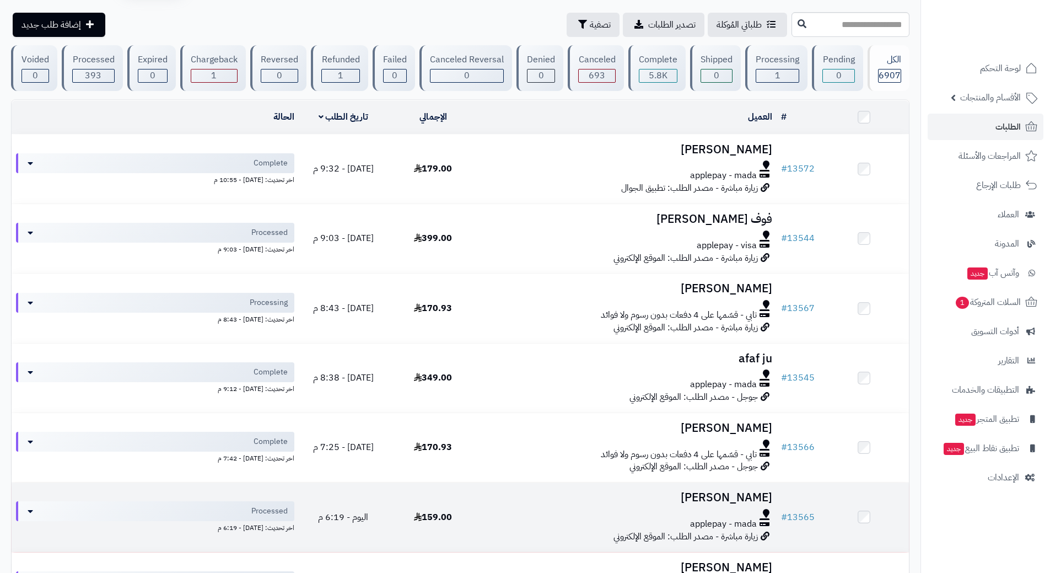
scroll to position [55, 0]
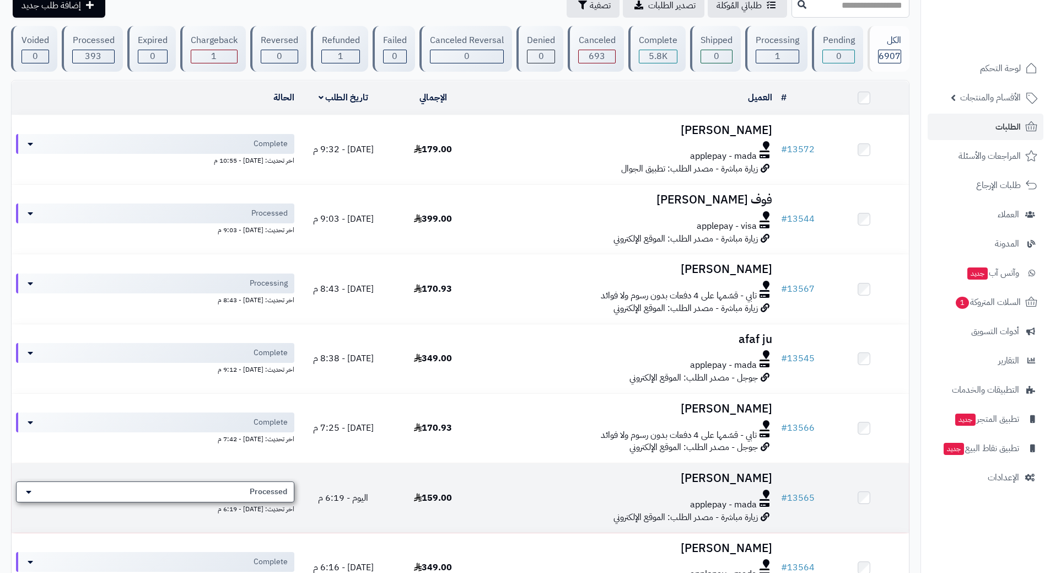
click at [244, 490] on div "Processed" at bounding box center [155, 491] width 278 height 21
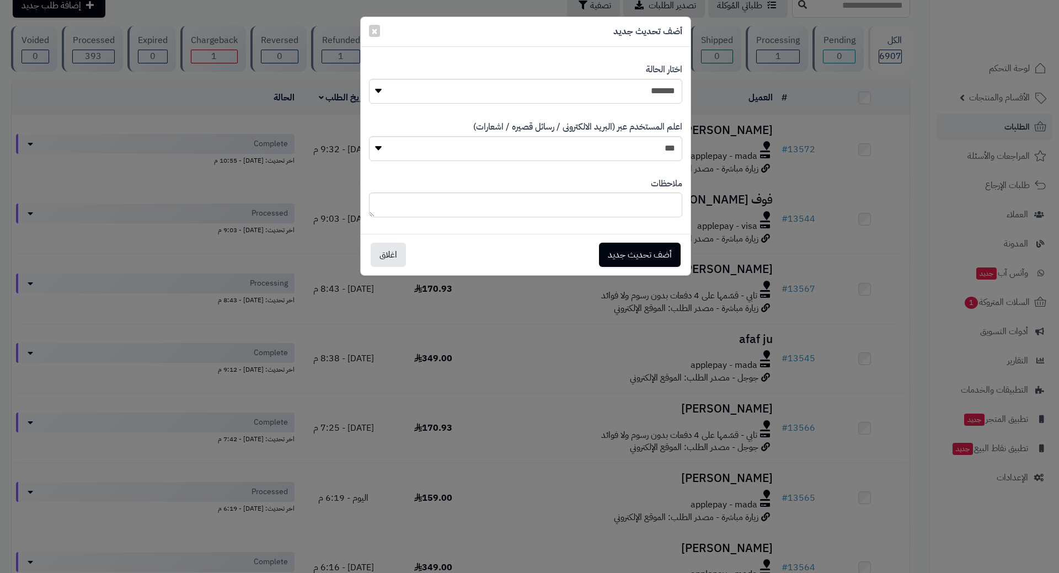
drag, startPoint x: 497, startPoint y: 506, endPoint x: 503, endPoint y: 498, distance: 9.4
click at [497, 505] on div "**********" at bounding box center [529, 286] width 1059 height 573
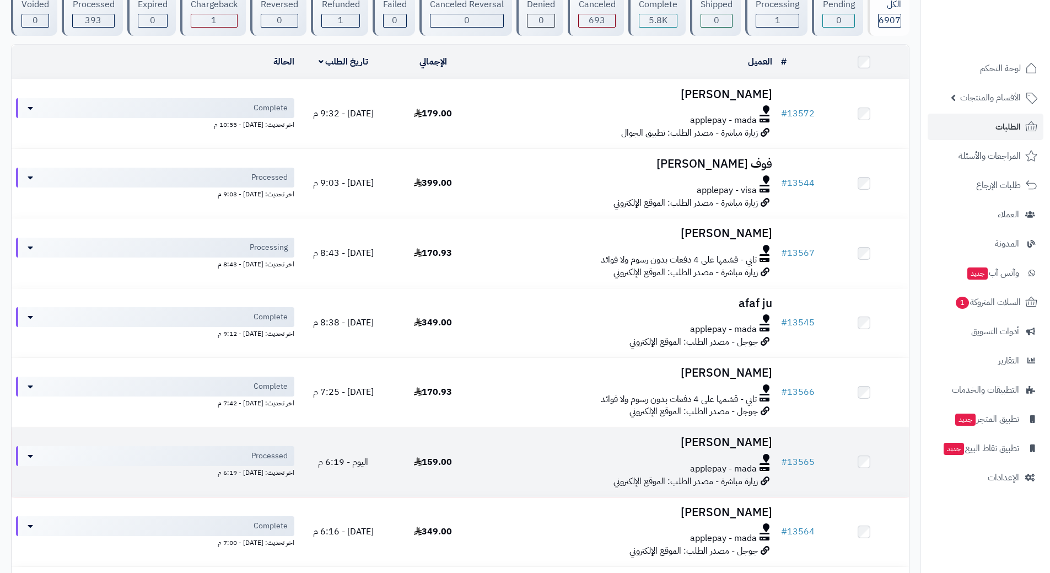
scroll to position [110, 0]
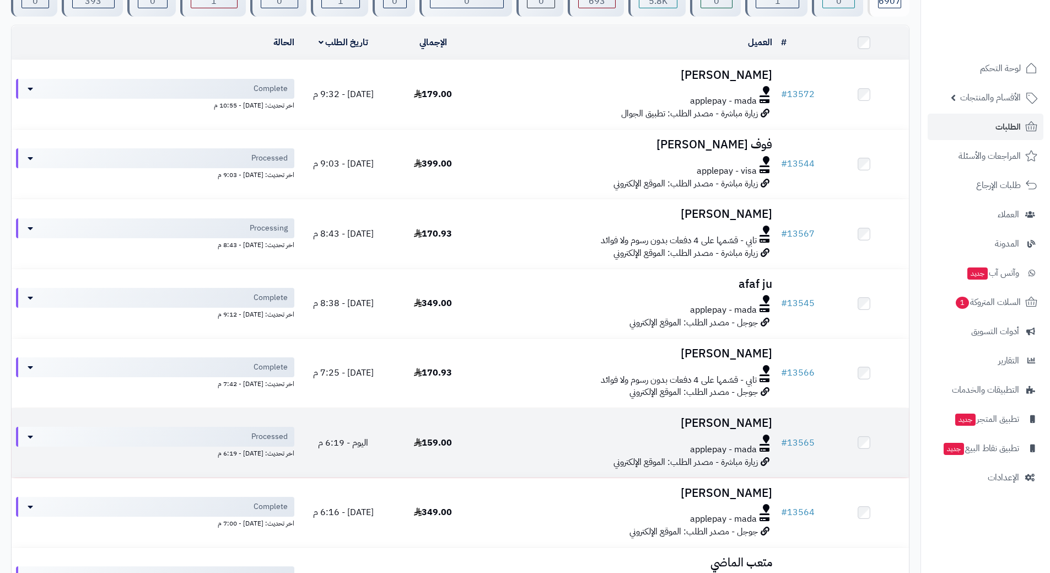
click at [504, 434] on div at bounding box center [627, 438] width 290 height 9
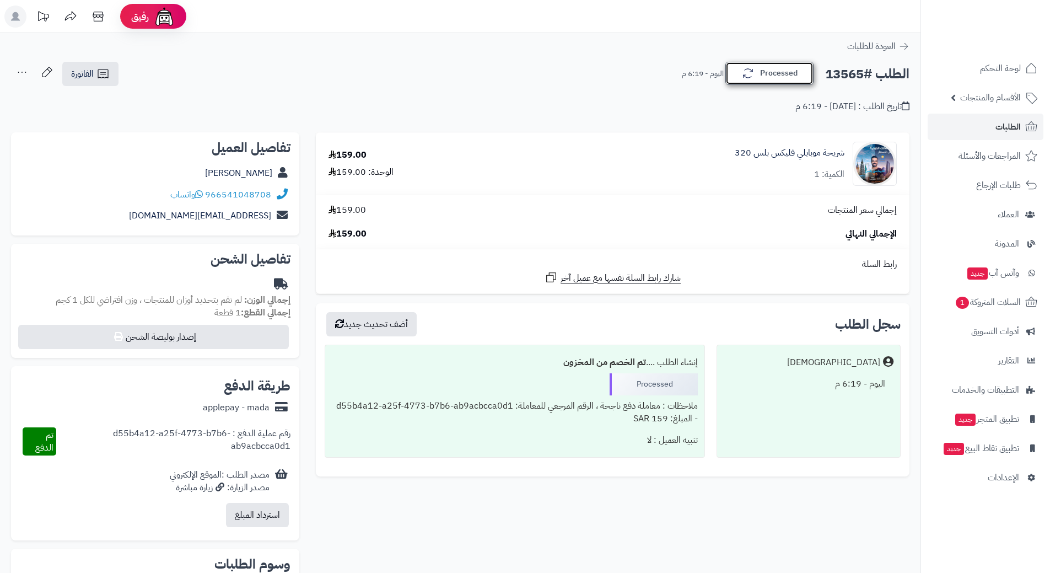
click at [758, 71] on button "Processed" at bounding box center [770, 73] width 88 height 23
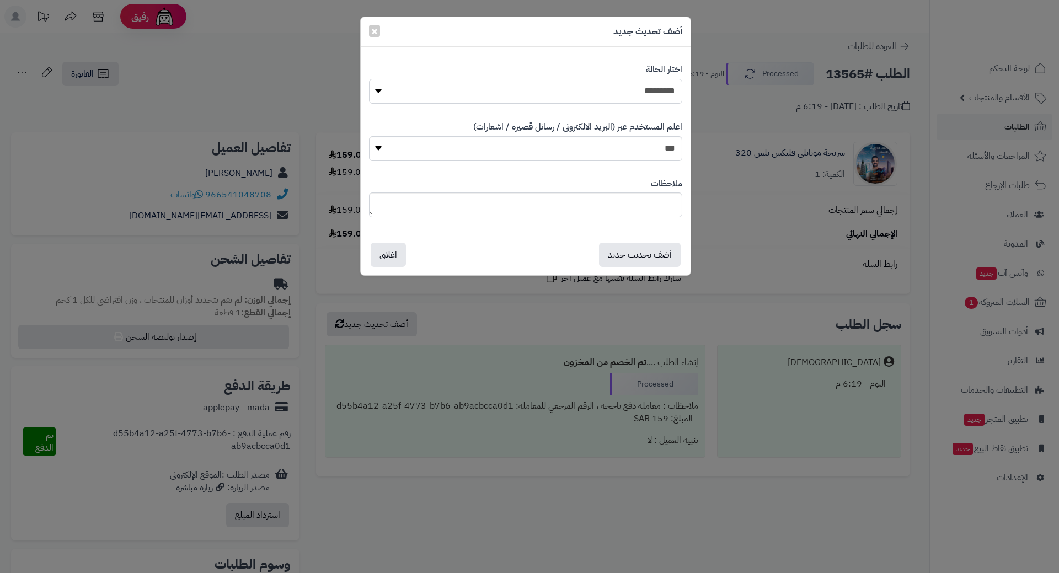
click at [634, 81] on select "**********" at bounding box center [525, 91] width 313 height 25
select select "*"
click at [369, 79] on select "**********" at bounding box center [525, 91] width 313 height 25
click at [648, 250] on button "أضف تحديث جديد" at bounding box center [640, 254] width 82 height 24
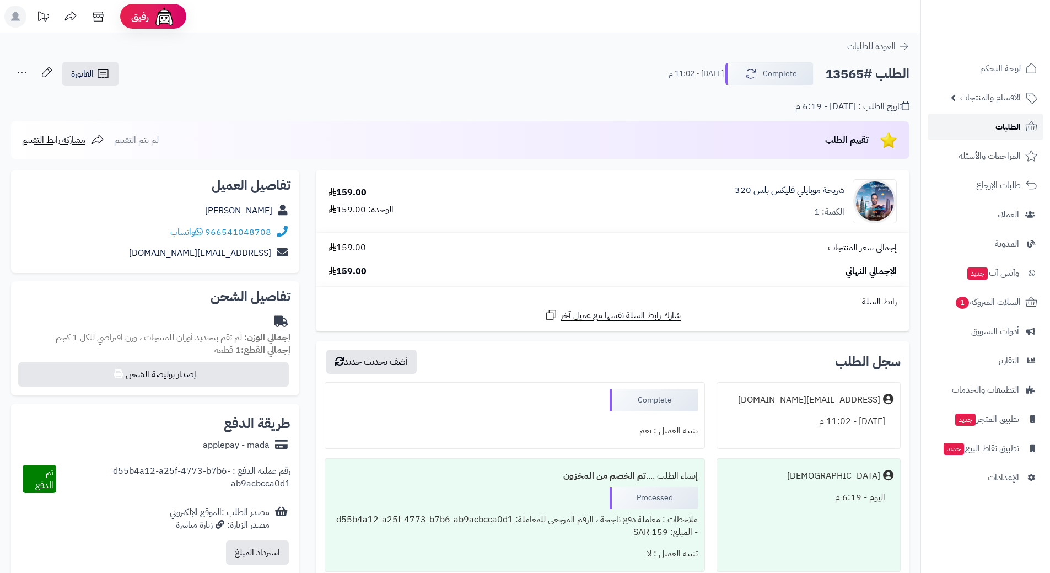
drag, startPoint x: 0, startPoint y: 0, endPoint x: 984, endPoint y: 133, distance: 993.1
click at [984, 133] on link "الطلبات" at bounding box center [986, 127] width 116 height 26
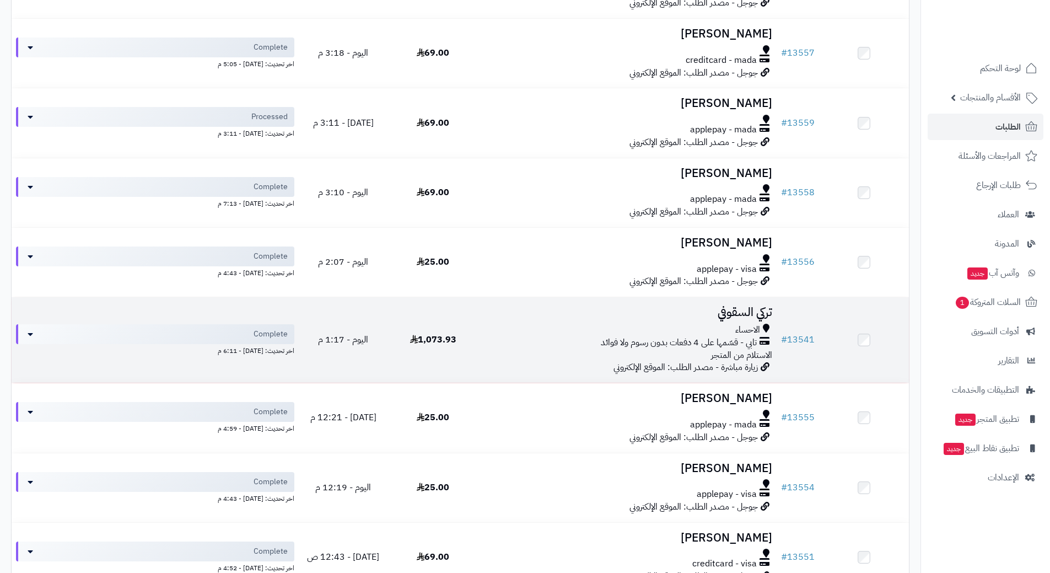
scroll to position [717, 0]
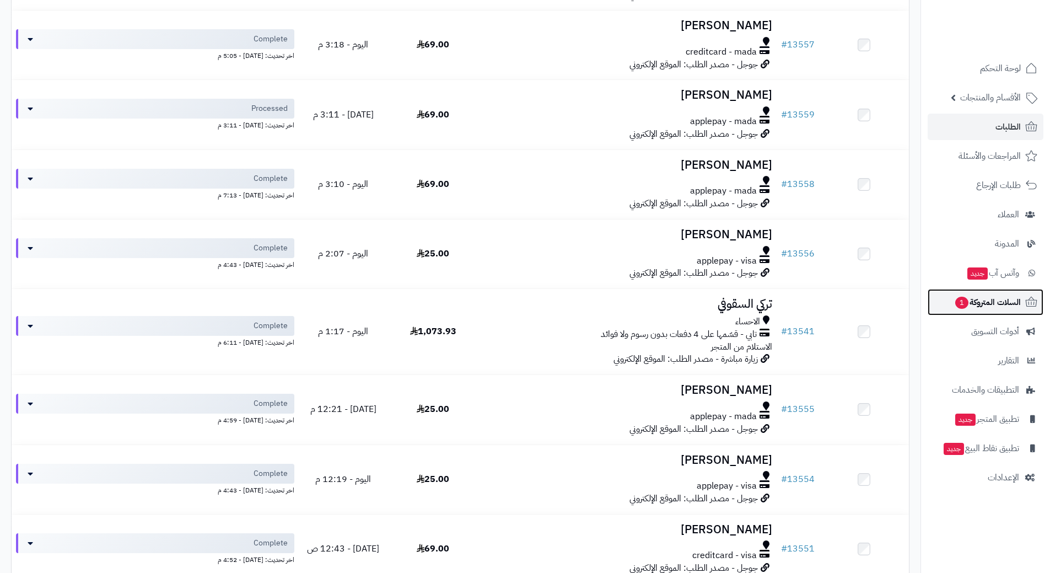
click at [985, 310] on link "السلات المتروكة 1" at bounding box center [986, 302] width 116 height 26
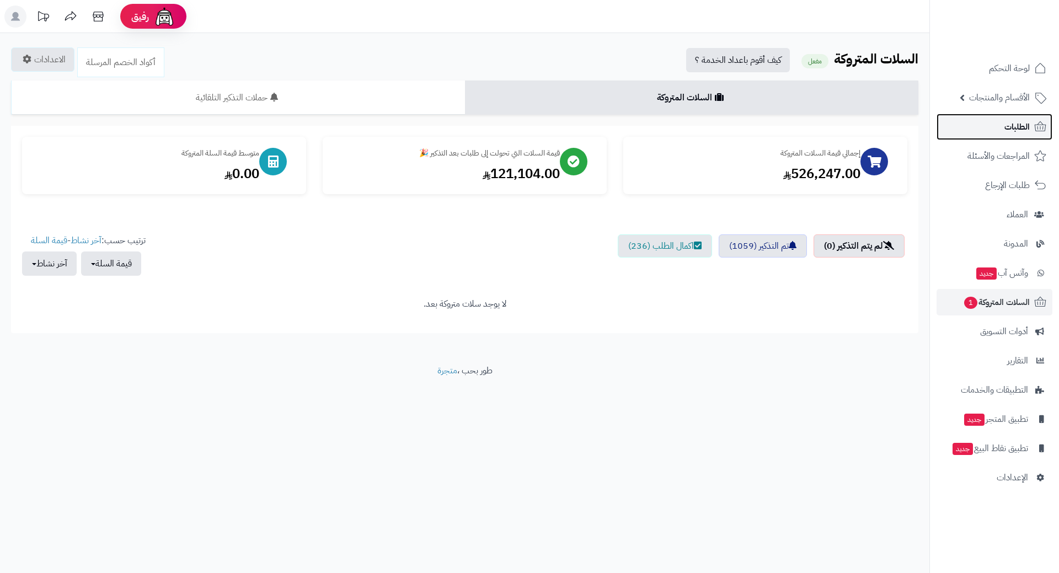
click at [998, 133] on link "الطلبات" at bounding box center [994, 127] width 116 height 26
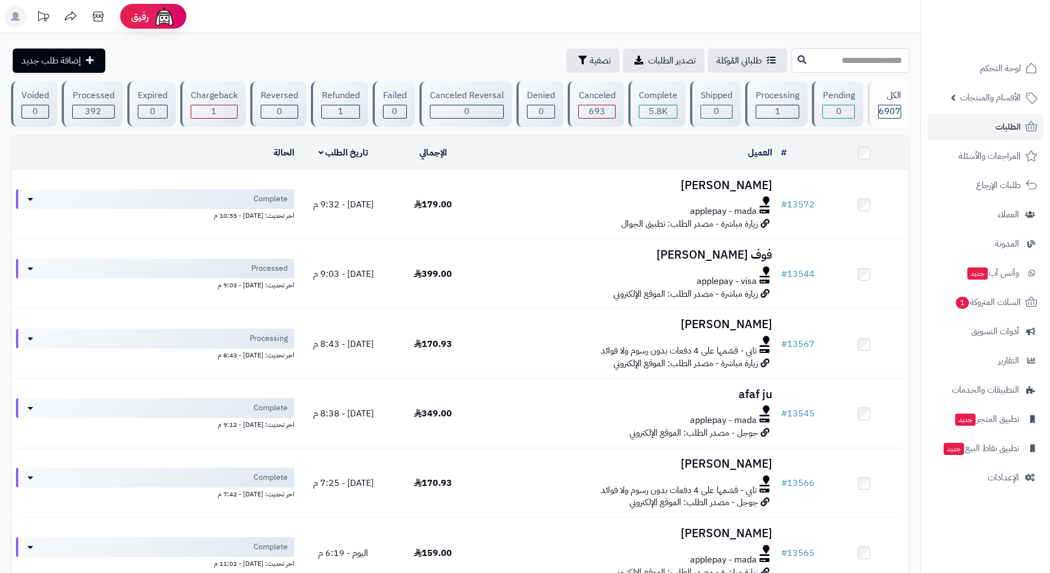
click at [804, 68] on input "text" at bounding box center [851, 60] width 118 height 25
type input "*****"
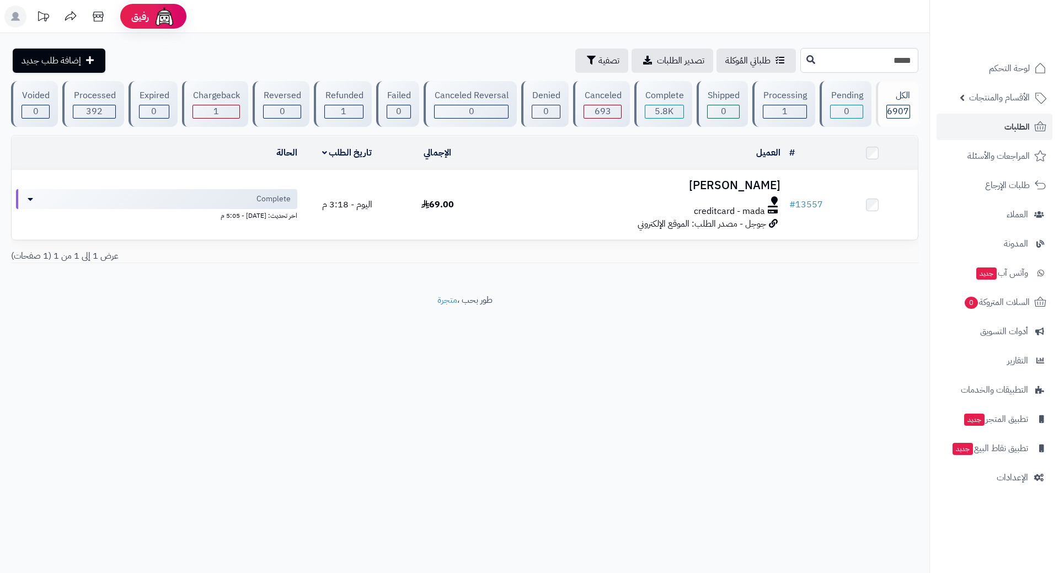
click at [876, 66] on input "*****" at bounding box center [859, 60] width 118 height 25
type input "*****"
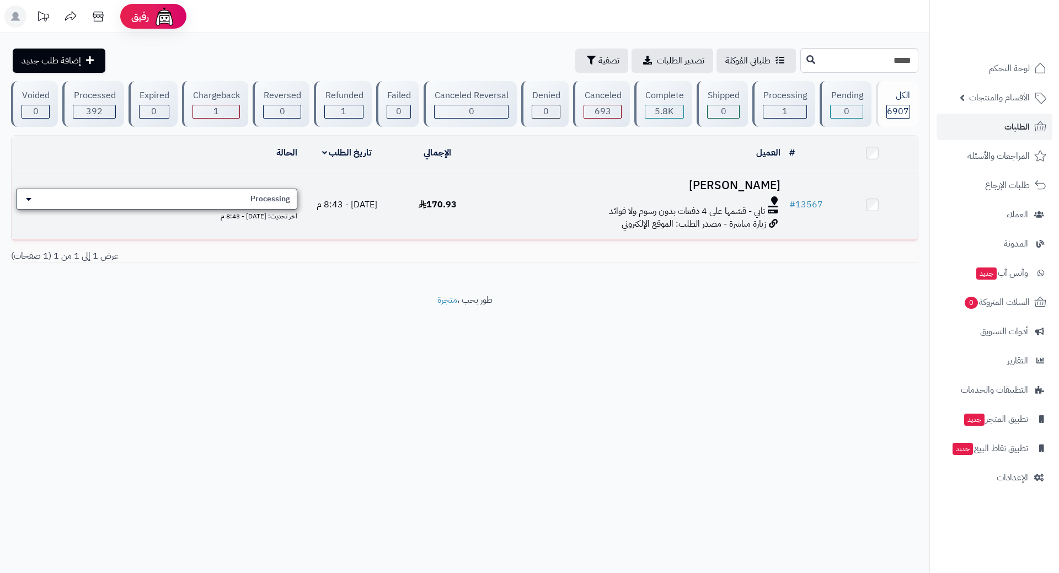
click at [128, 192] on div "Processing" at bounding box center [156, 199] width 281 height 21
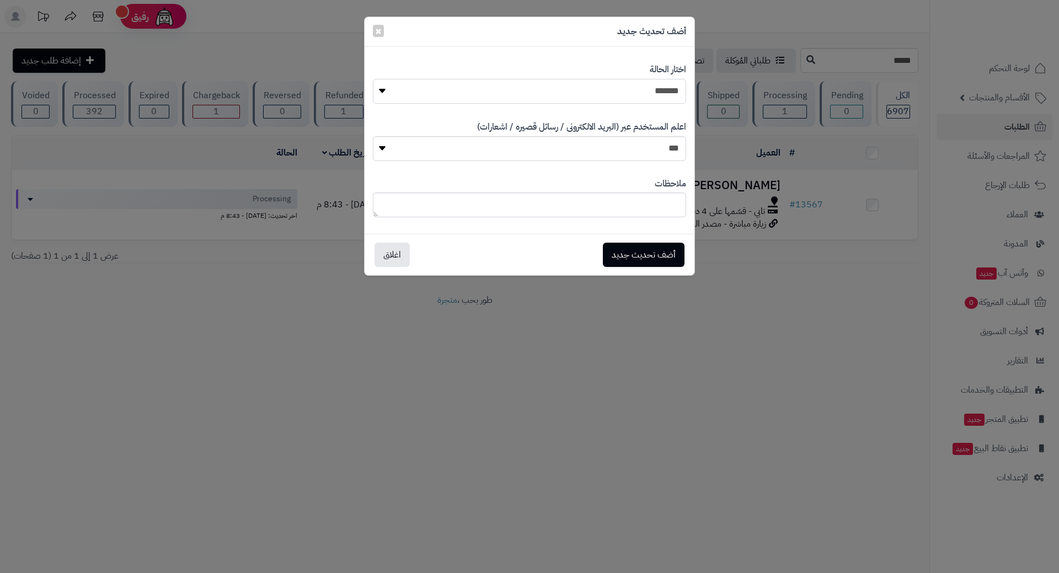
click at [513, 92] on select "**********" at bounding box center [529, 91] width 313 height 25
select select "*"
click at [373, 79] on select "**********" at bounding box center [529, 91] width 313 height 25
click at [650, 260] on button "أضف تحديث جديد" at bounding box center [644, 254] width 82 height 24
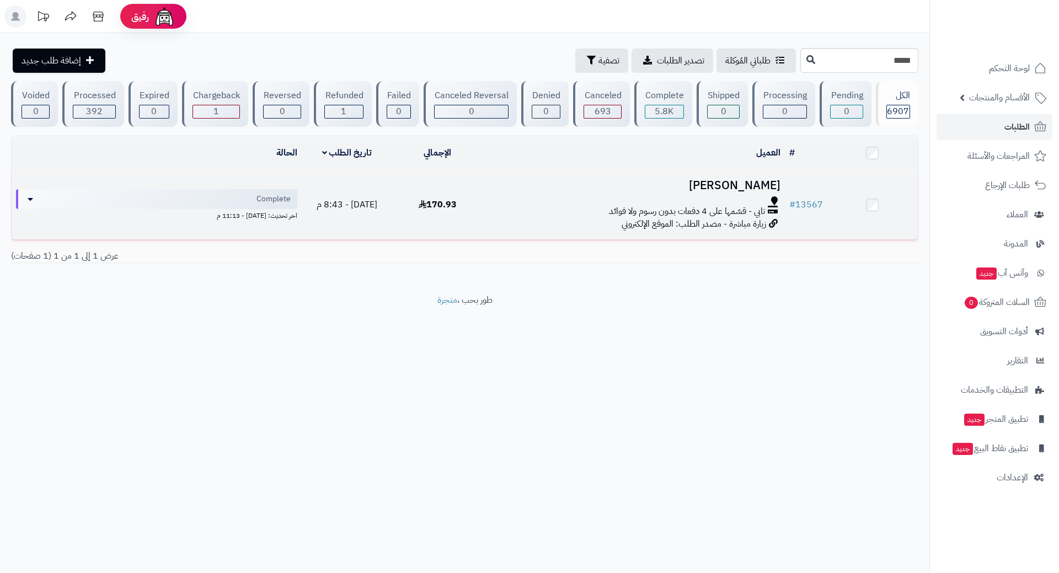
click at [755, 179] on h3 "[PERSON_NAME]" at bounding box center [633, 185] width 293 height 13
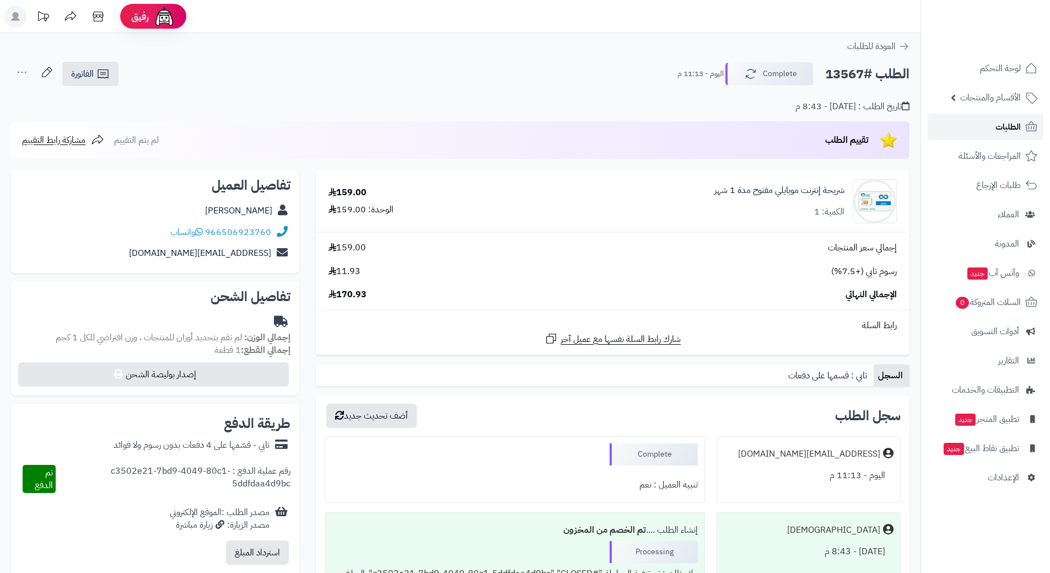
click at [985, 131] on link "الطلبات" at bounding box center [986, 127] width 116 height 26
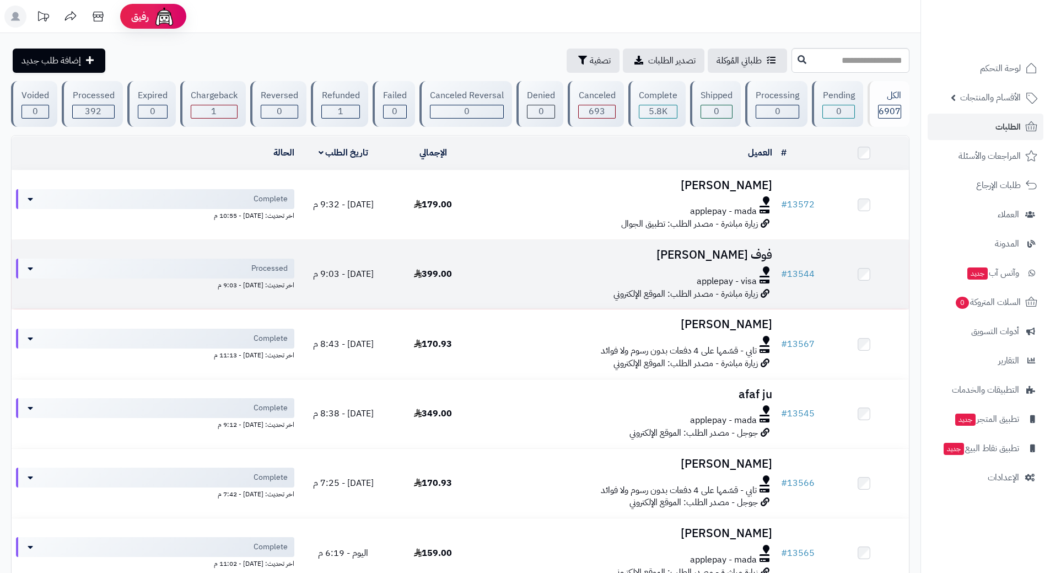
click at [675, 275] on div "applepay - visa" at bounding box center [627, 281] width 290 height 13
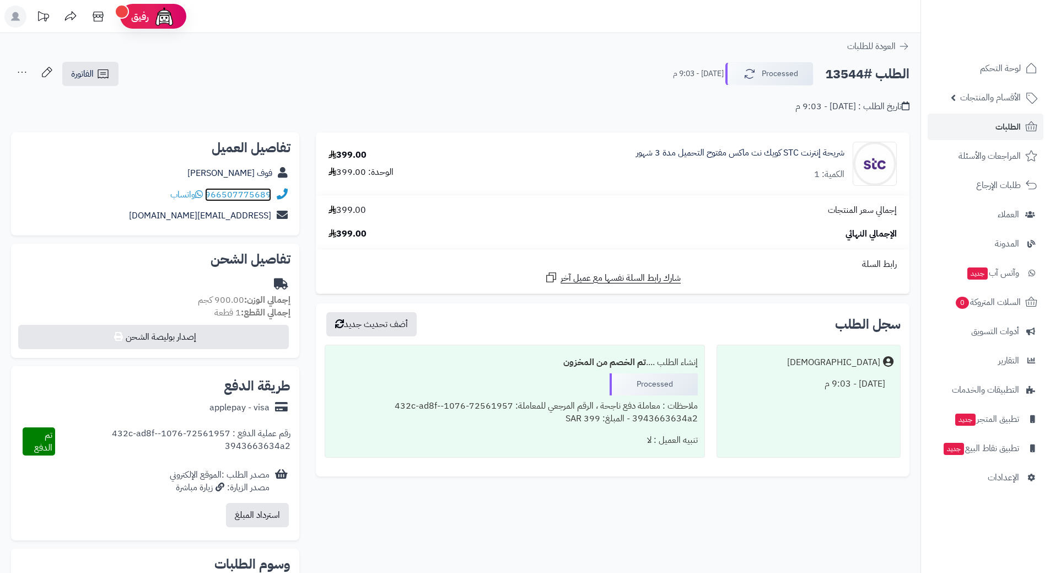
click at [246, 192] on link "966507775689" at bounding box center [238, 194] width 66 height 13
click at [1020, 123] on span "الطلبات" at bounding box center [1008, 126] width 25 height 15
